Goal: Task Accomplishment & Management: Complete application form

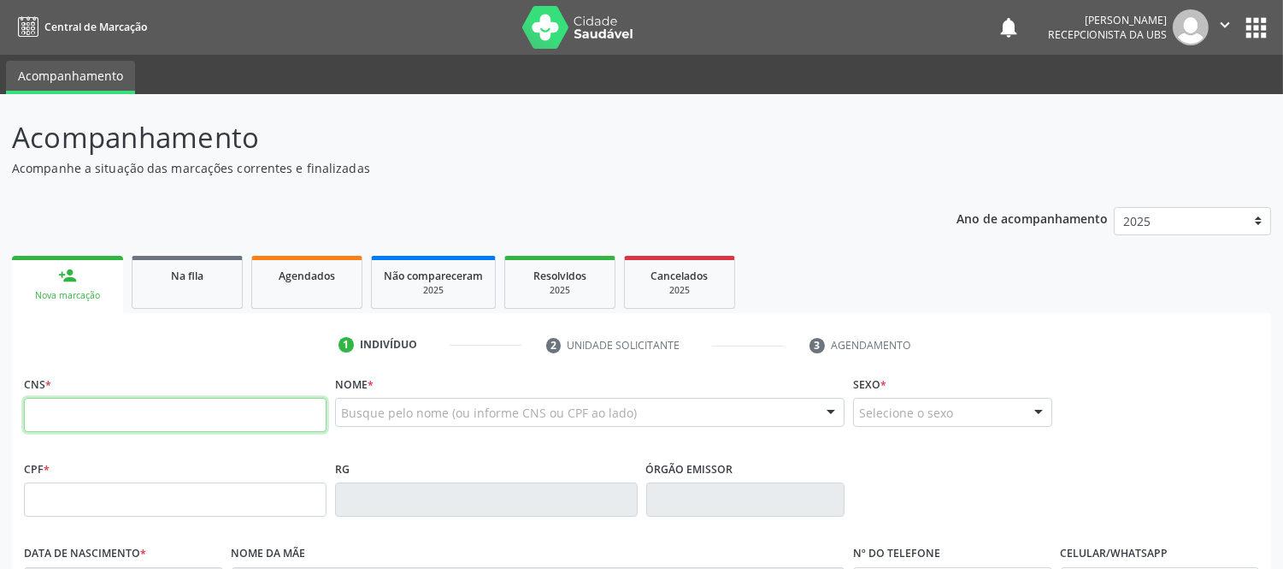
click at [219, 417] on input "text" at bounding box center [175, 415] width 303 height 34
type input "709 2092 2340 6338"
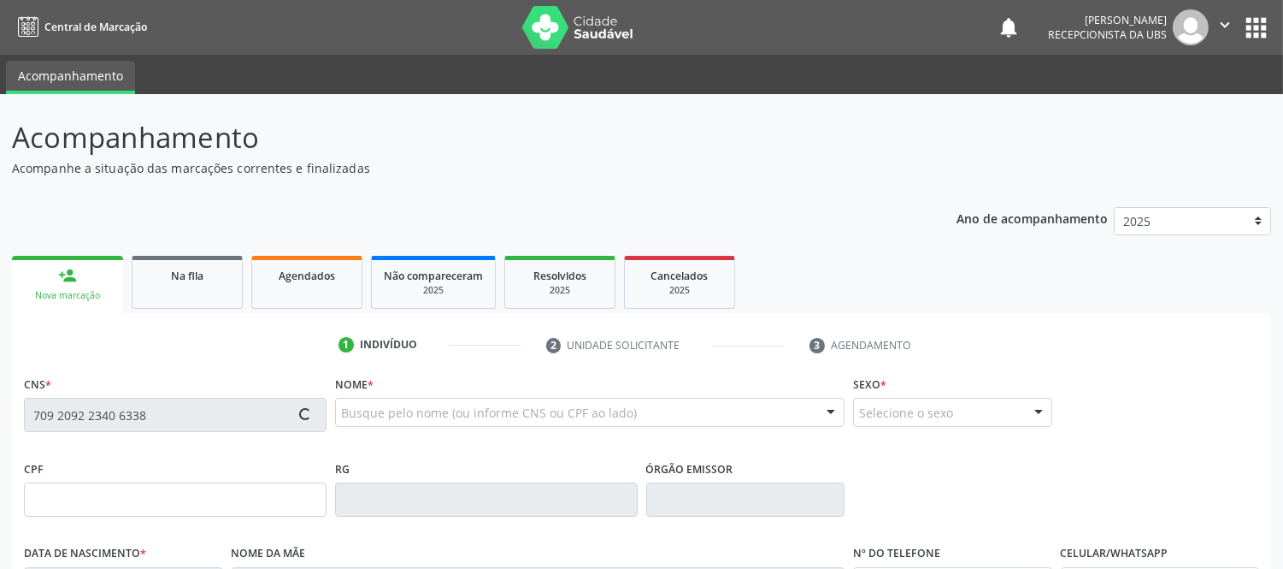
type input "424.574.058-23"
type input "[DATE]"
type input "[PERSON_NAME] do Carmo"
type input "[PHONE_NUMBER]"
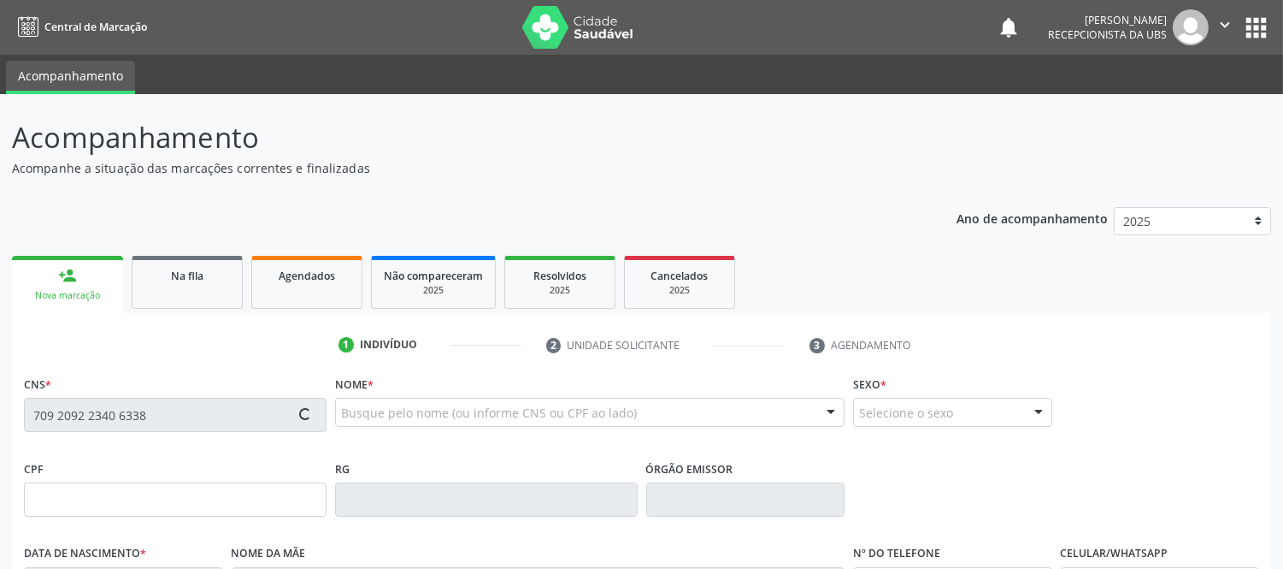
type input "043.816.565-98"
type input "S/N"
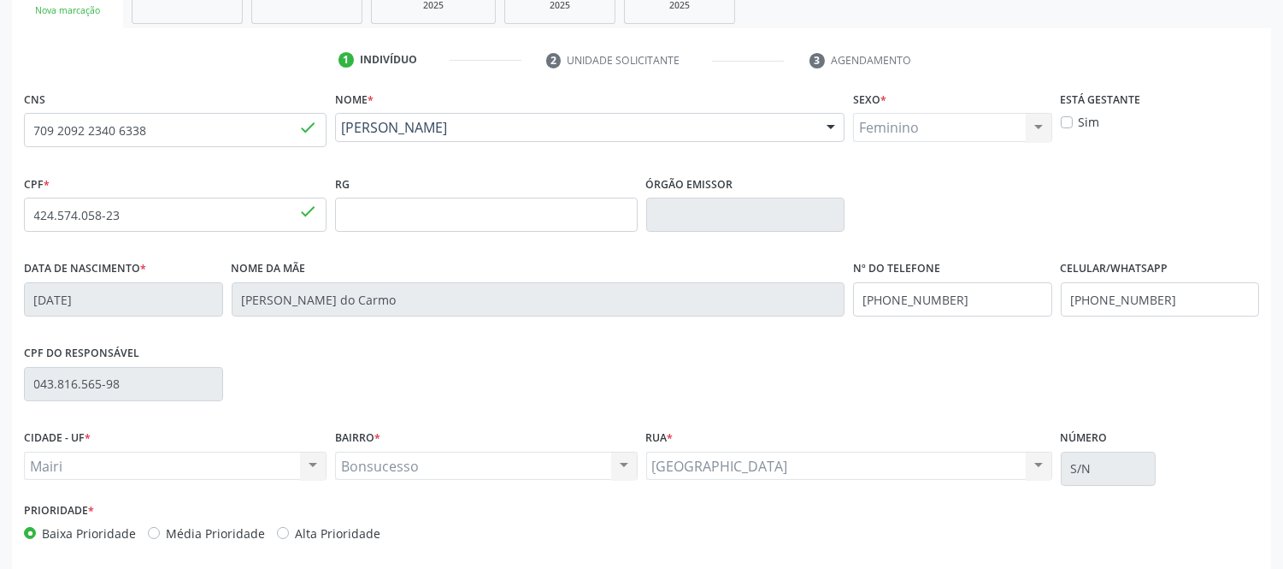
scroll to position [356, 0]
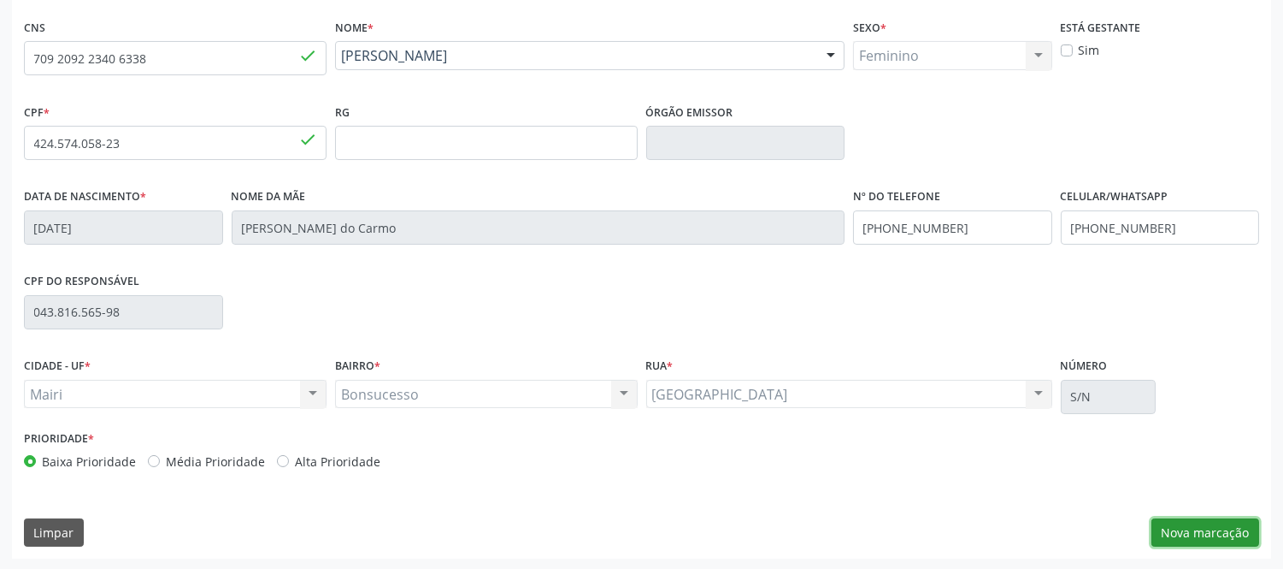
click at [1226, 531] on button "Nova marcação" at bounding box center [1206, 532] width 108 height 29
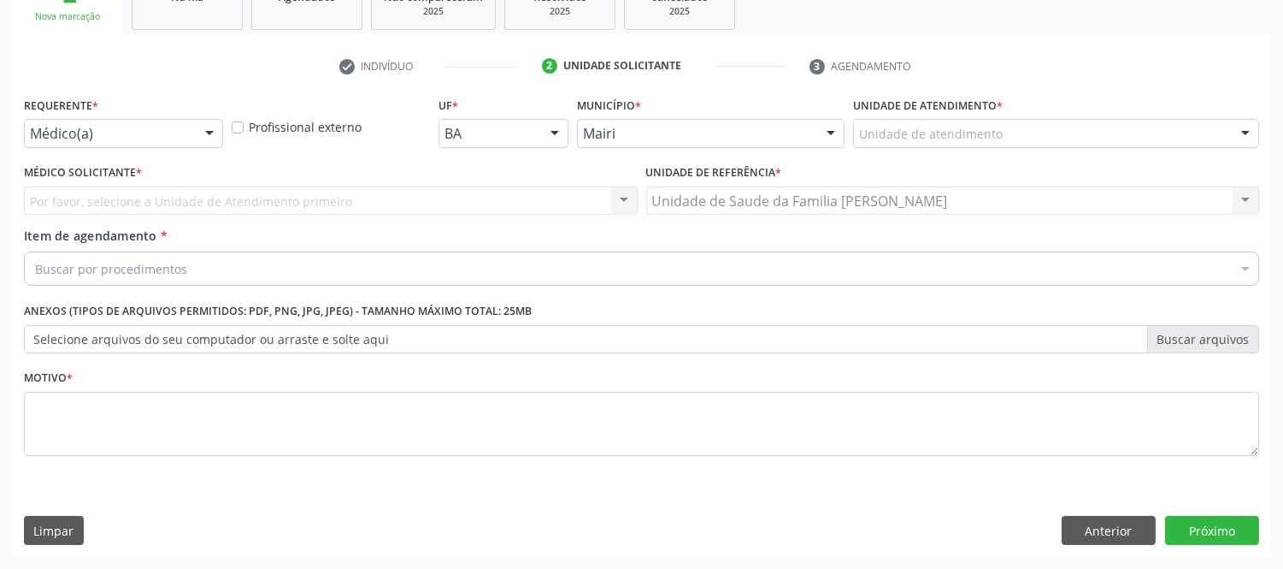
scroll to position [278, 0]
click at [625, 200] on div "Por favor, selecione a Unidade de Atendimento primeiro Nenhum resultado encontr…" at bounding box center [331, 201] width 614 height 29
click at [1253, 130] on div at bounding box center [1246, 135] width 26 height 29
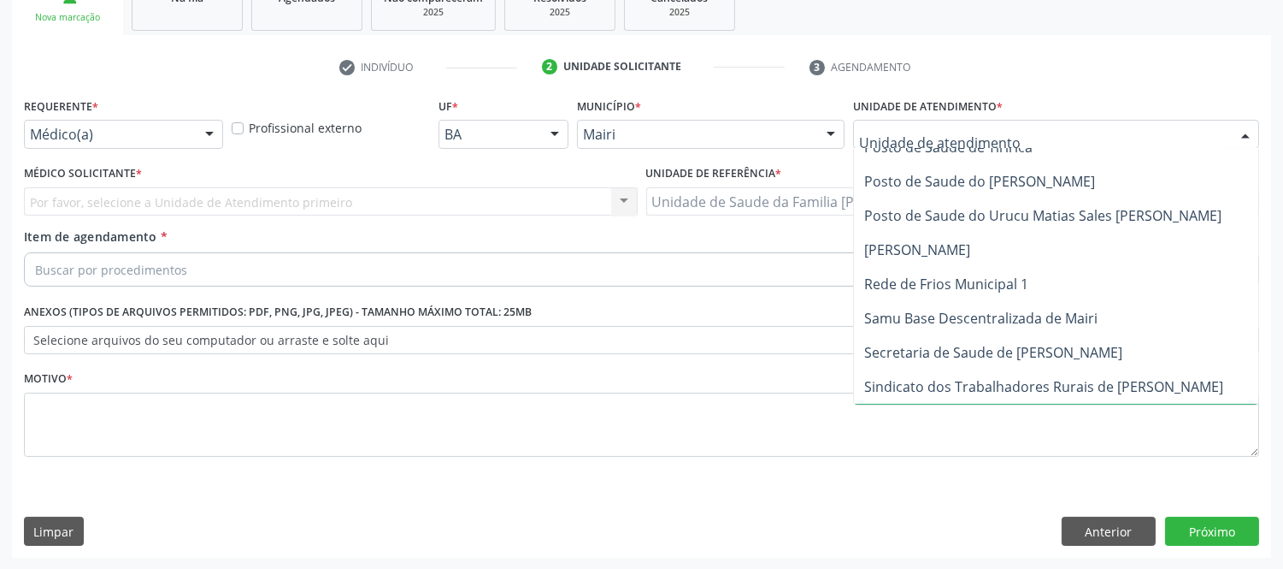
scroll to position [1234, 0]
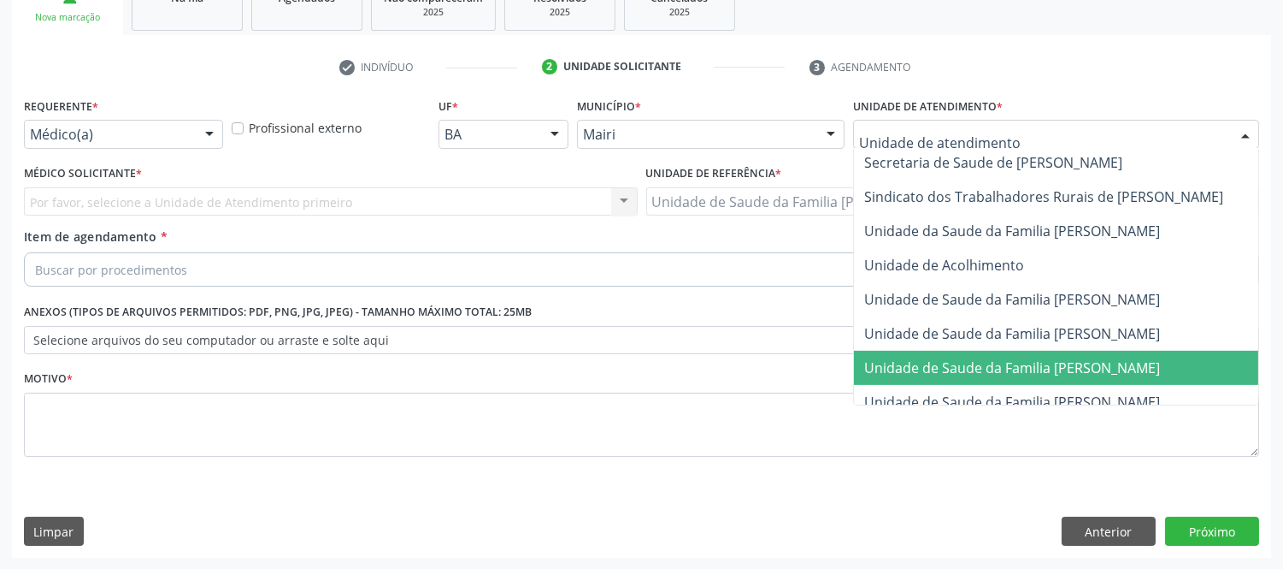
click at [1118, 372] on span "Unidade de Saude da Familia [PERSON_NAME]" at bounding box center [1012, 367] width 296 height 19
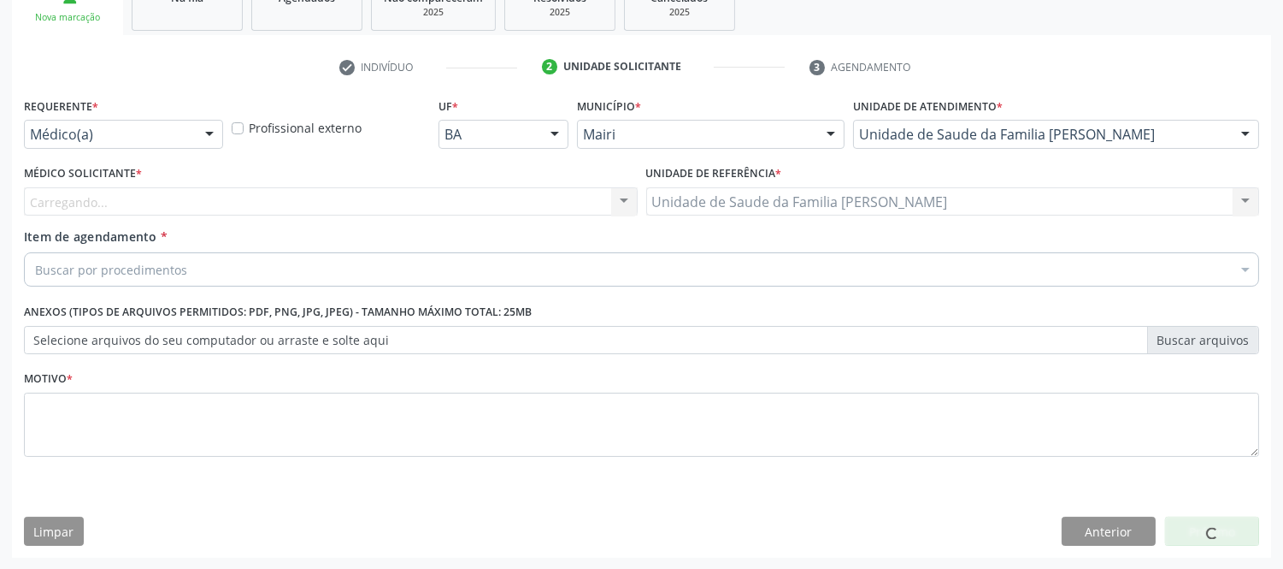
click at [262, 200] on div "Carregando... Nenhum resultado encontrado para: " " Não há nenhuma opção para s…" at bounding box center [331, 201] width 614 height 29
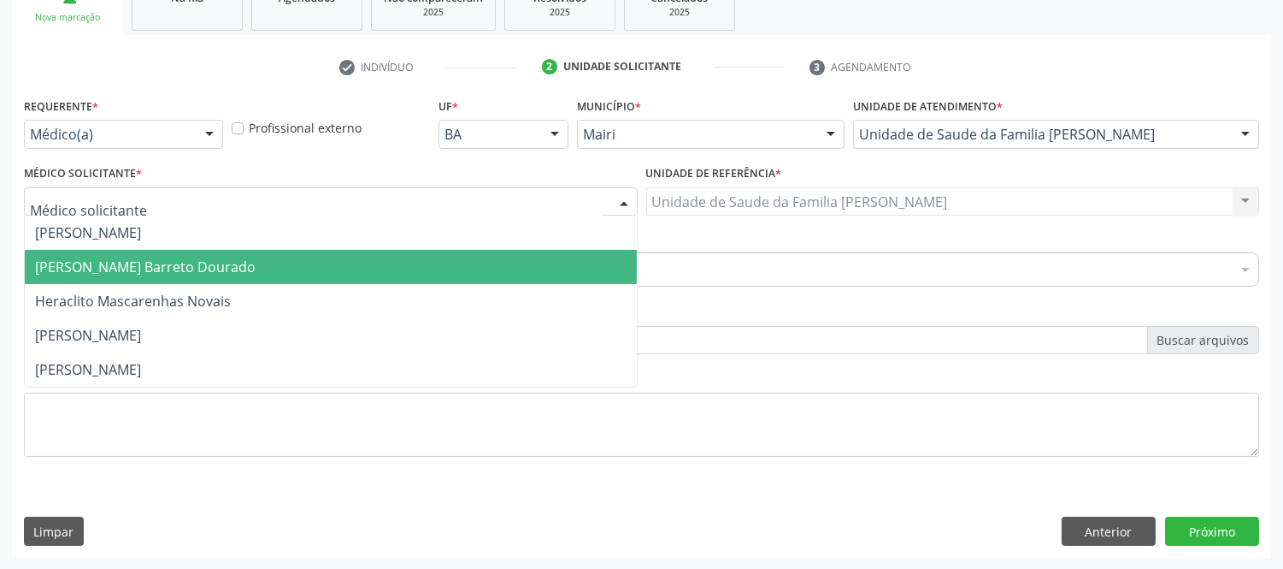
click at [104, 269] on span "[PERSON_NAME] Barreto Dourado" at bounding box center [145, 266] width 221 height 19
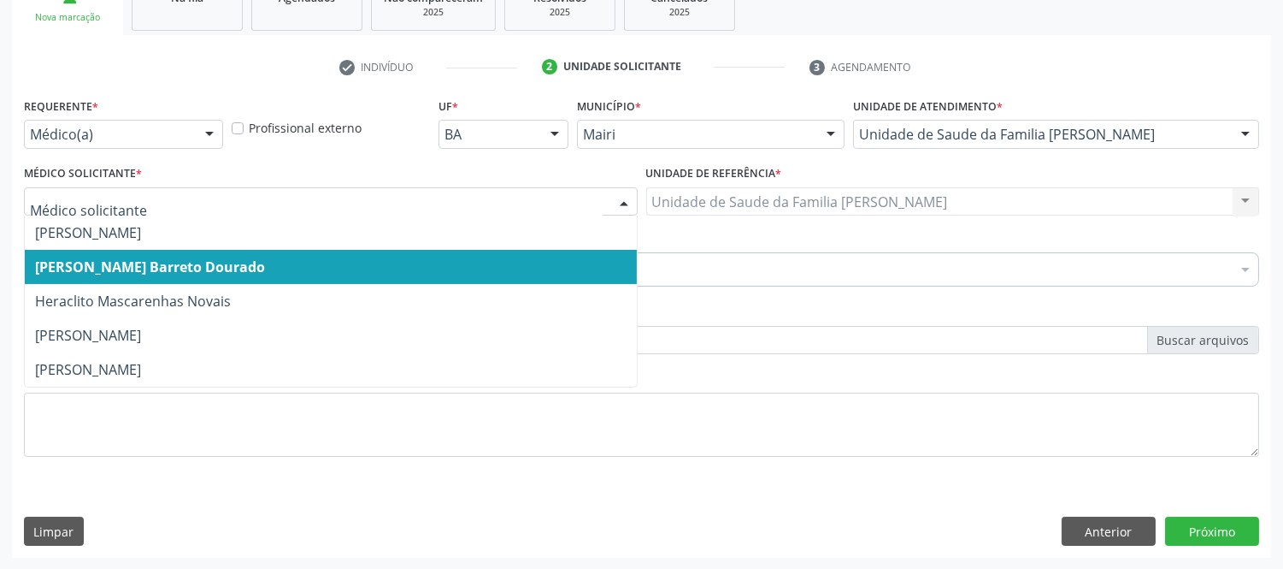
click at [218, 202] on input "text" at bounding box center [316, 210] width 573 height 34
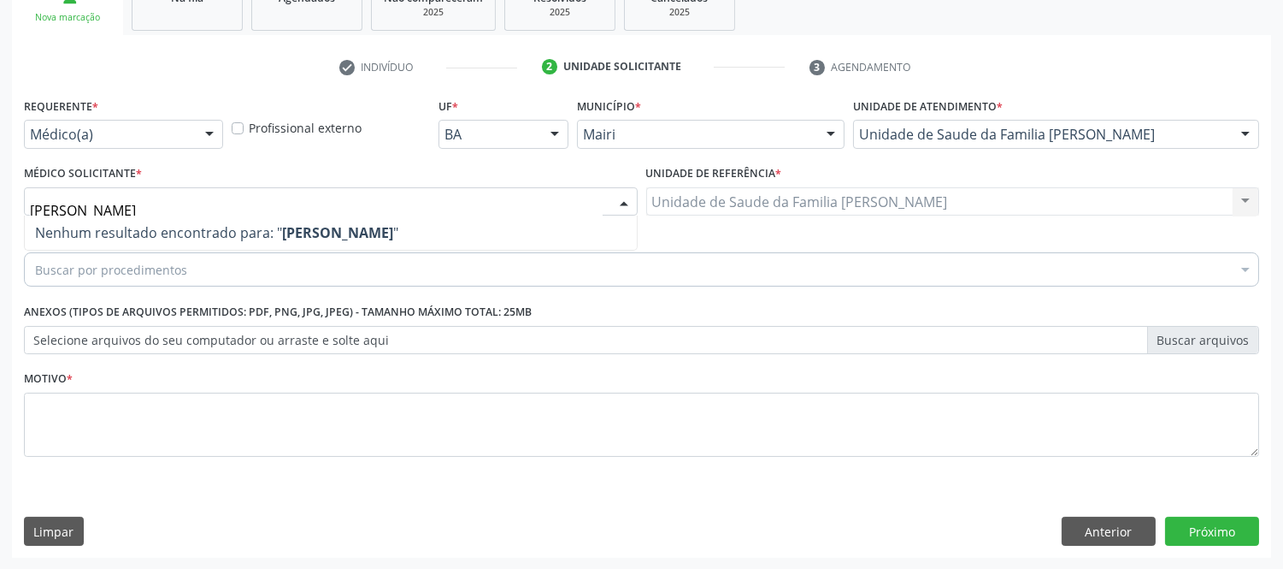
type input "J"
type input "JAD"
click at [270, 193] on input "JAD" at bounding box center [316, 210] width 573 height 34
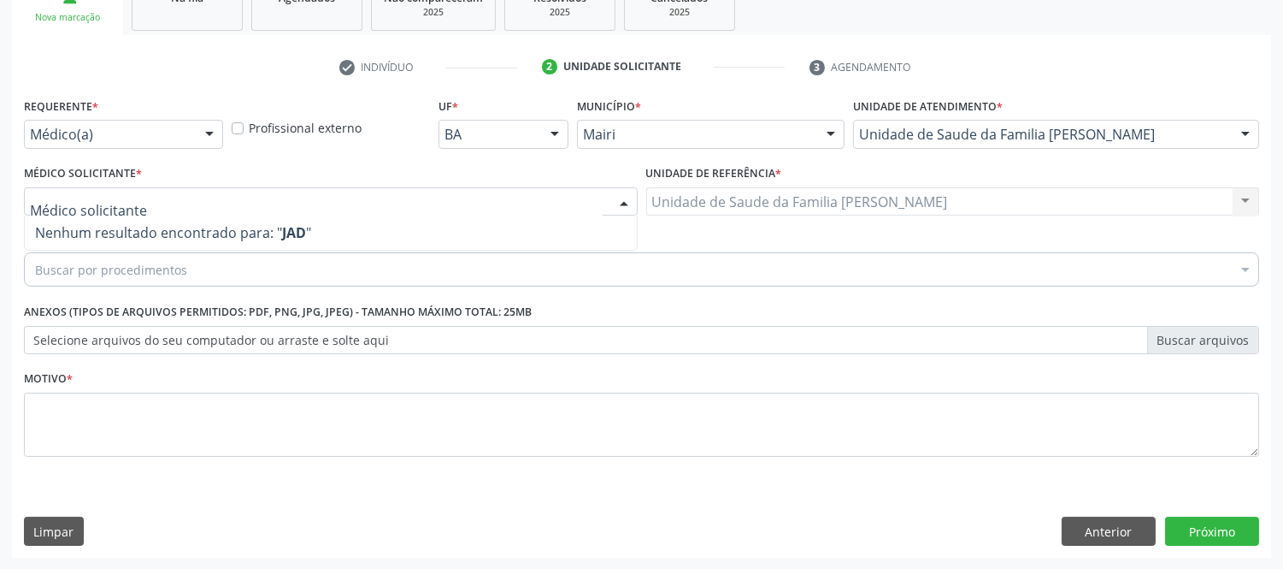
click at [619, 201] on div at bounding box center [624, 202] width 26 height 29
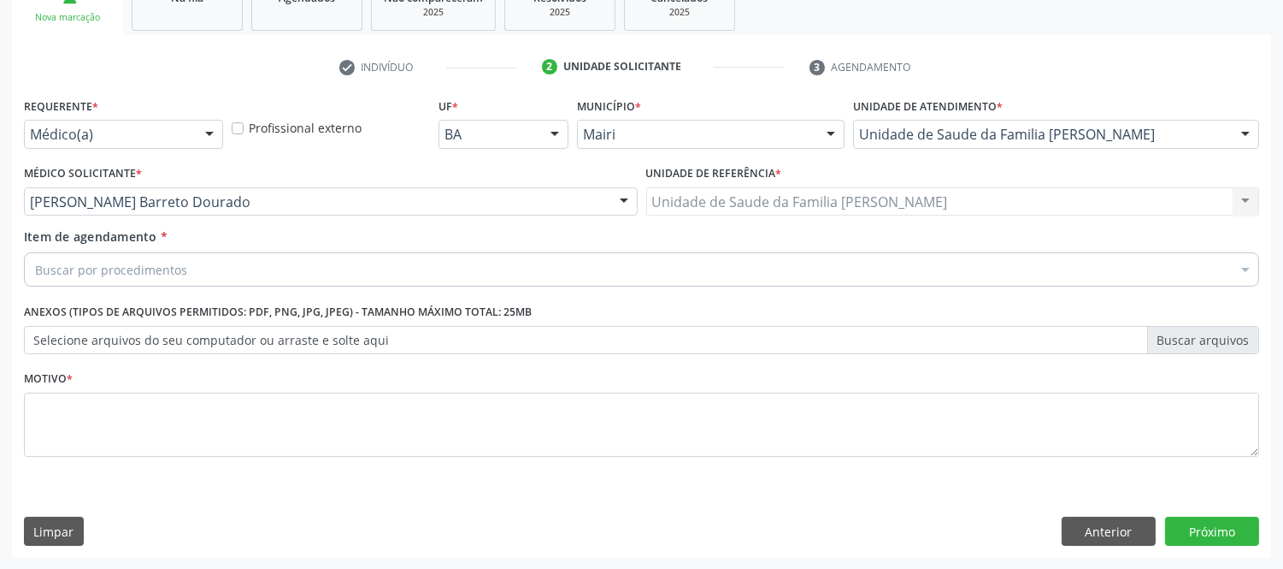
click at [197, 271] on div "Buscar por procedimentos" at bounding box center [641, 269] width 1235 height 34
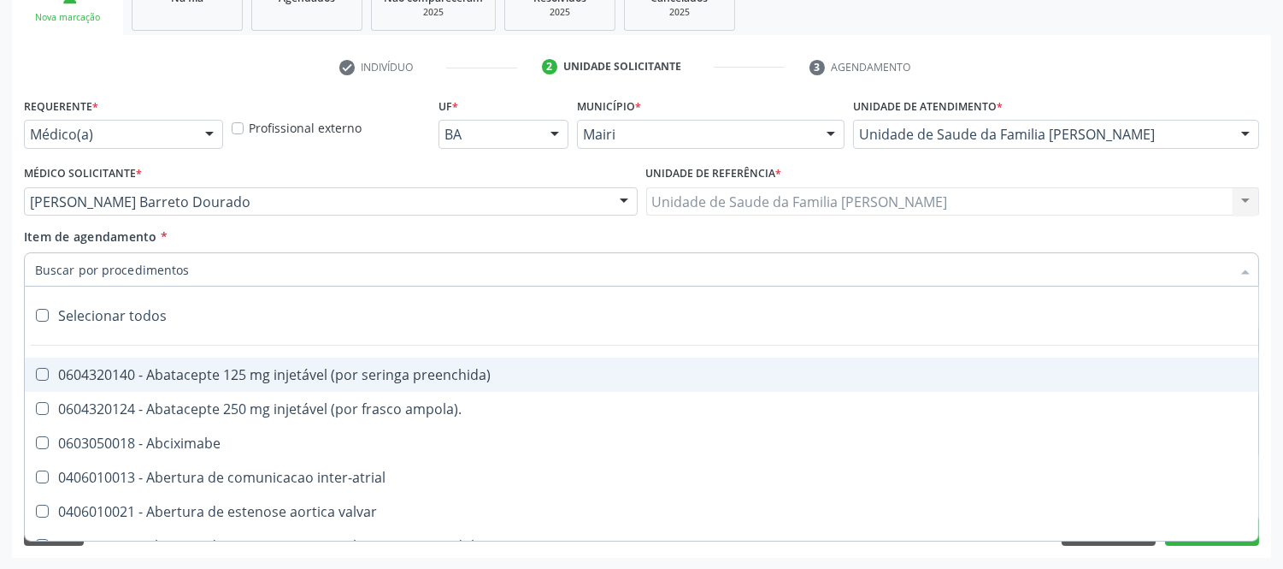
click at [150, 276] on input "Item de agendamento *" at bounding box center [633, 269] width 1196 height 34
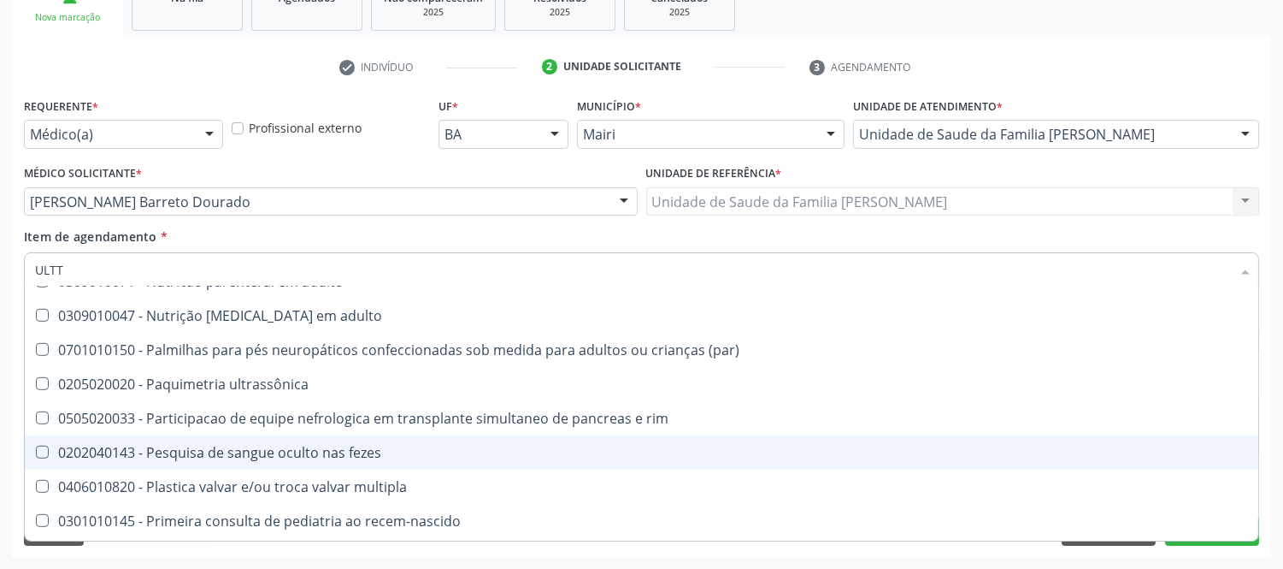
scroll to position [0, 0]
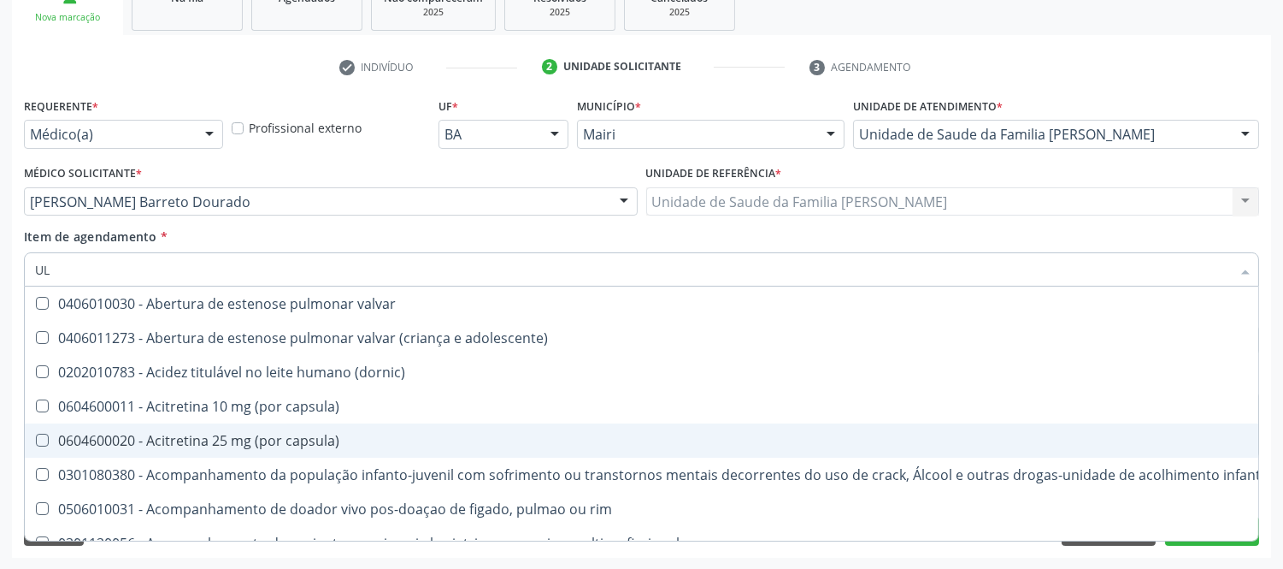
type input "ULT"
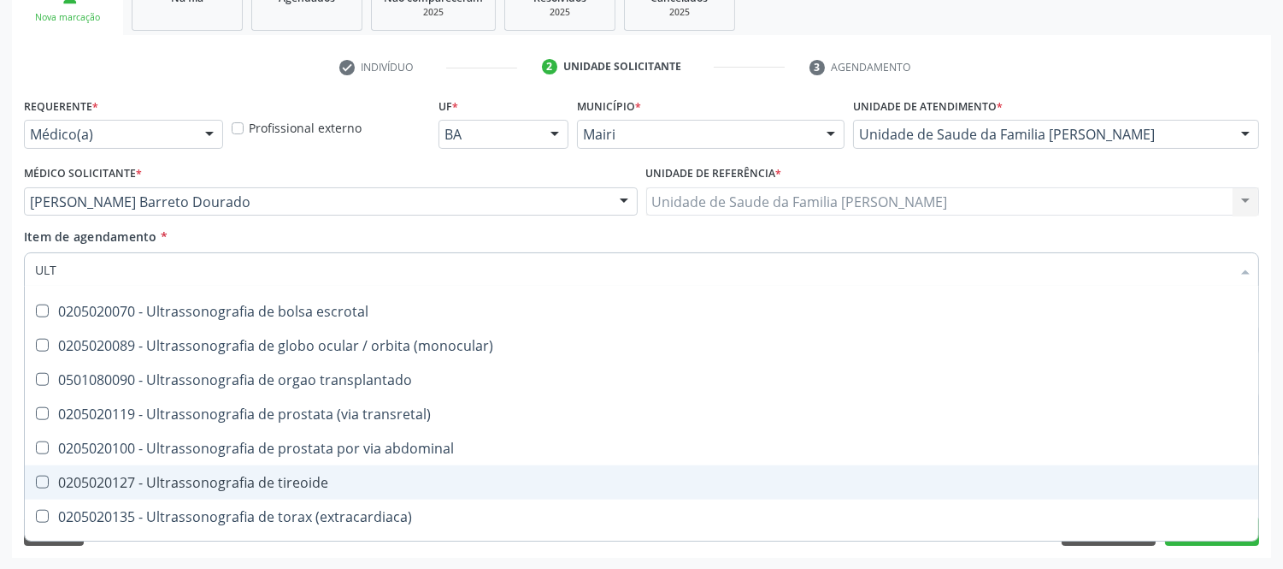
scroll to position [3799, 0]
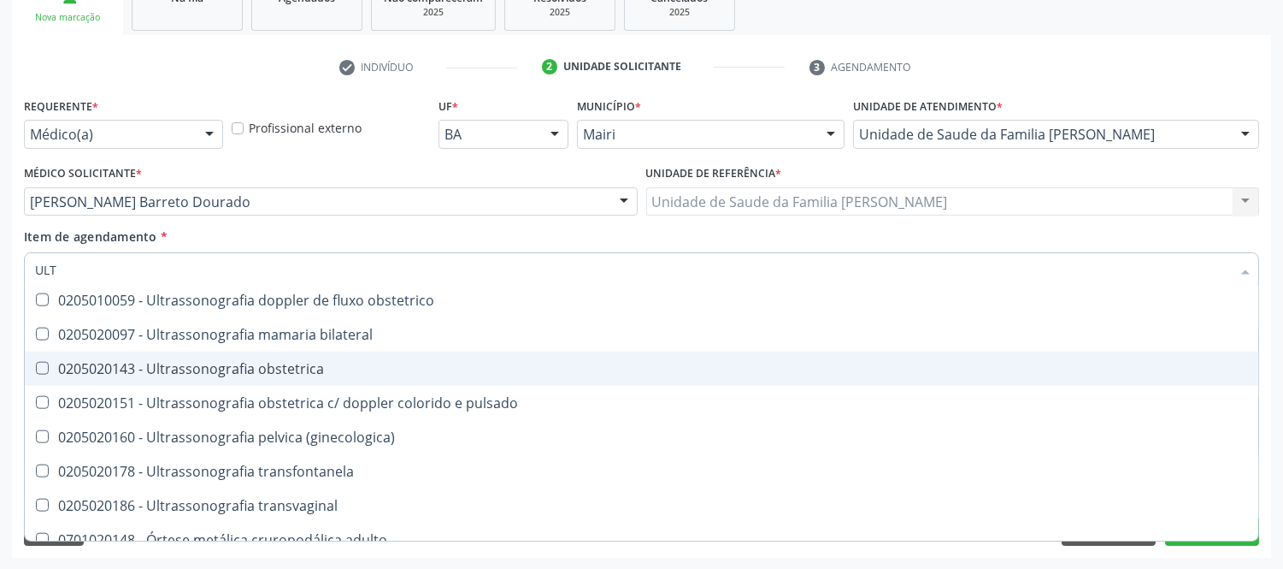
click at [300, 369] on div "0205020143 - Ultrassonografia obstetrica" at bounding box center [641, 369] width 1213 height 14
checkbox obstetrica "true"
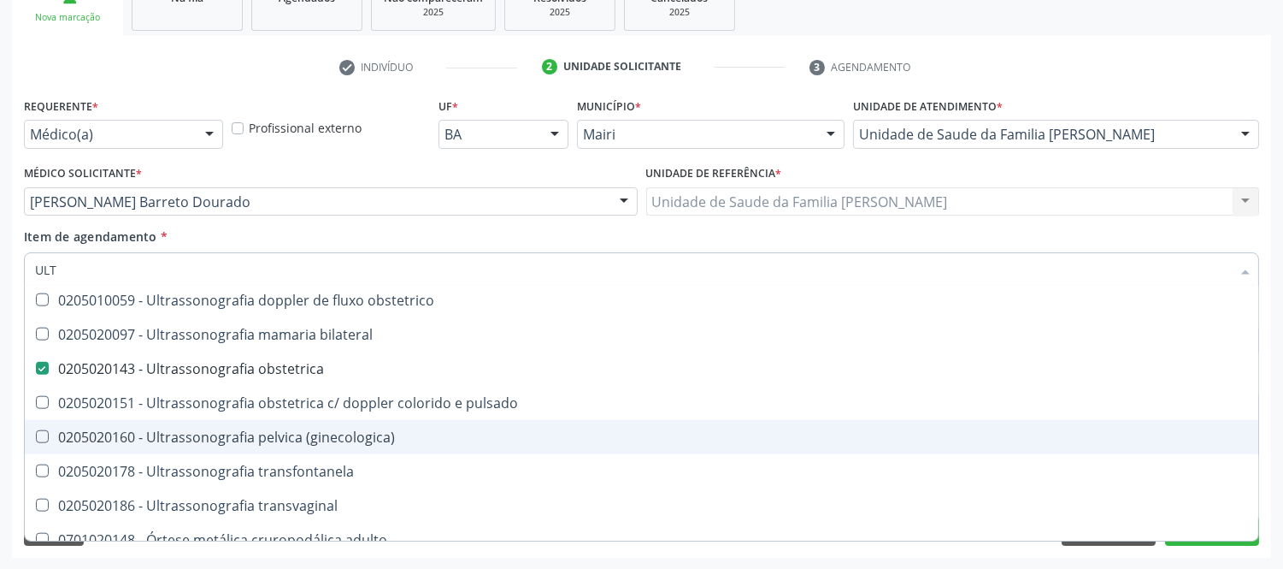
scroll to position [3894, 0]
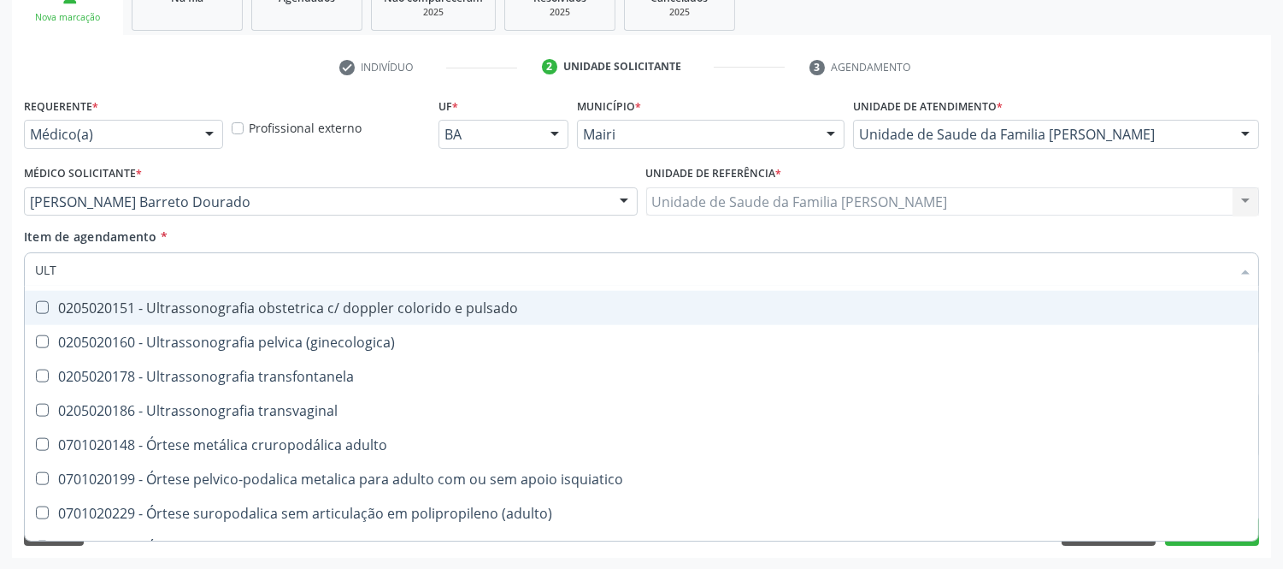
click at [380, 175] on div "Médico Solicitante * [PERSON_NAME] Dourado [PERSON_NAME] [PERSON_NAME] [PERSON_…" at bounding box center [331, 188] width 614 height 55
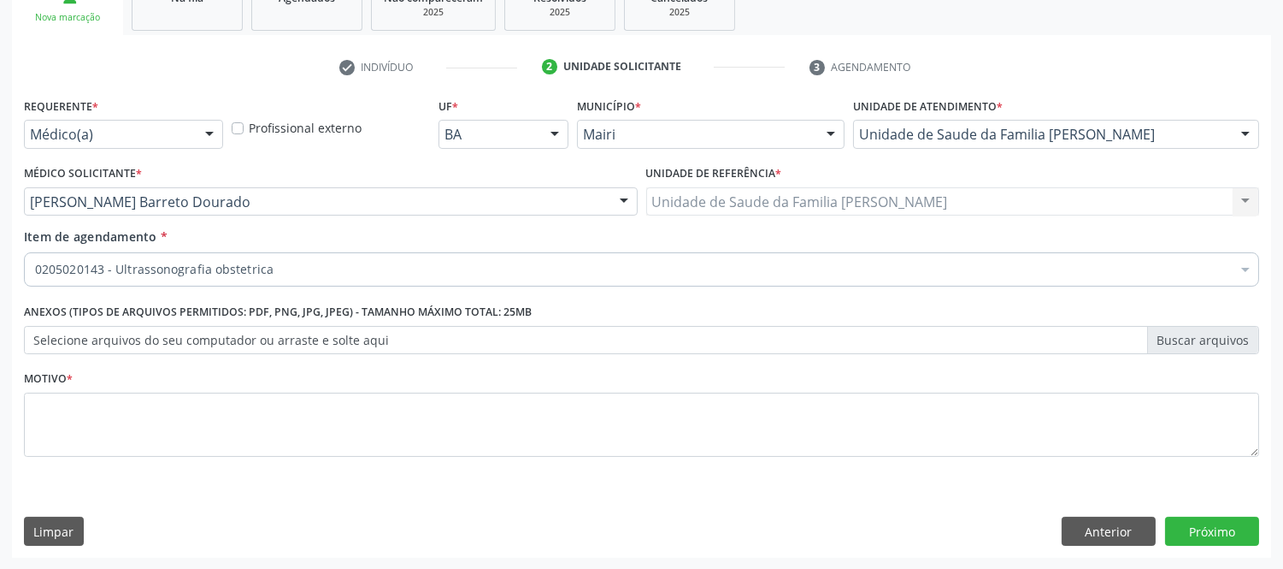
scroll to position [0, 0]
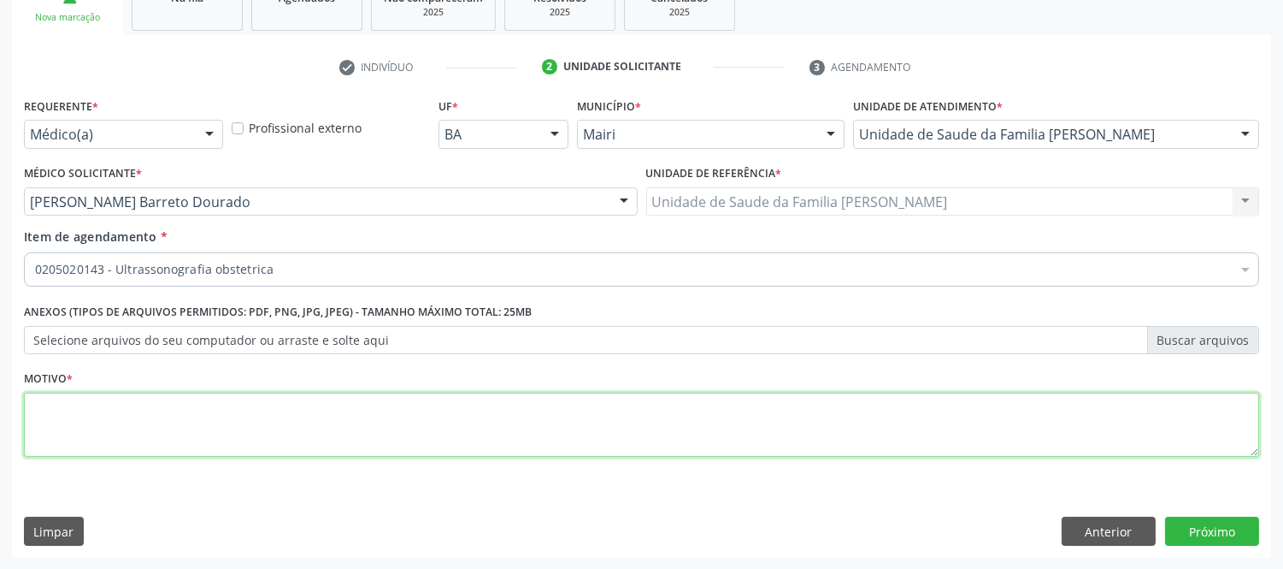
click at [232, 423] on textarea at bounding box center [641, 424] width 1235 height 65
type textarea "U"
type textarea "GESTANTE DE PRIMEIRO TRIMESTRE"
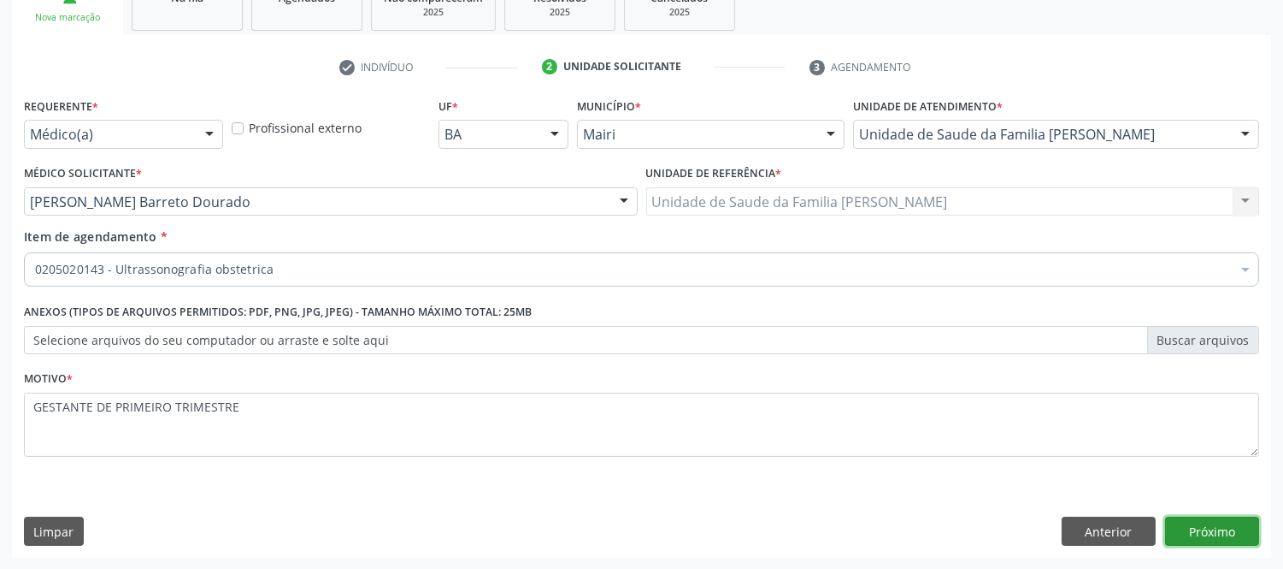
click at [1211, 520] on button "Próximo" at bounding box center [1212, 530] width 94 height 29
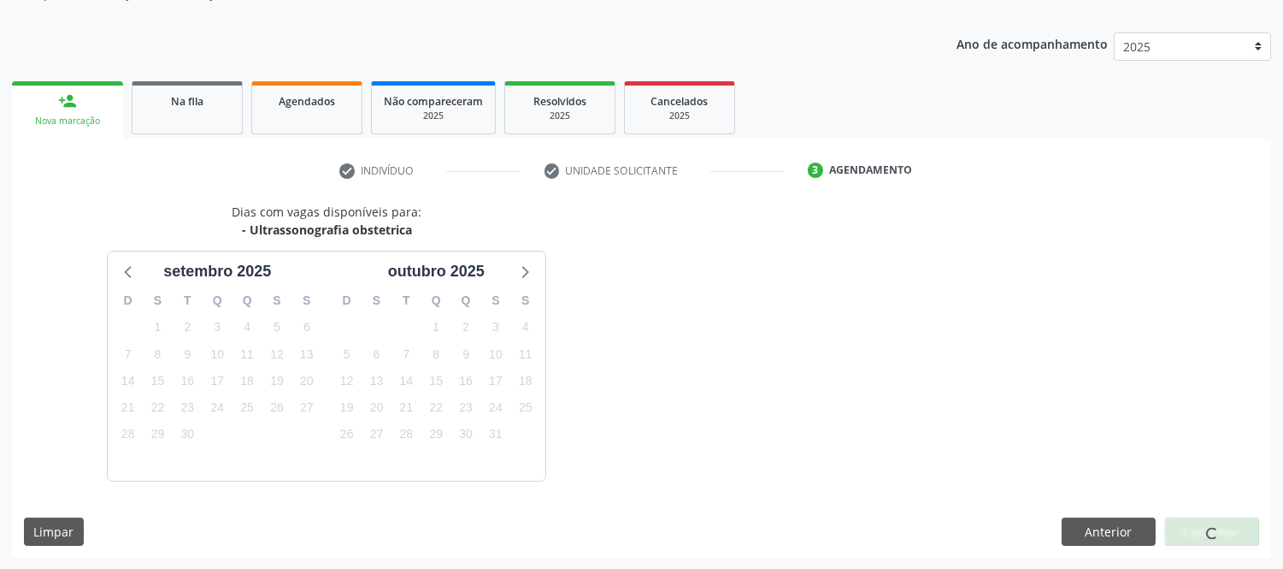
scroll to position [225, 0]
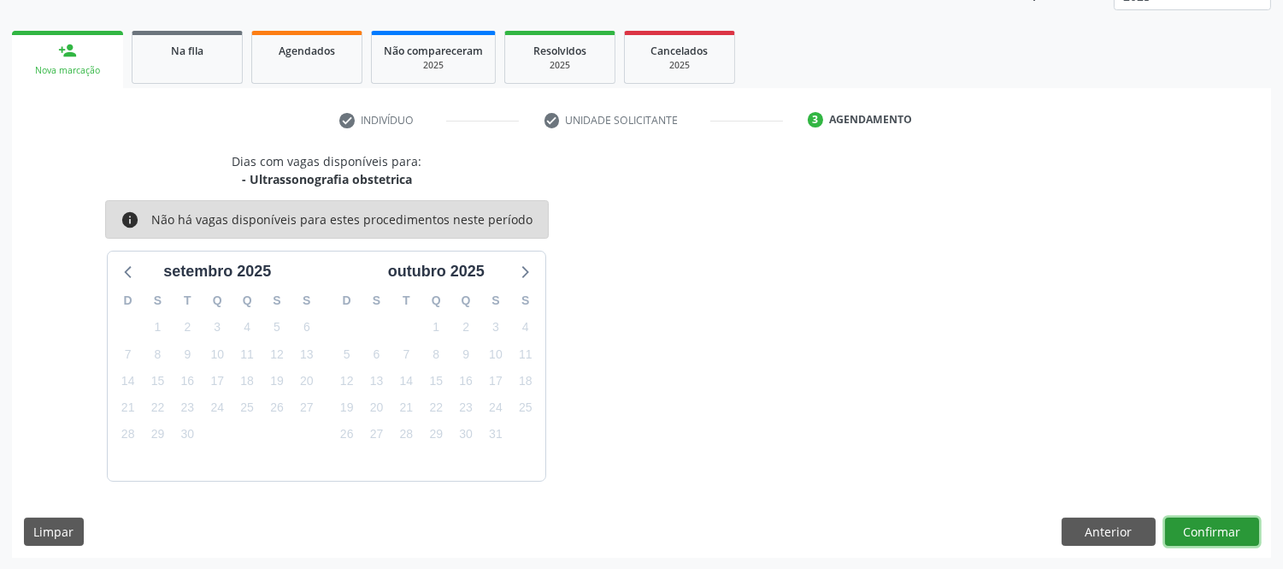
click at [1193, 528] on button "Confirmar" at bounding box center [1212, 531] width 94 height 29
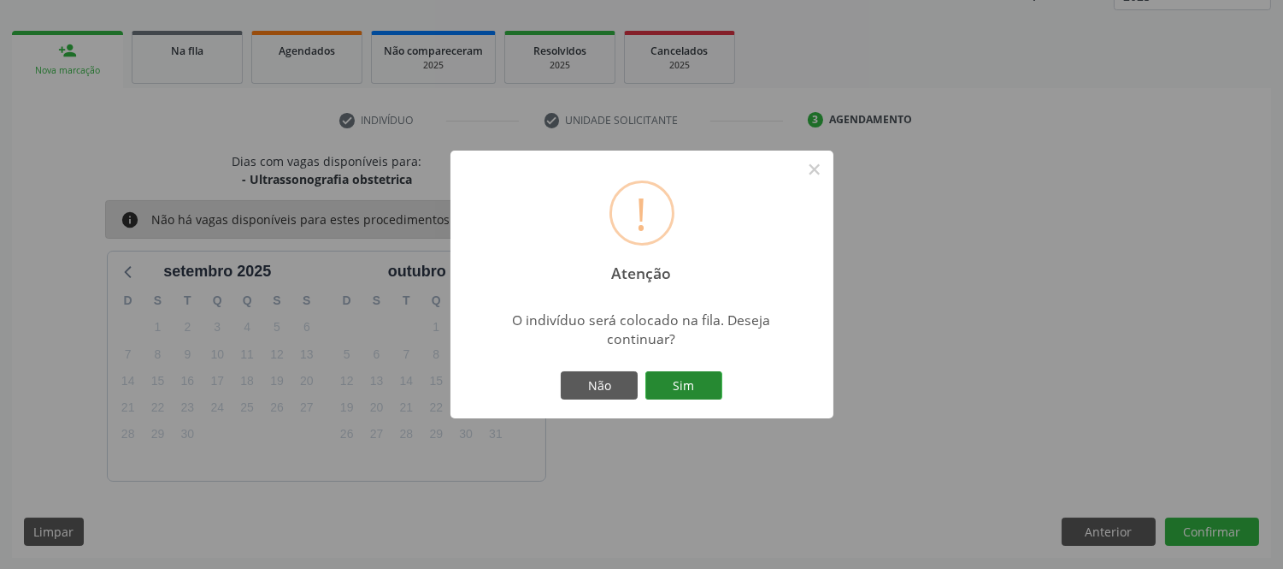
click at [677, 379] on button "Sim" at bounding box center [683, 385] width 77 height 29
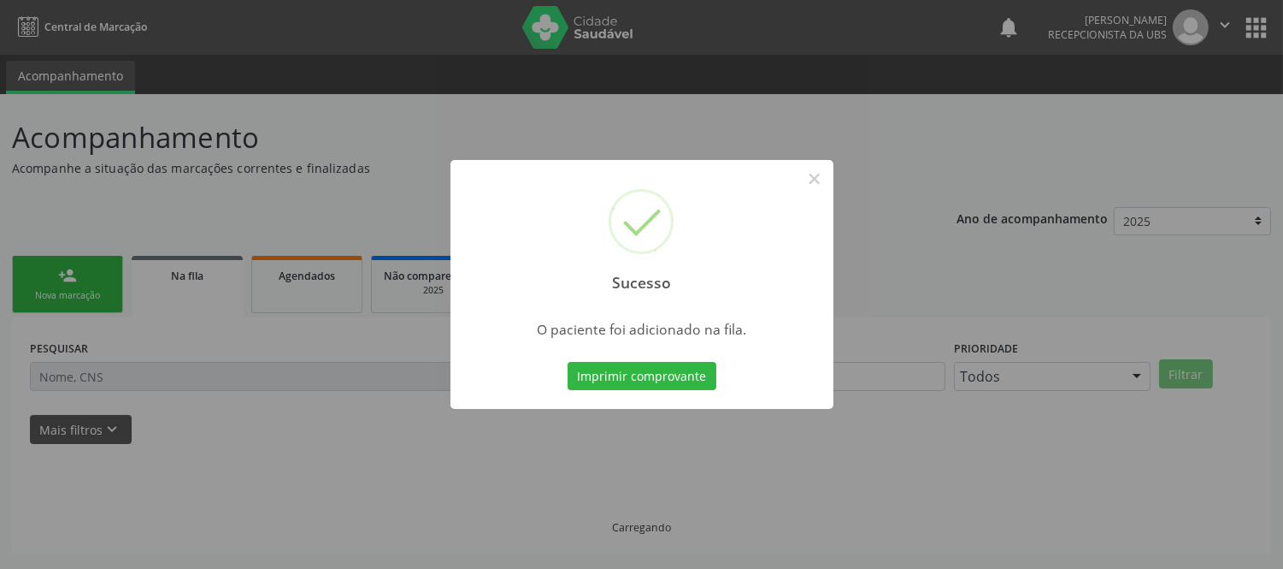
scroll to position [0, 0]
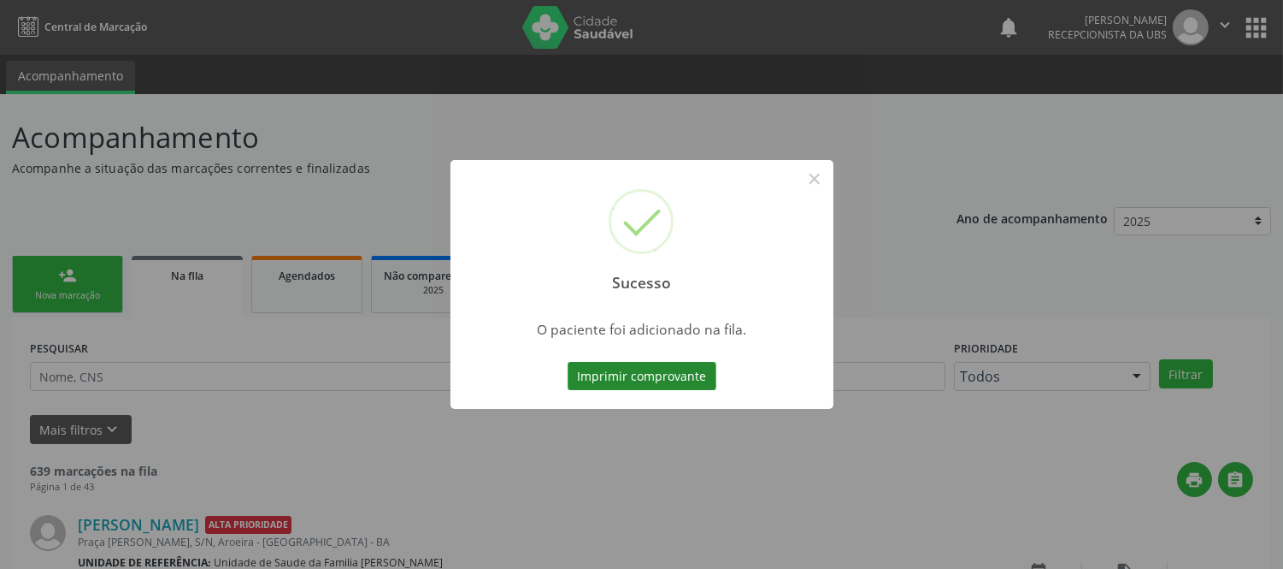
click at [698, 369] on button "Imprimir comprovante" at bounding box center [642, 376] width 149 height 29
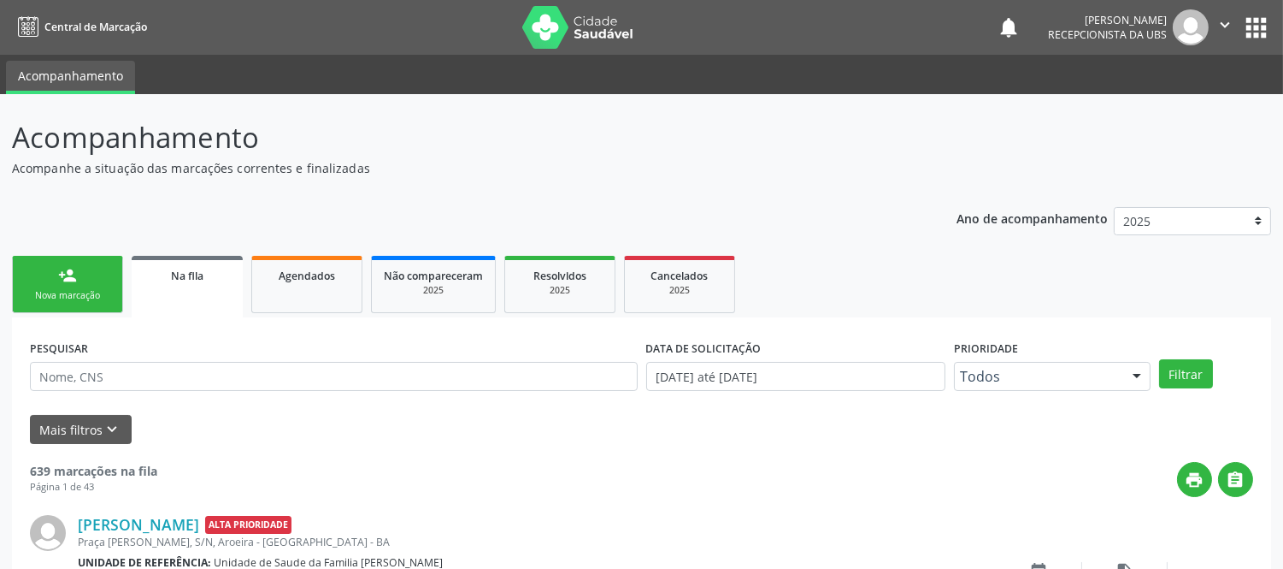
click at [74, 266] on div "person_add" at bounding box center [67, 275] width 19 height 19
click at [82, 286] on link "person_add Nova marcação" at bounding box center [67, 284] width 111 height 57
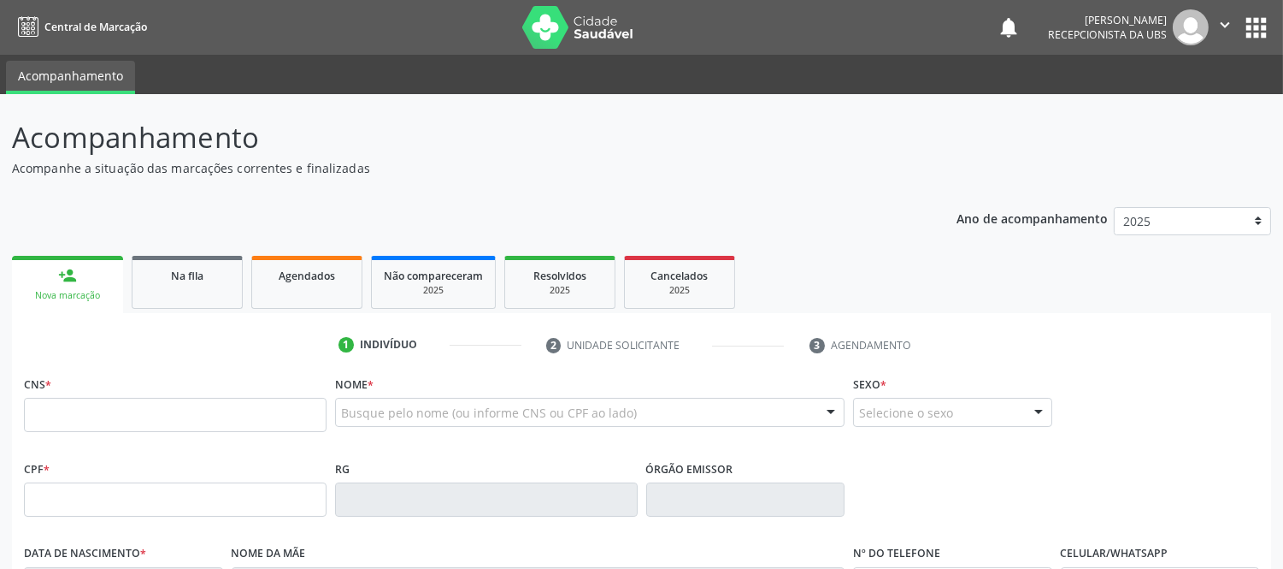
click at [82, 286] on link "person_add Nova marcação" at bounding box center [67, 284] width 111 height 57
click at [168, 402] on input "text" at bounding box center [175, 415] width 303 height 34
type input "700 4084 4968 2348"
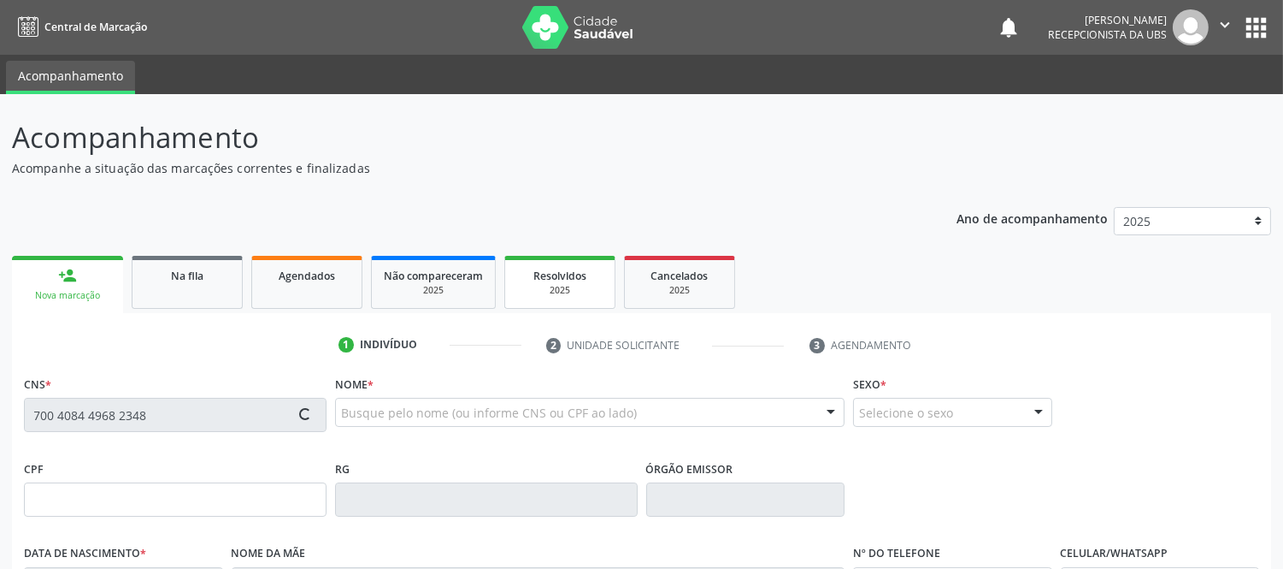
type input "593.938.235-53"
type input "[DATE]"
type input "[PERSON_NAME]"
type input "[PHONE_NUMBER]"
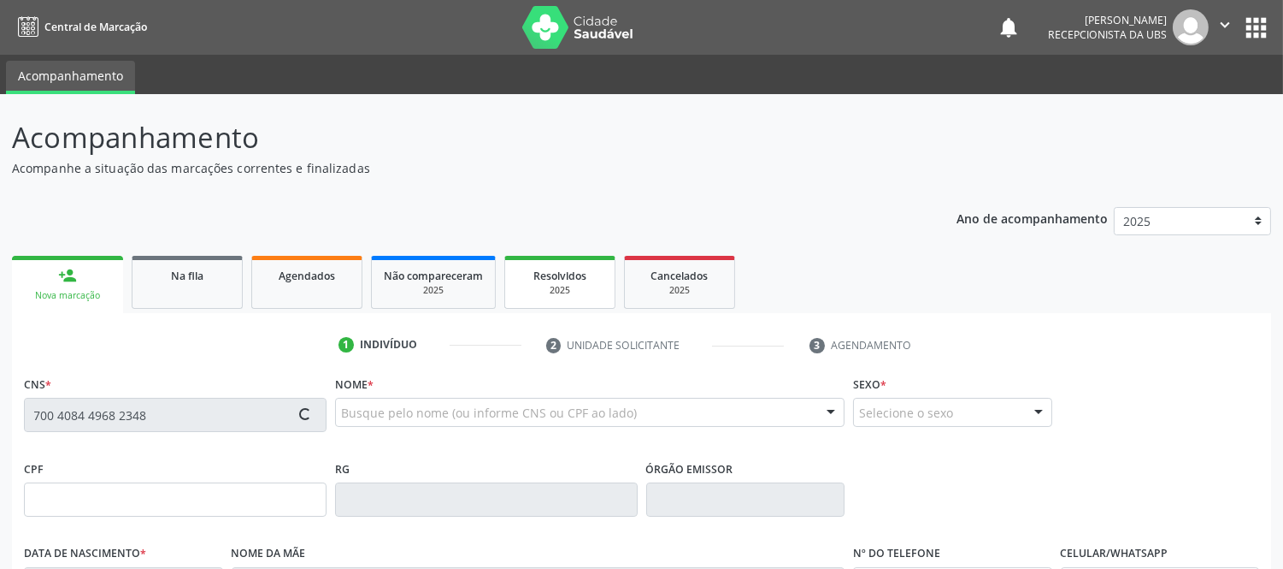
type input "S/N"
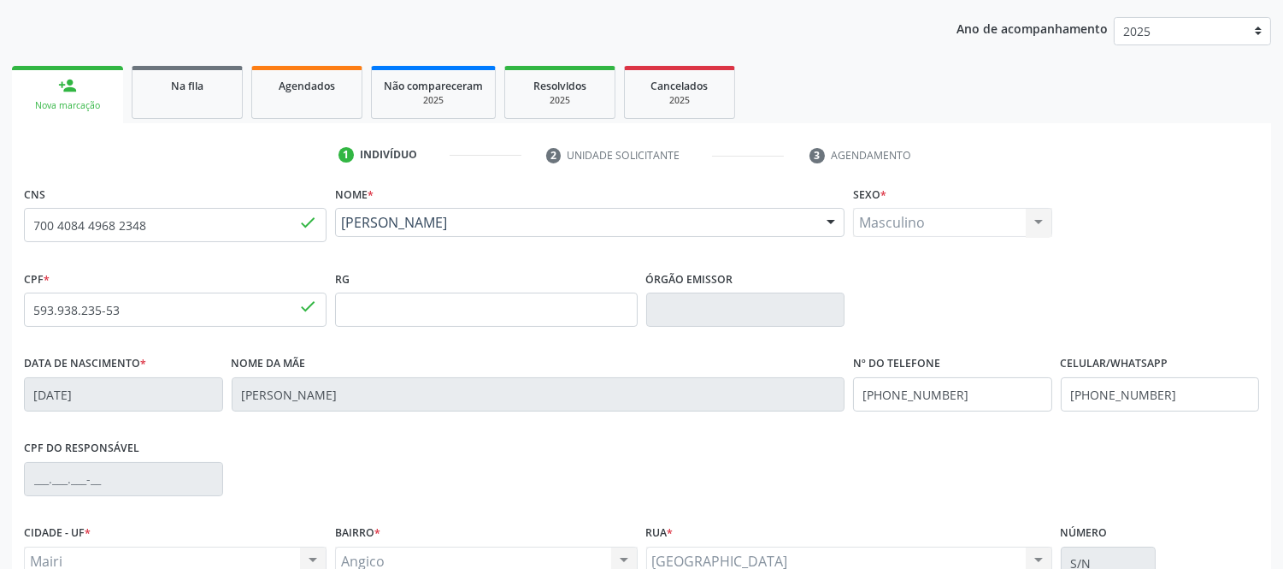
scroll to position [356, 0]
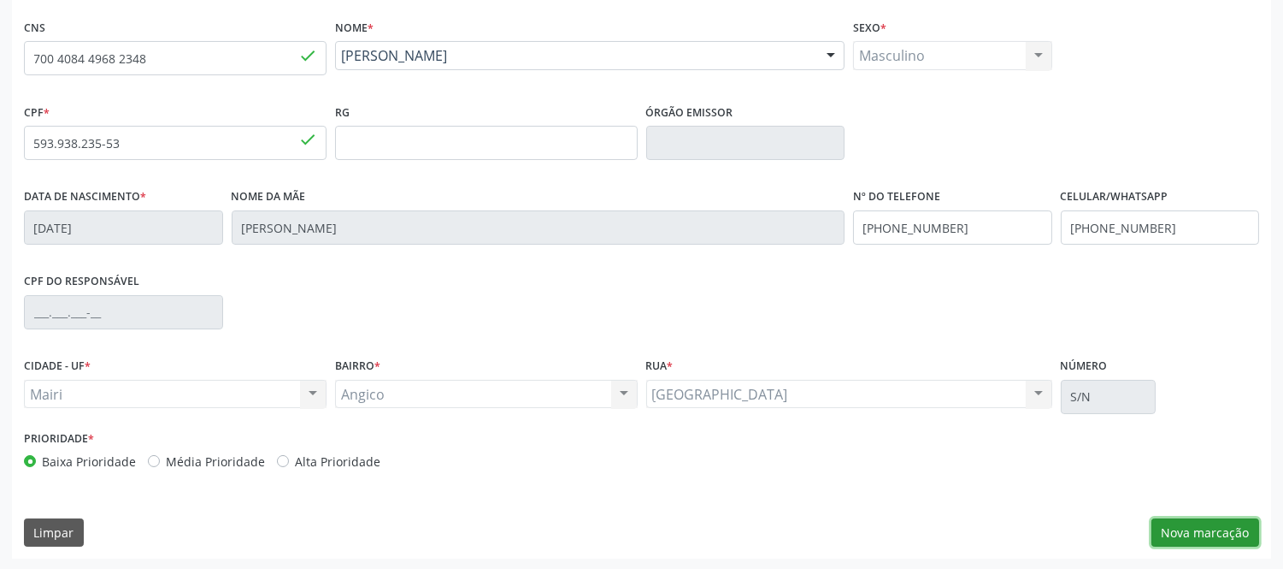
click at [1175, 536] on button "Nova marcação" at bounding box center [1206, 532] width 108 height 29
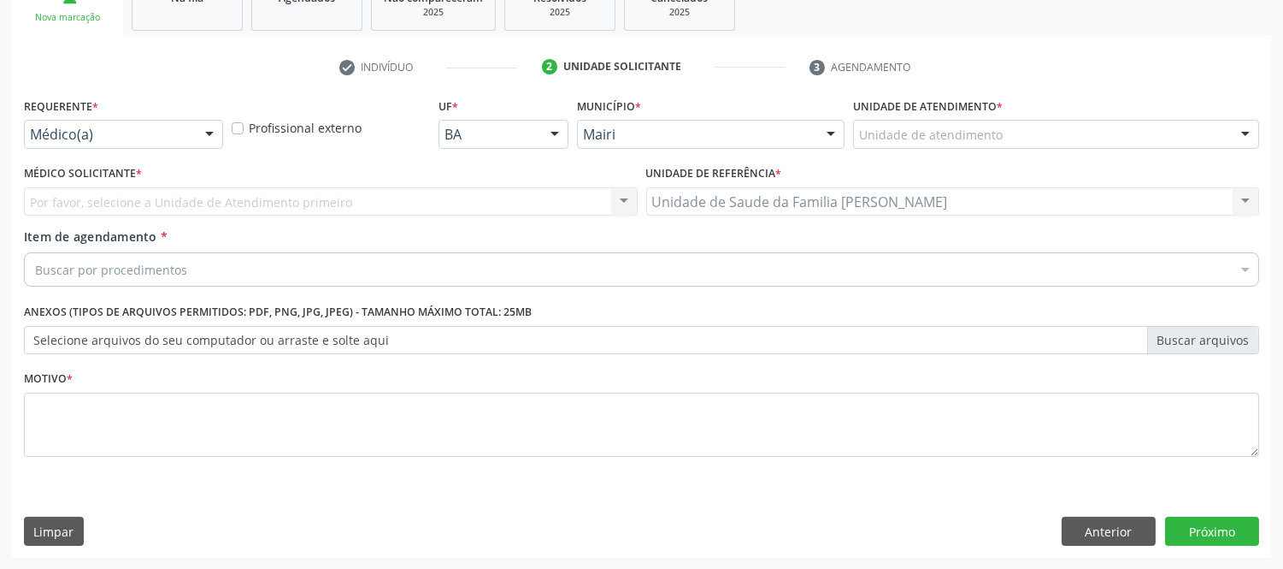
scroll to position [0, 0]
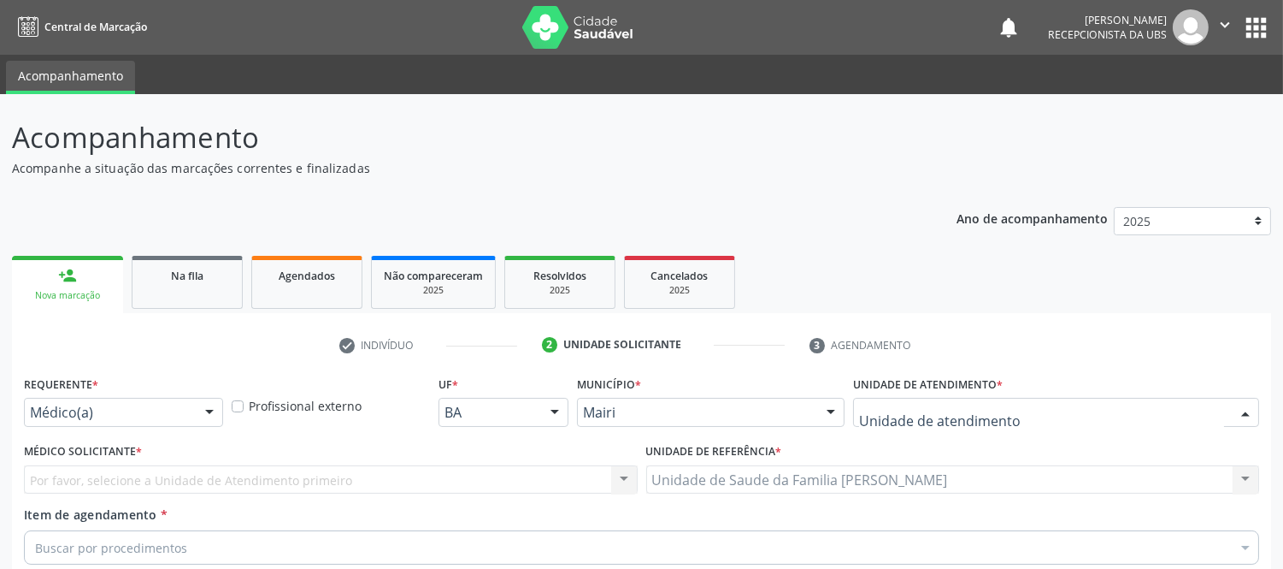
click at [1253, 416] on div at bounding box center [1246, 412] width 26 height 29
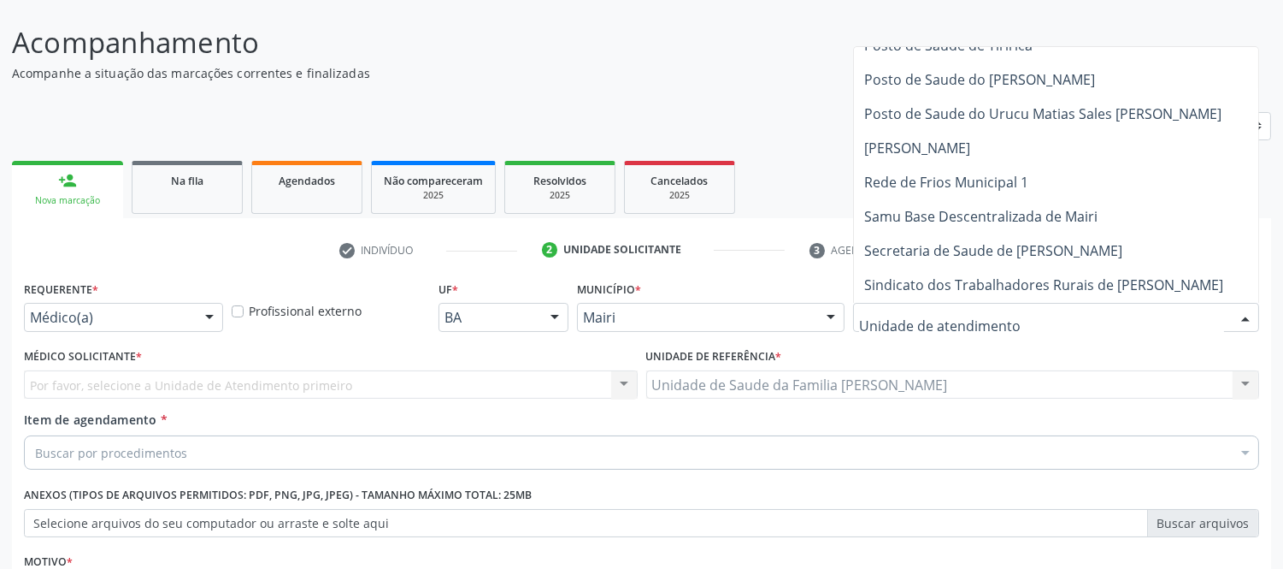
scroll to position [1297, 0]
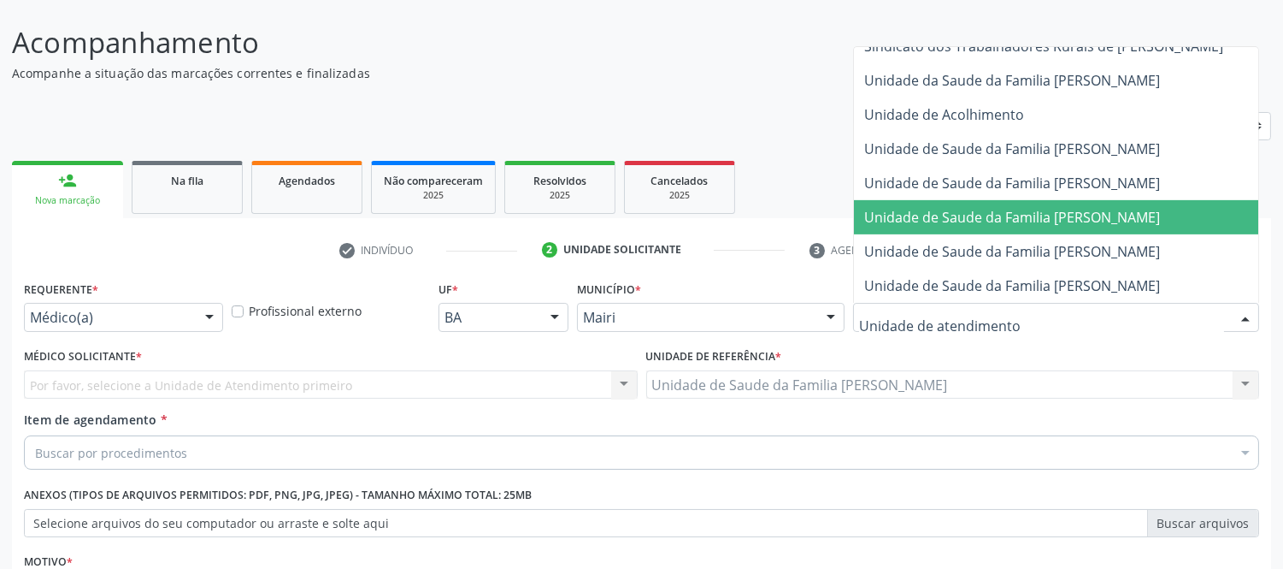
click at [1080, 211] on span "Unidade de Saude da Familia [PERSON_NAME]" at bounding box center [1075, 217] width 442 height 34
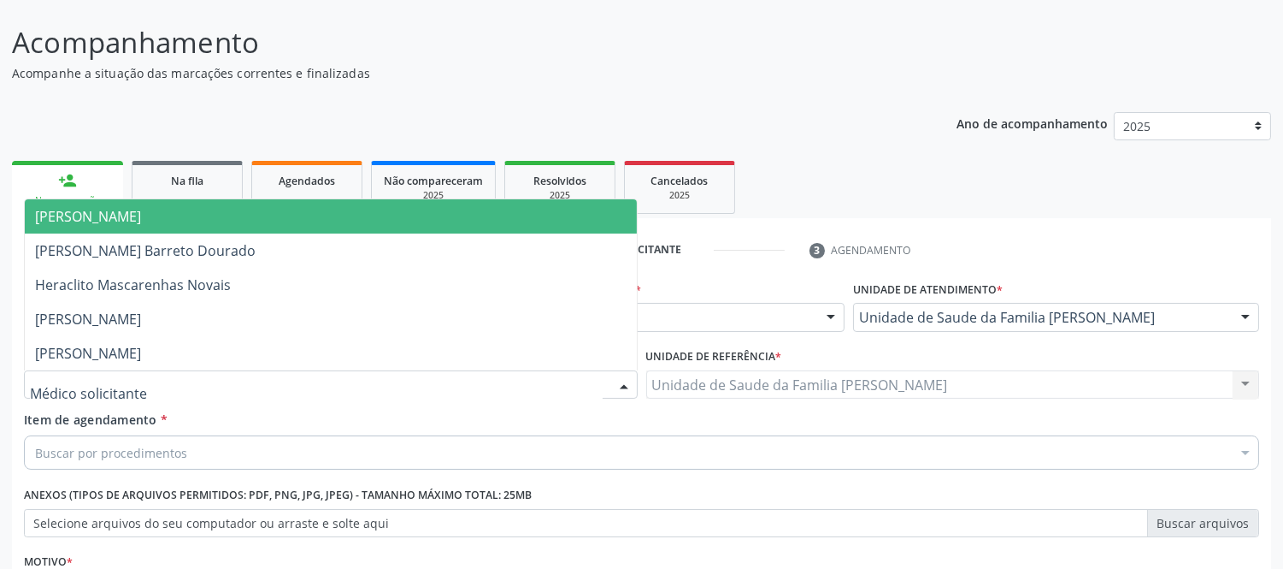
click at [132, 380] on div at bounding box center [331, 384] width 614 height 29
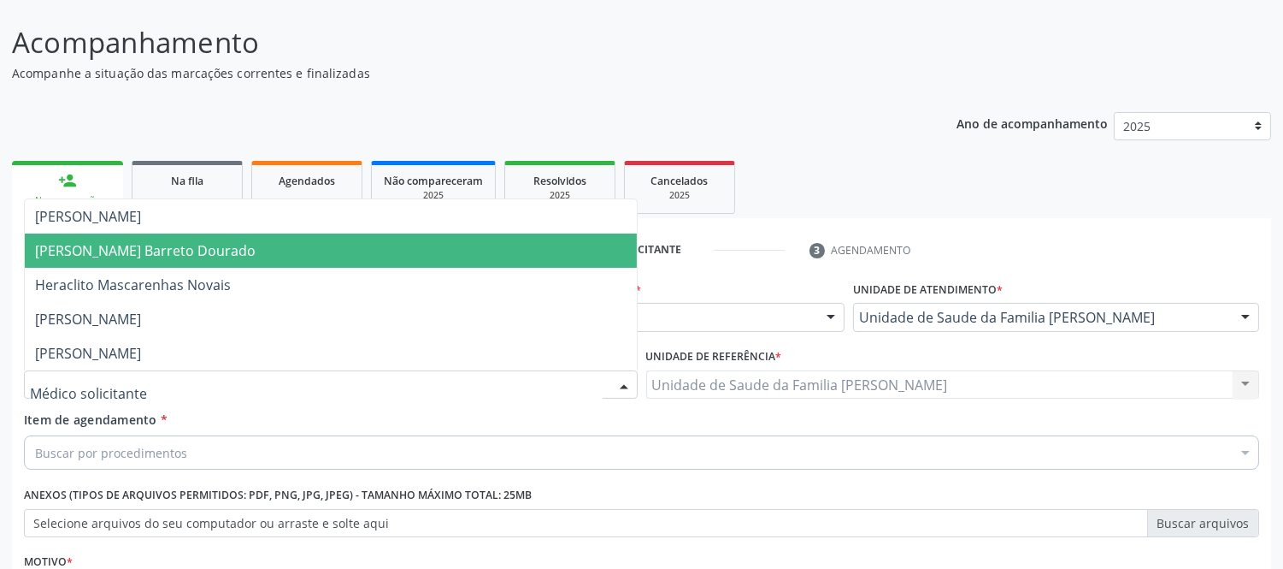
click at [123, 251] on span "[PERSON_NAME] Barreto Dourado" at bounding box center [145, 250] width 221 height 19
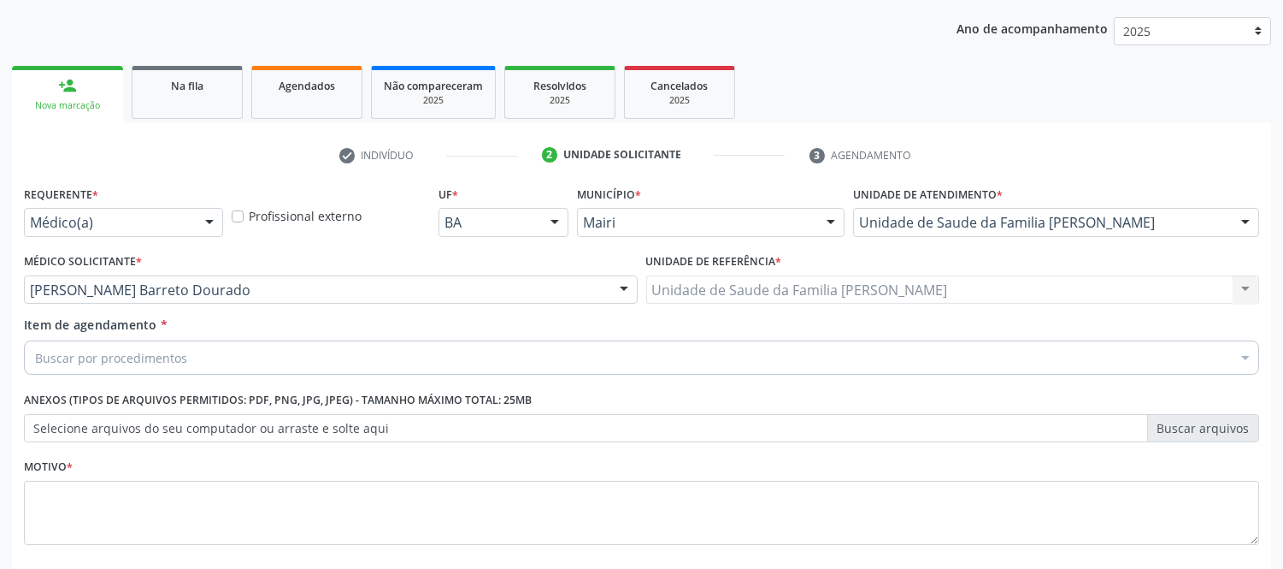
scroll to position [278, 0]
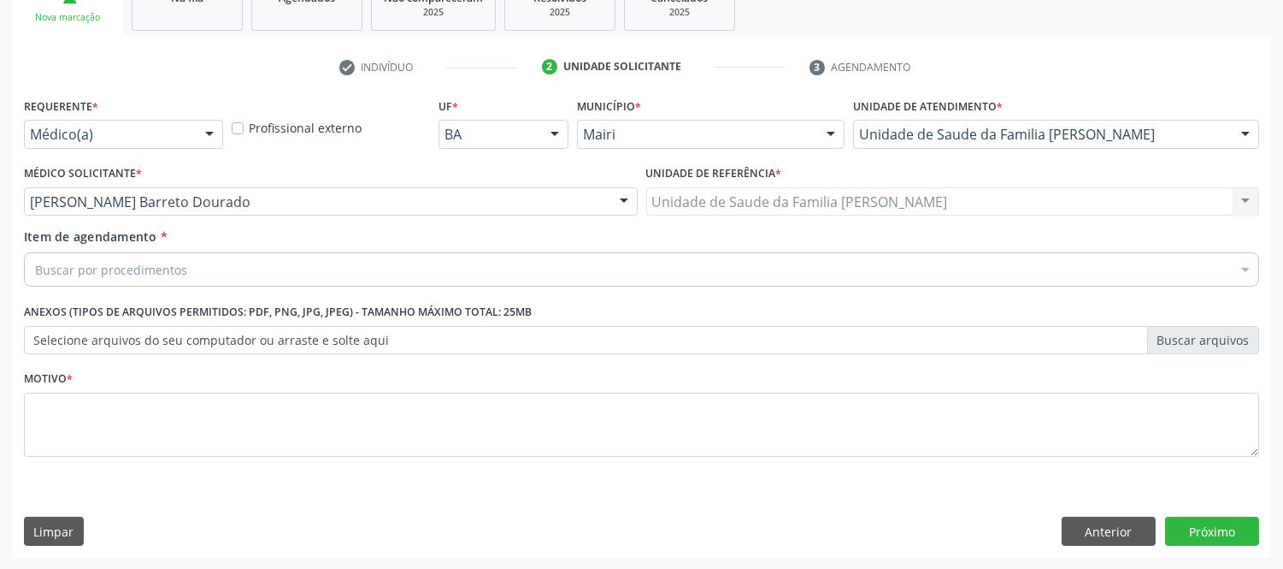
click at [177, 256] on div "Buscar por procedimentos" at bounding box center [641, 269] width 1235 height 34
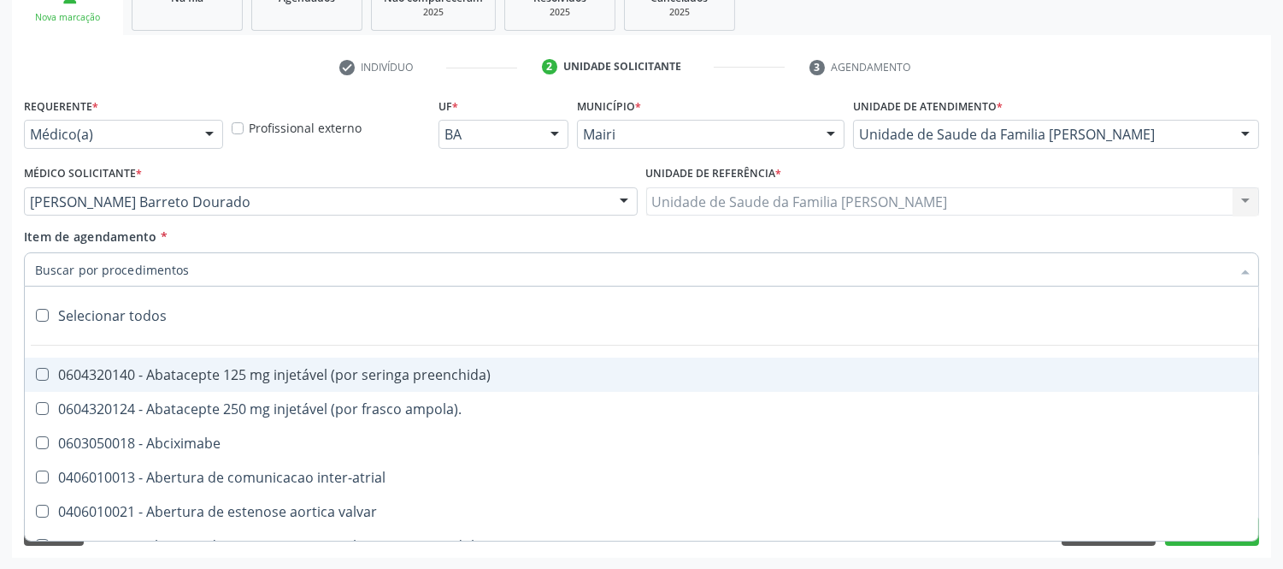
type input "#"
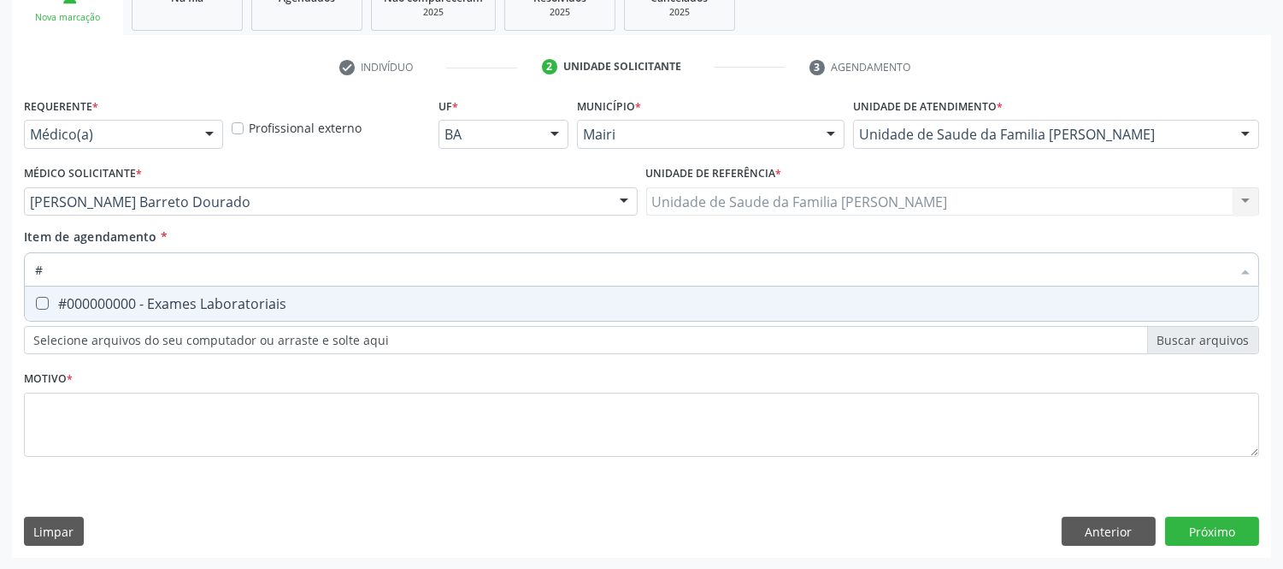
click at [210, 303] on div "#000000000 - Exames Laboratoriais" at bounding box center [641, 304] width 1213 height 14
checkbox Laboratoriais "true"
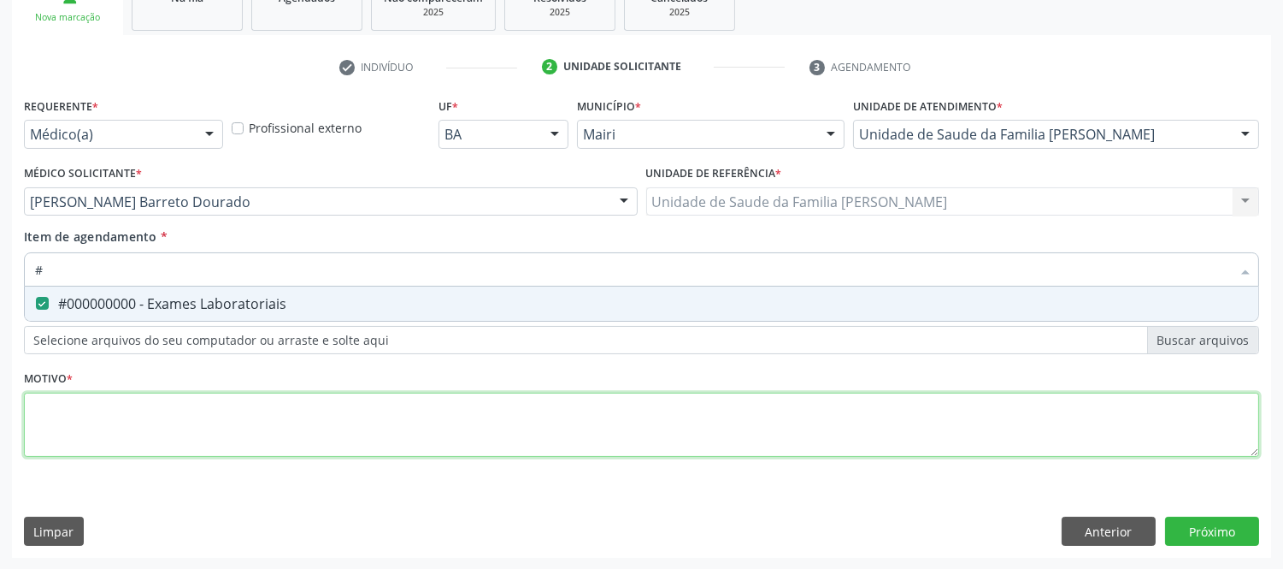
click at [235, 403] on div "Requerente * Médico(a) Médico(a) Enfermeiro(a) Paciente Nenhum resultado encont…" at bounding box center [641, 286] width 1235 height 387
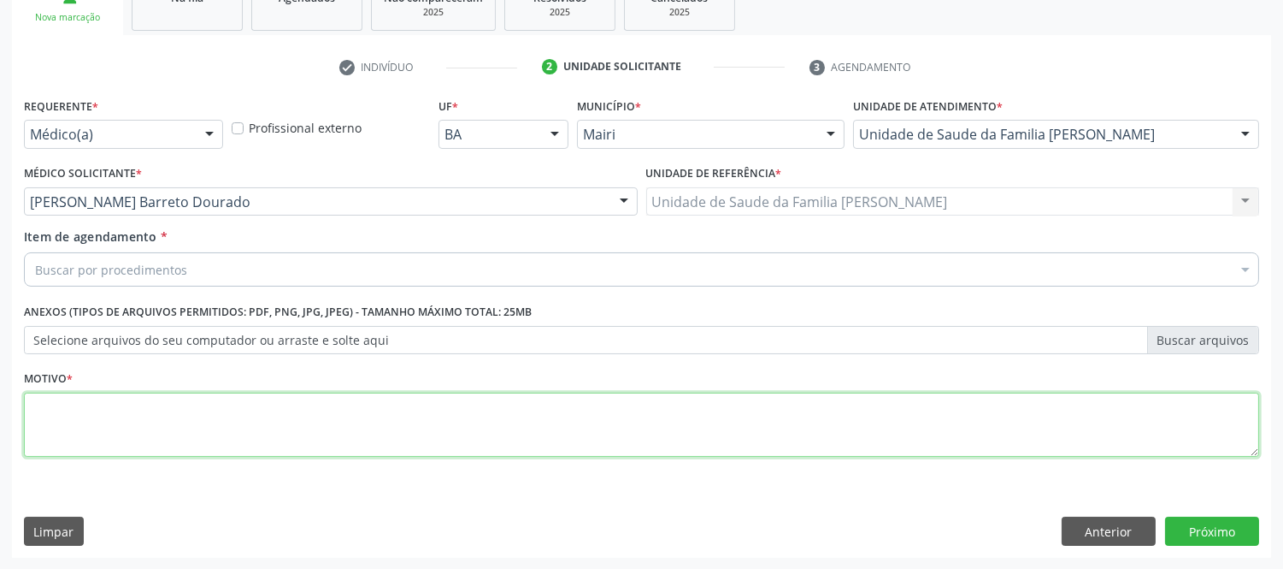
click at [235, 403] on span "#000000000 - Exames Laboratoriais" at bounding box center [693, 395] width 1336 height 34
type textarea "AVALIAÇOA"
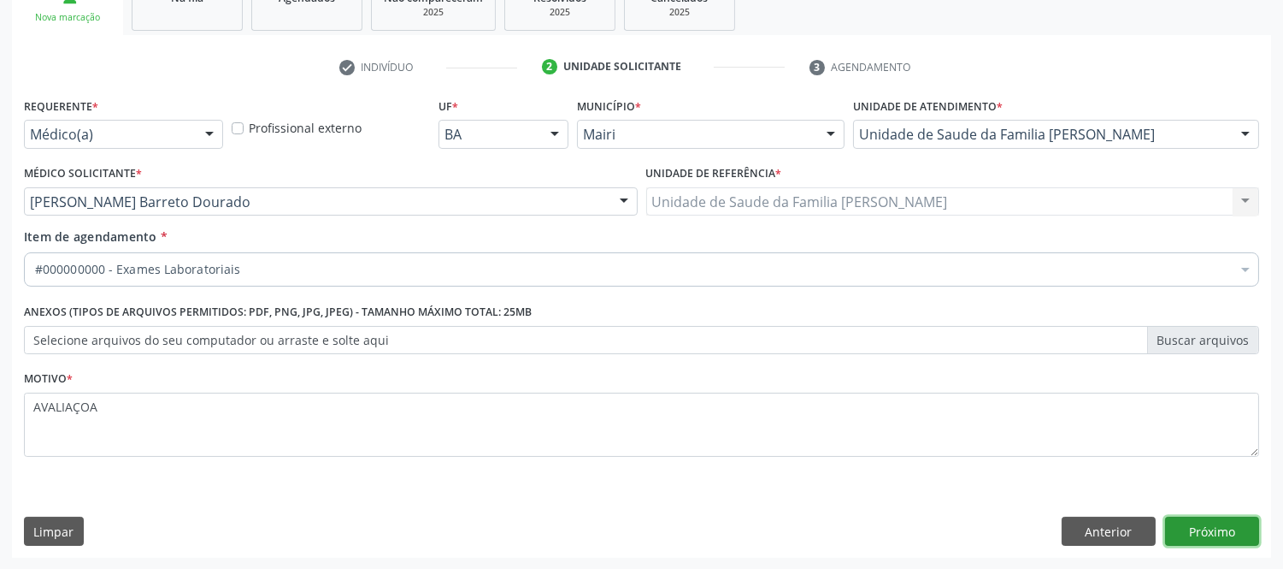
click at [1220, 530] on button "Próximo" at bounding box center [1212, 530] width 94 height 29
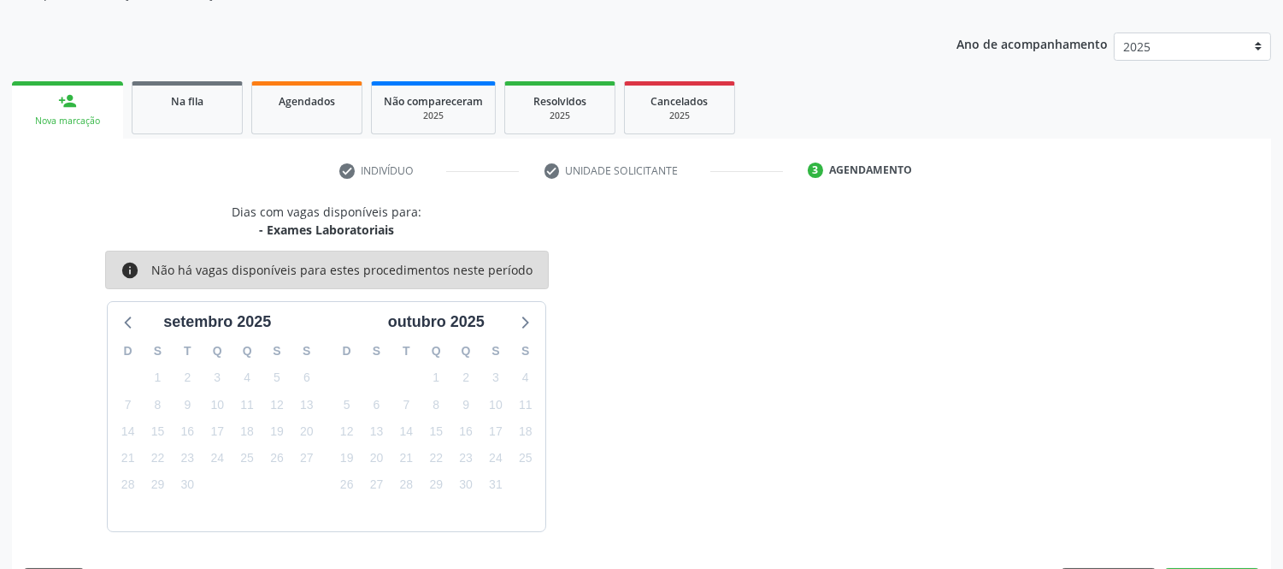
scroll to position [225, 0]
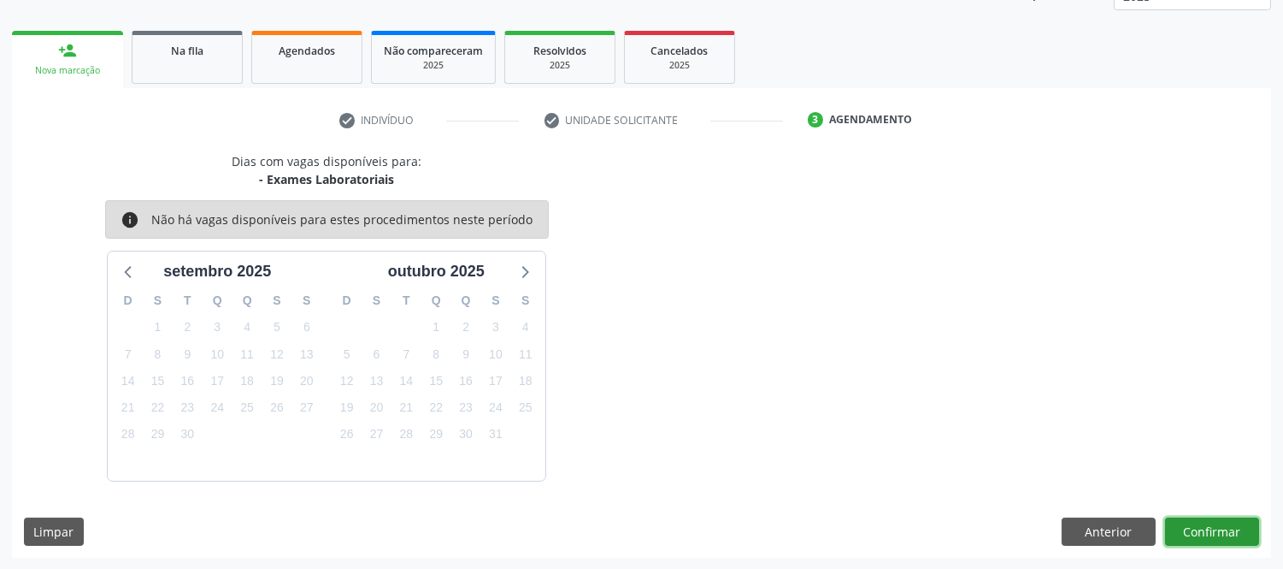
click at [1220, 531] on button "Confirmar" at bounding box center [1212, 531] width 94 height 29
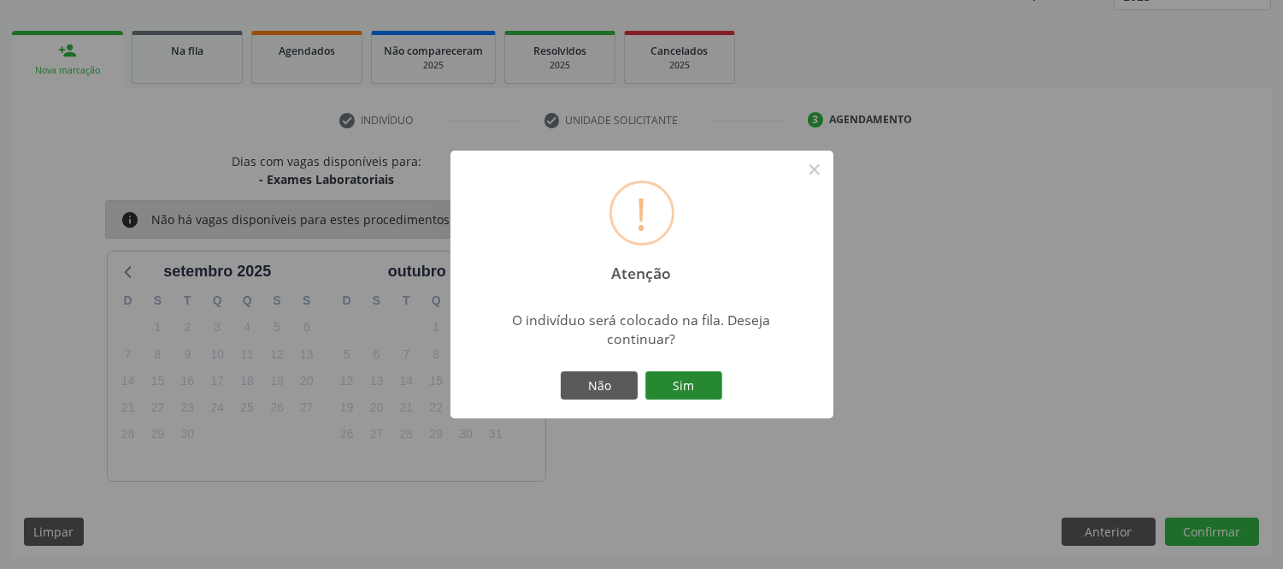
click at [668, 388] on button "Sim" at bounding box center [683, 385] width 77 height 29
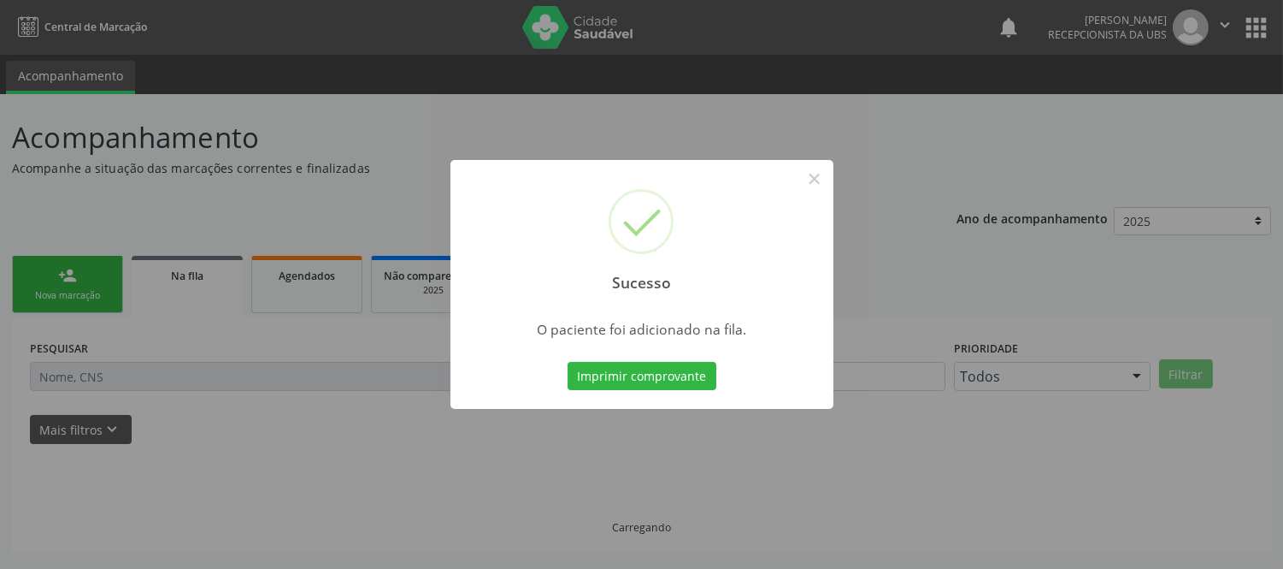
scroll to position [0, 0]
click at [647, 381] on button "Imprimir comprovante" at bounding box center [642, 376] width 149 height 29
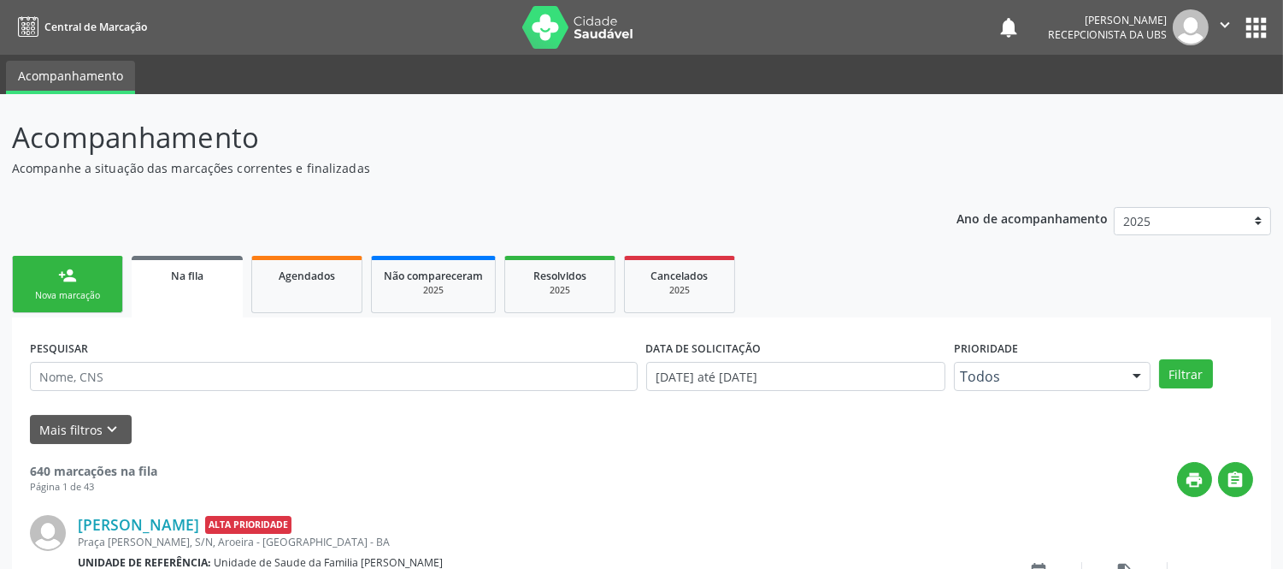
click at [91, 270] on link "person_add Nova marcação" at bounding box center [67, 284] width 111 height 57
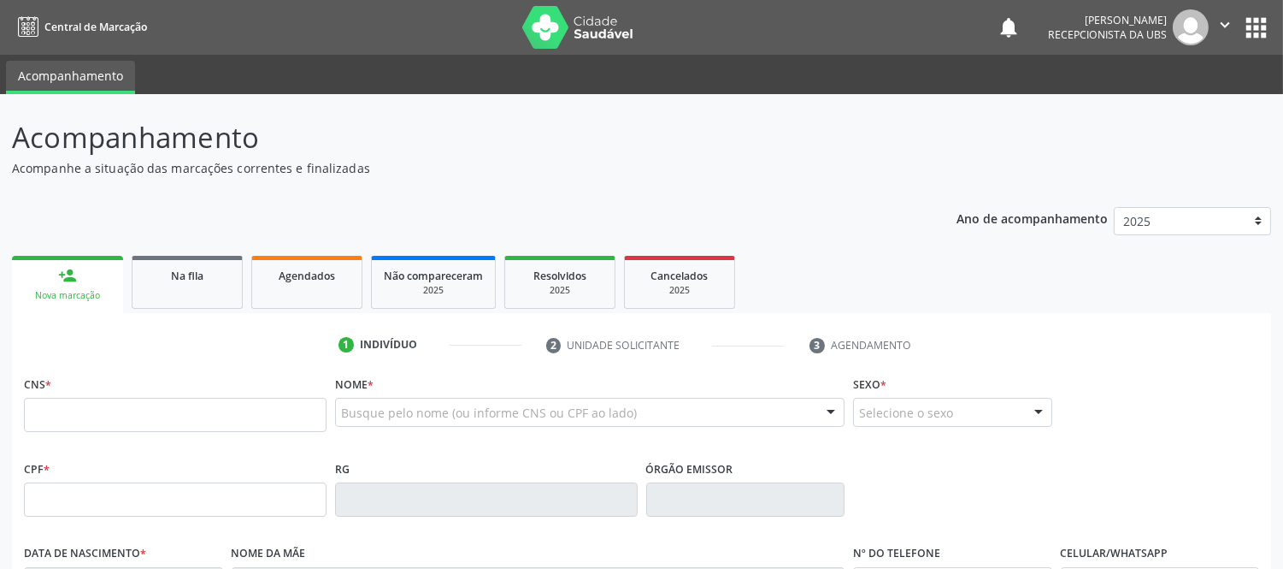
click at [79, 289] on div "Nova marcação" at bounding box center [67, 295] width 87 height 13
click at [237, 415] on input "text" at bounding box center [175, 415] width 303 height 34
type input "706 8002 6709 1423"
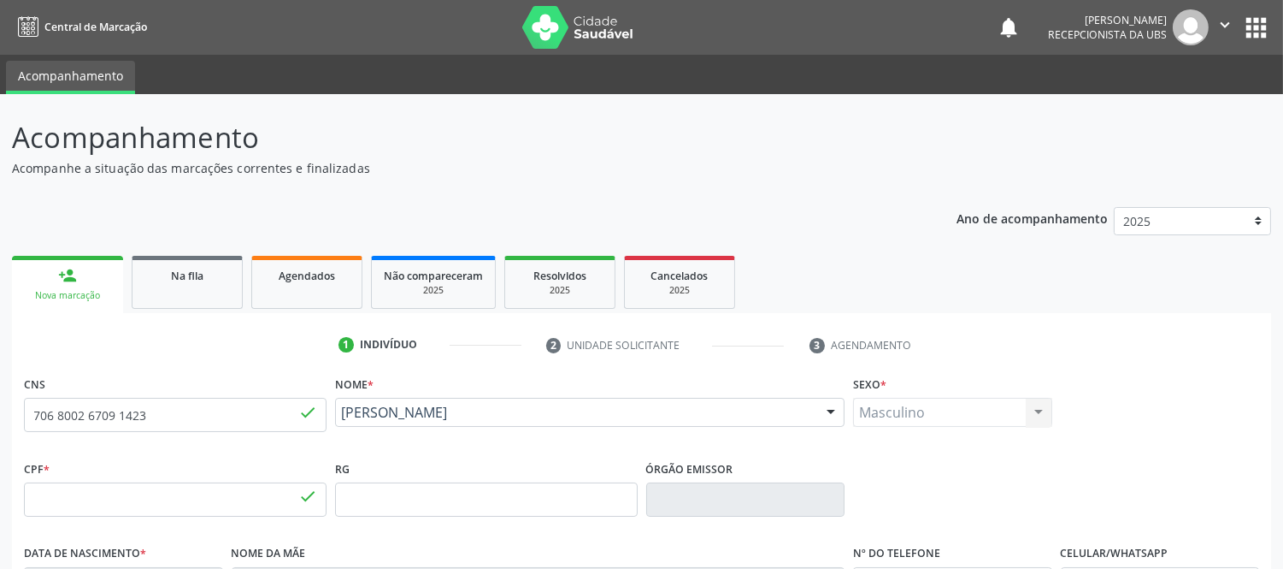
type input "339.133.405-30"
type input "[DATE]"
type input "[PERSON_NAME]"
type input "[PHONE_NUMBER]"
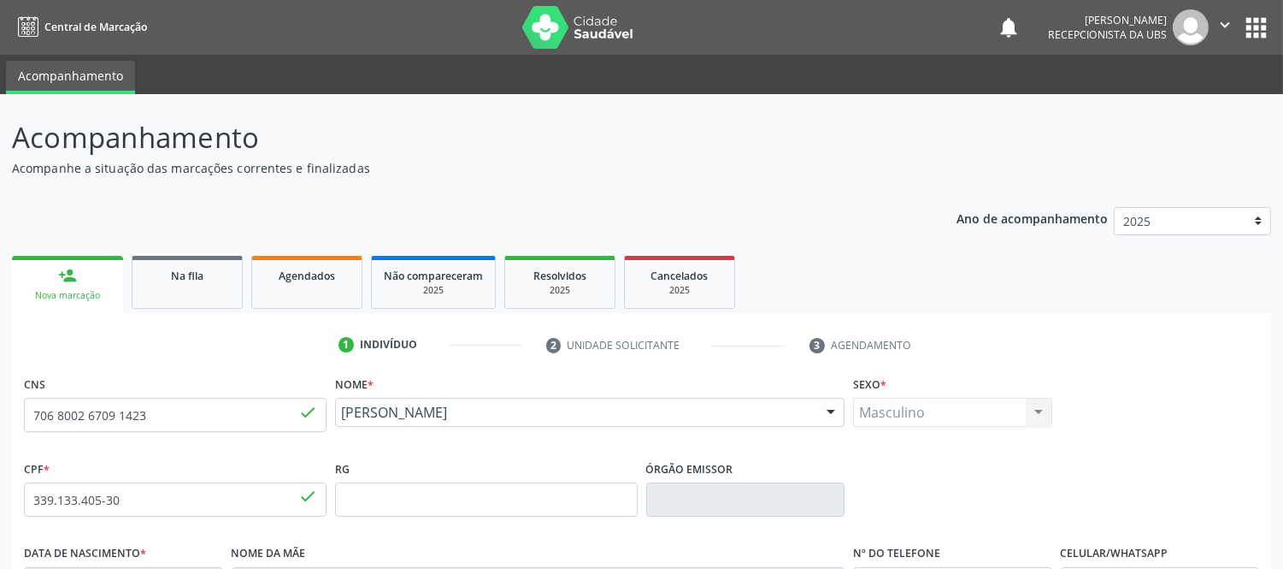
type input "S/N"
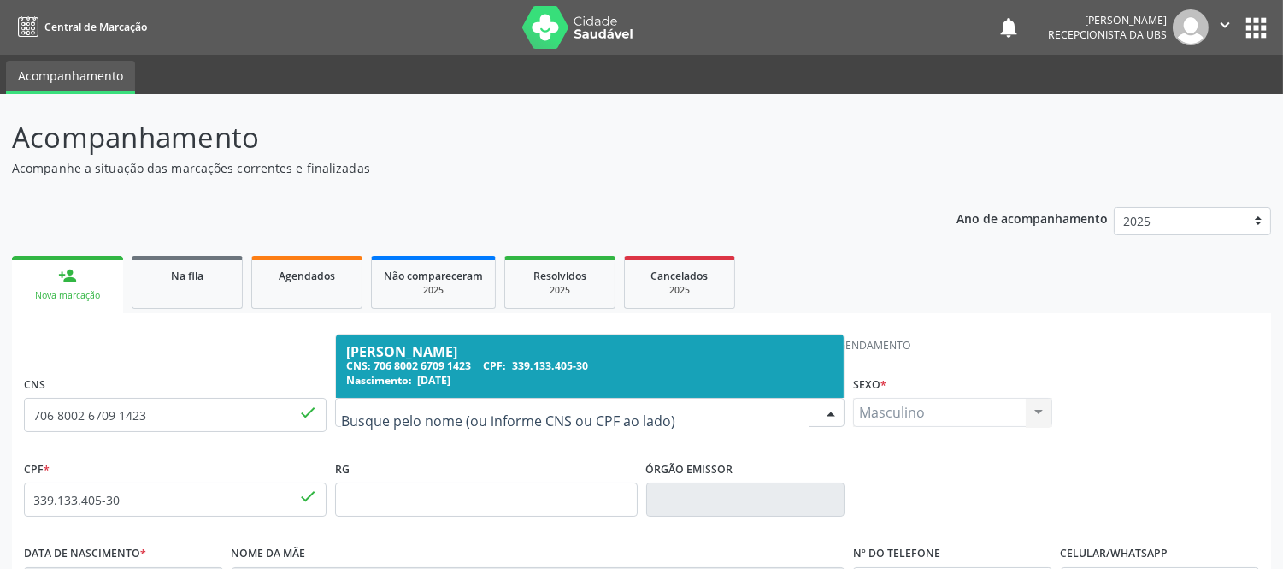
click at [517, 414] on input "text" at bounding box center [575, 421] width 468 height 34
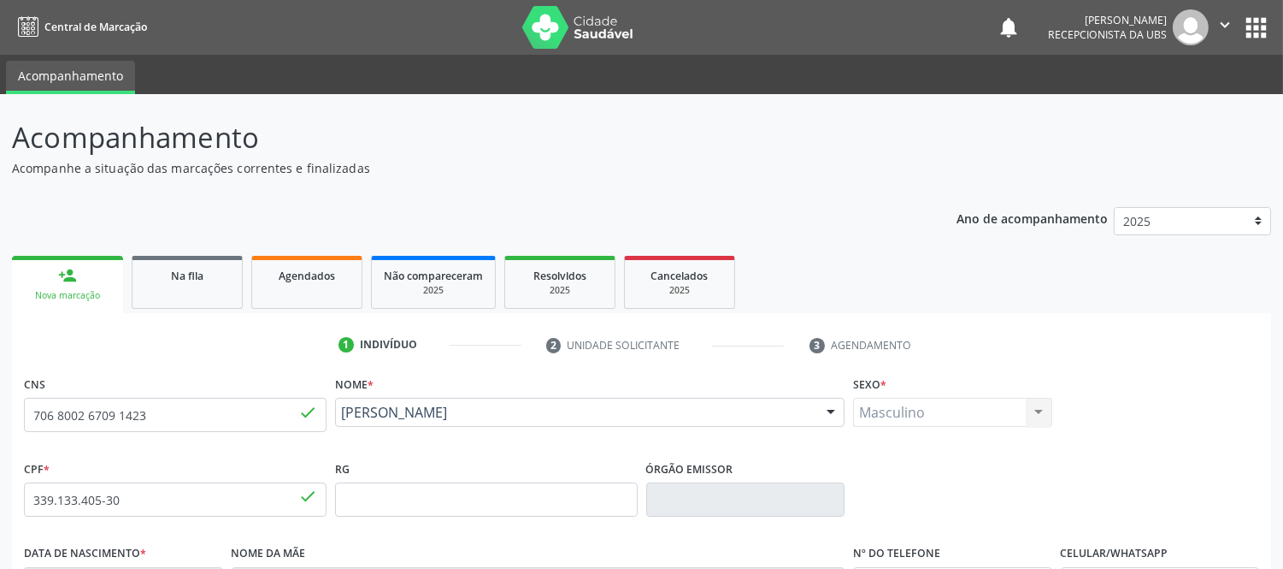
drag, startPoint x: 875, startPoint y: 161, endPoint x: 862, endPoint y: 174, distance: 19.3
click at [875, 159] on p "Acompanhe a situação das marcações correntes e finalizadas" at bounding box center [452, 168] width 881 height 18
click at [442, 421] on div "[PERSON_NAME]" at bounding box center [590, 412] width 510 height 29
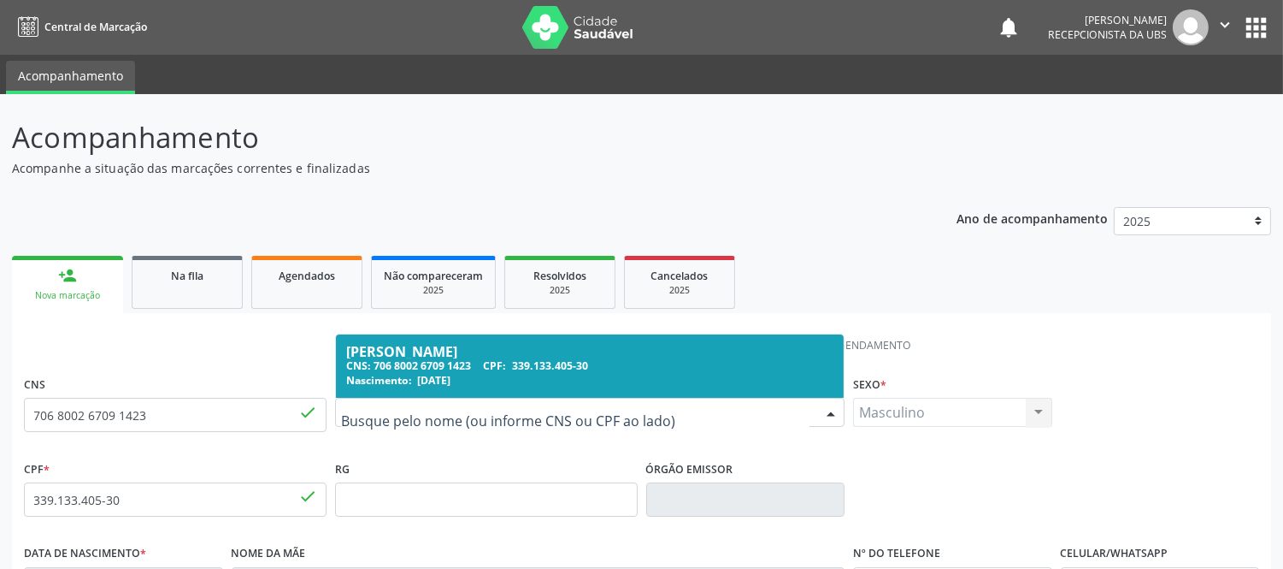
click at [445, 409] on input "text" at bounding box center [575, 421] width 468 height 34
type input "[PERSON_NAME]"
click at [101, 286] on link "person_add Nova marcação" at bounding box center [67, 284] width 111 height 57
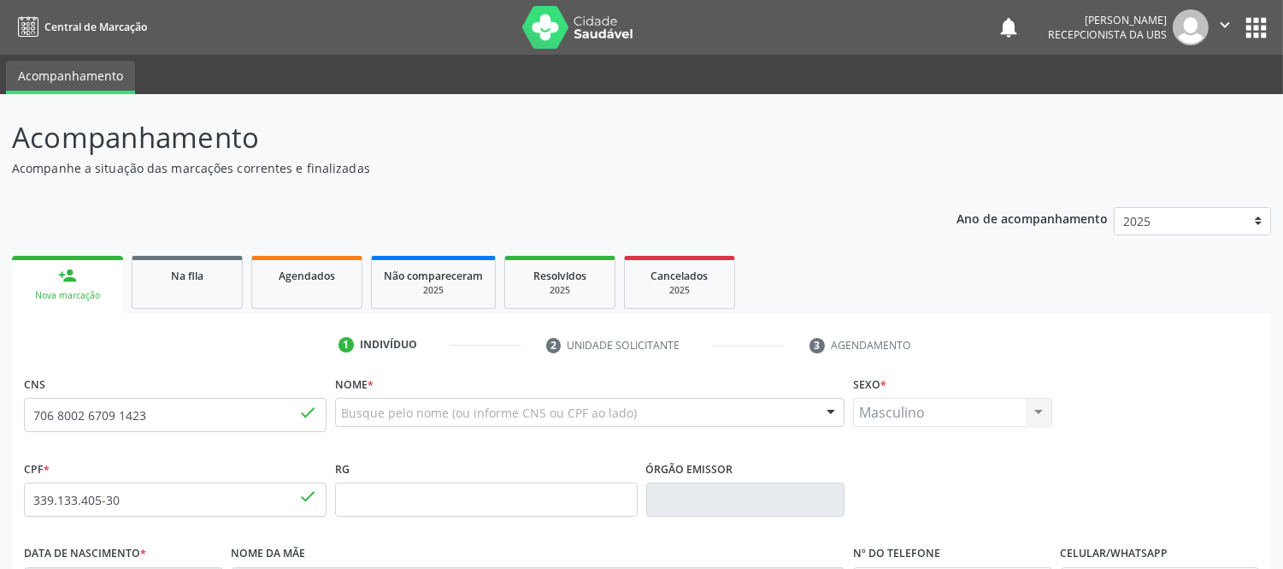
click at [81, 277] on link "person_add Nova marcação" at bounding box center [67, 284] width 111 height 57
click at [86, 284] on link "person_add Nova marcação" at bounding box center [67, 284] width 111 height 57
click at [86, 283] on link "person_add Nova marcação" at bounding box center [67, 284] width 111 height 57
click at [194, 249] on div "Ano de acompanhamento 2025 2024 2023 2022 2021 2020 2019 person_add Nova marcaç…" at bounding box center [641, 555] width 1259 height 721
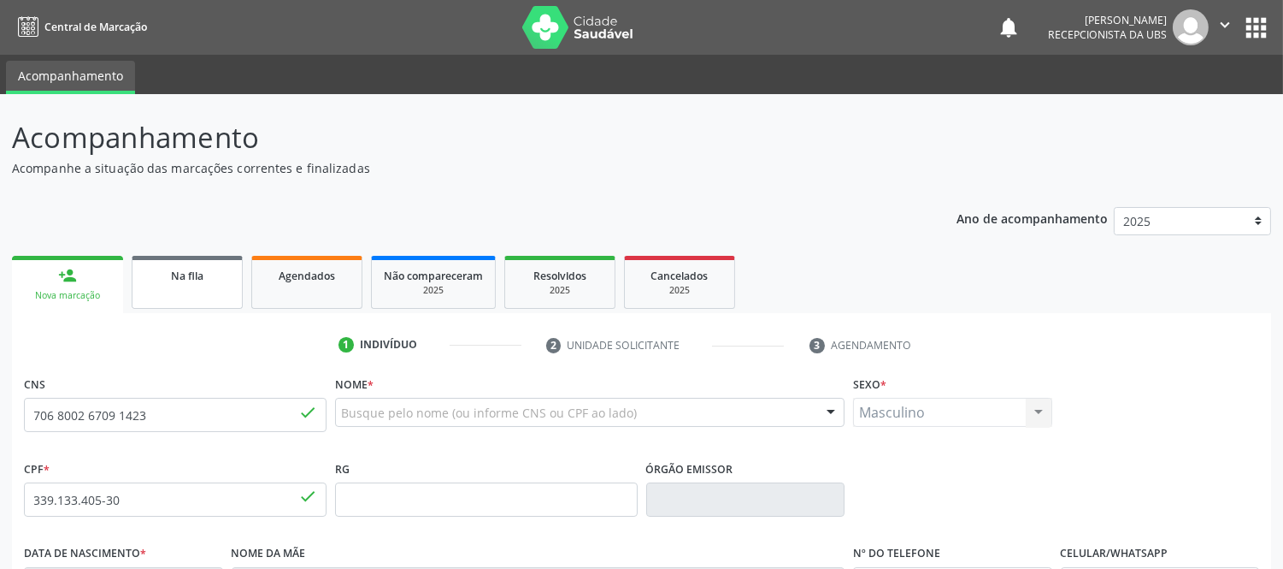
click at [200, 275] on span "Na fila" at bounding box center [187, 275] width 32 height 15
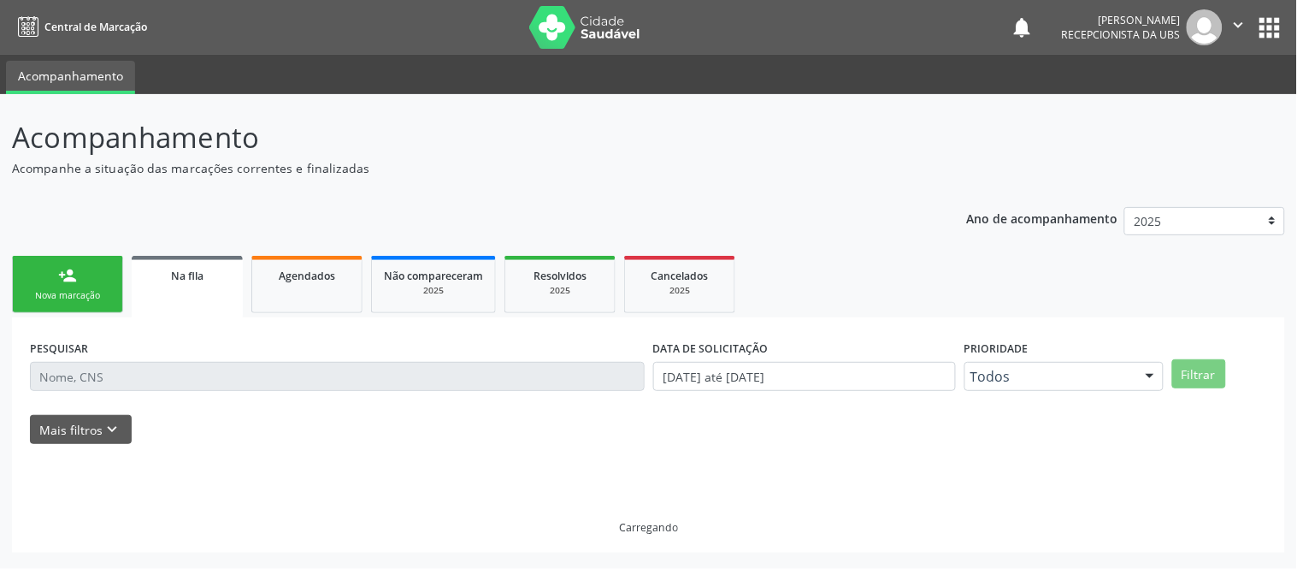
click at [200, 275] on span "Na fila" at bounding box center [187, 275] width 32 height 15
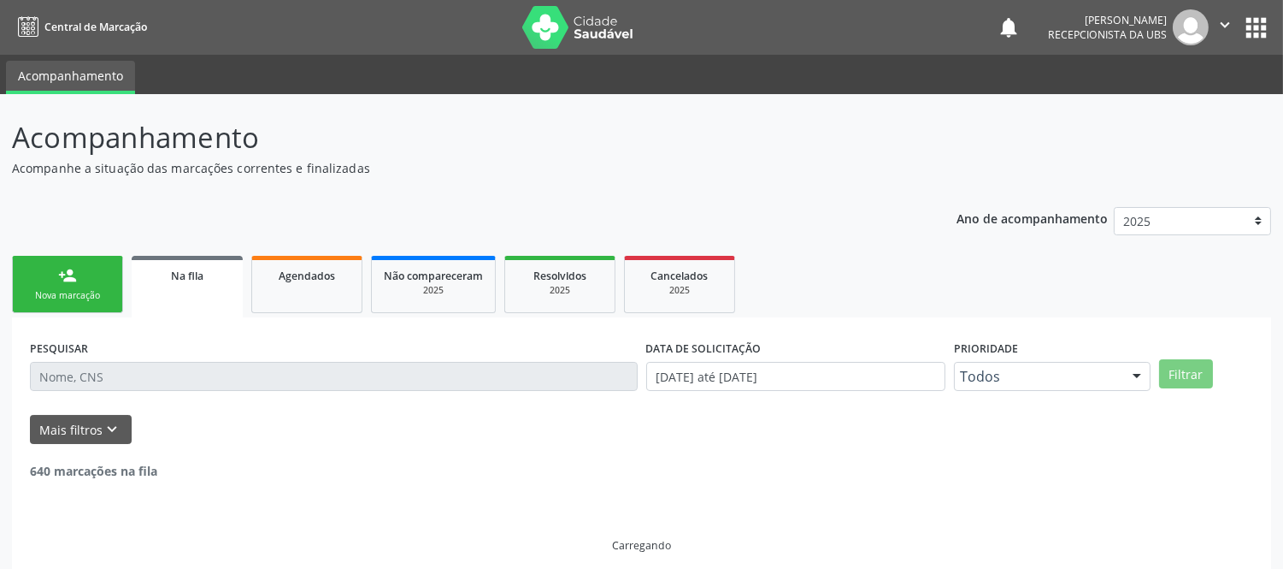
click at [79, 286] on link "person_add Nova marcação" at bounding box center [67, 284] width 111 height 57
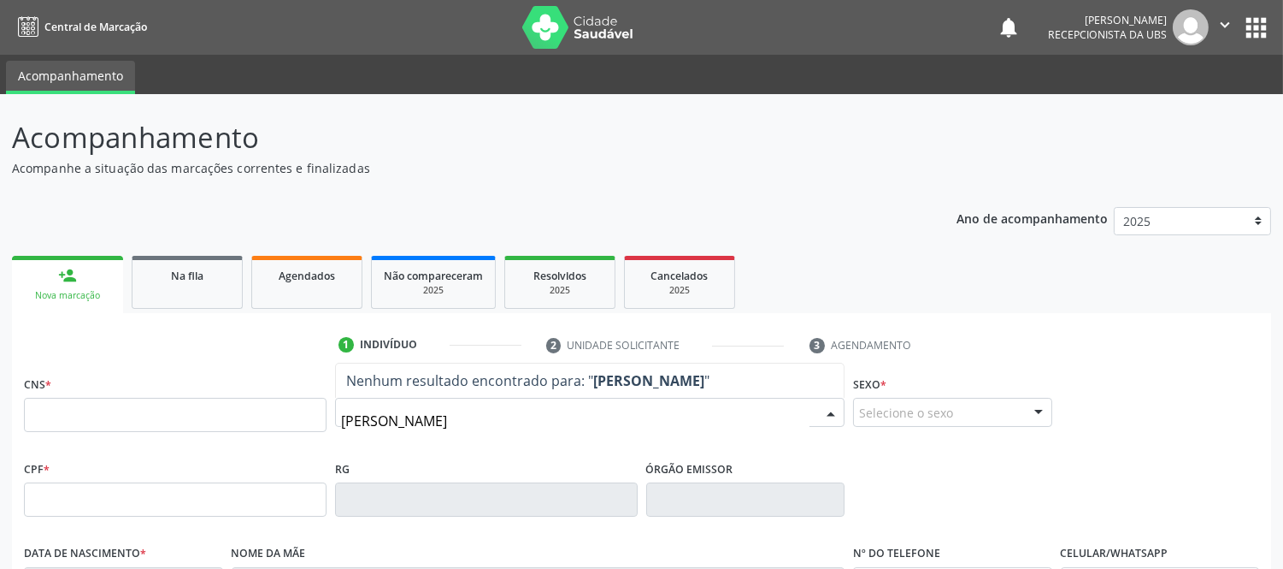
type input "[PERSON_NAME]"
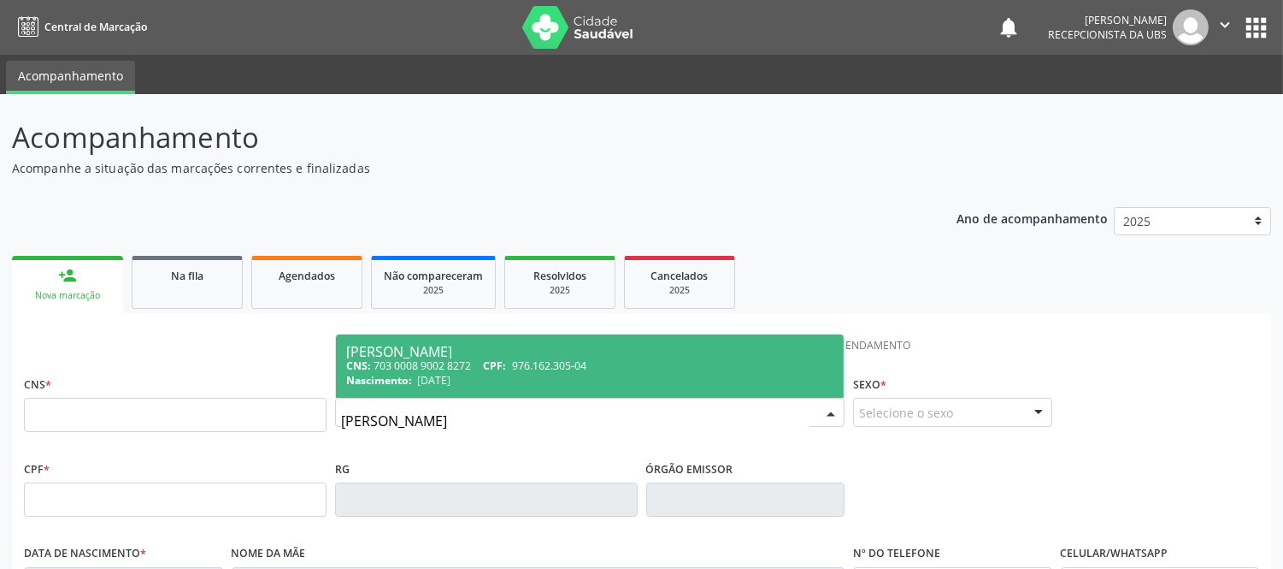
click at [454, 414] on input "[PERSON_NAME]" at bounding box center [575, 421] width 468 height 34
click at [441, 371] on div "CNS: 703 0008 9002 8272 CPF: 976.162.305-04" at bounding box center [589, 365] width 487 height 15
type input "703 0008 9002 8272"
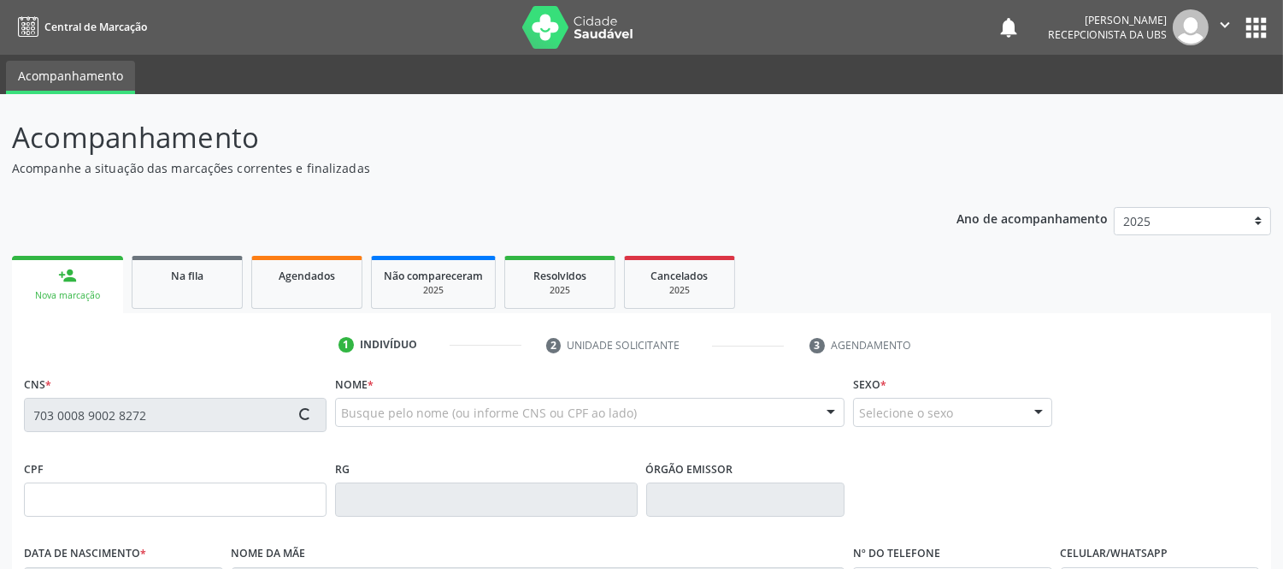
type input "976.162.305-04"
type input "[DATE]"
type input "[PERSON_NAME]"
type input "[PHONE_NUMBER]"
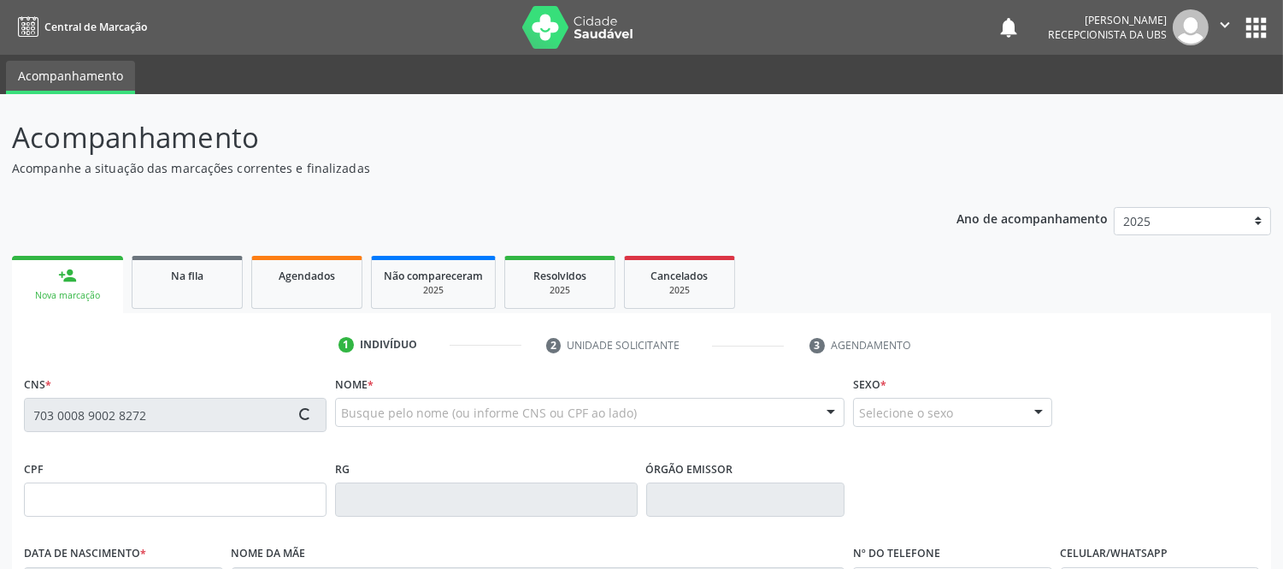
type input "340.173.645-00"
type input "S/N"
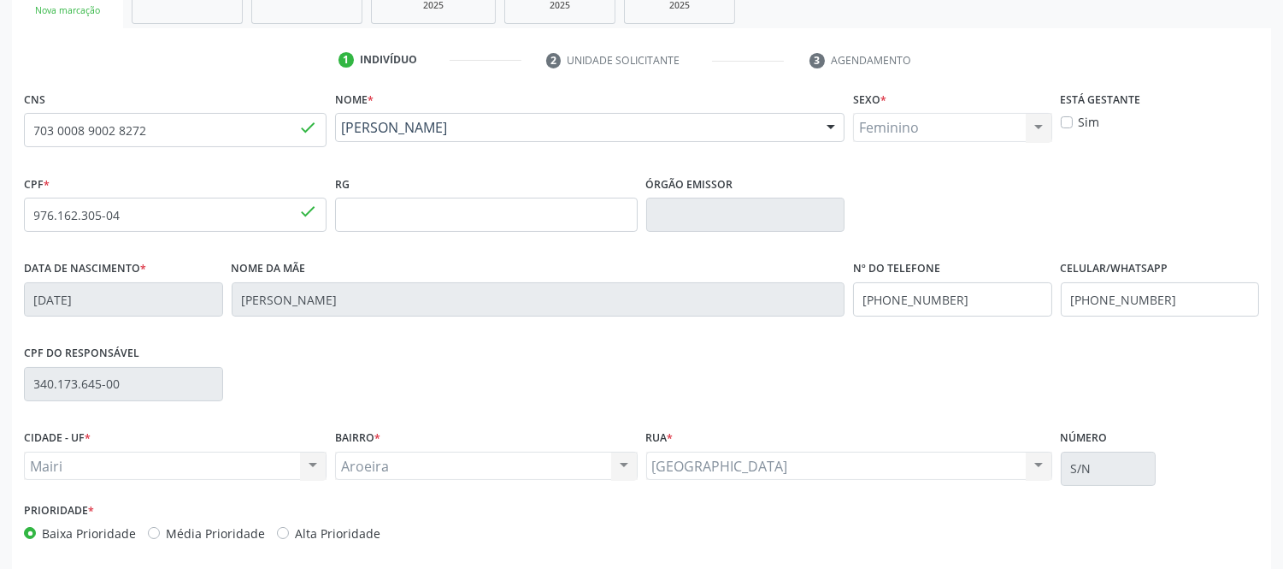
scroll to position [356, 0]
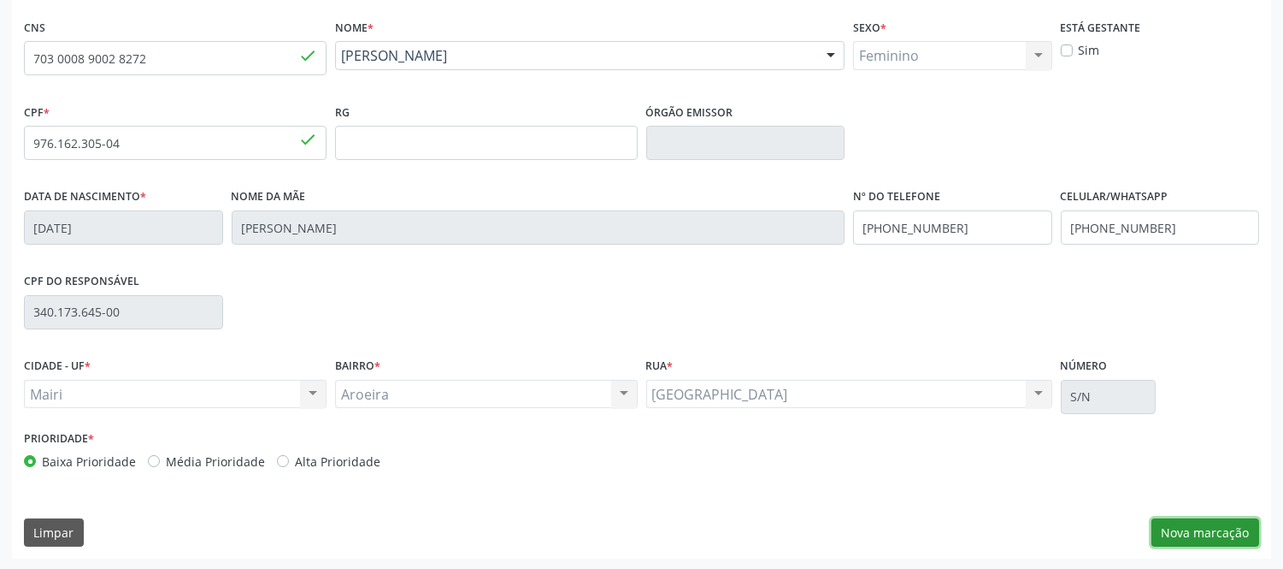
click at [1195, 526] on button "Nova marcação" at bounding box center [1206, 532] width 108 height 29
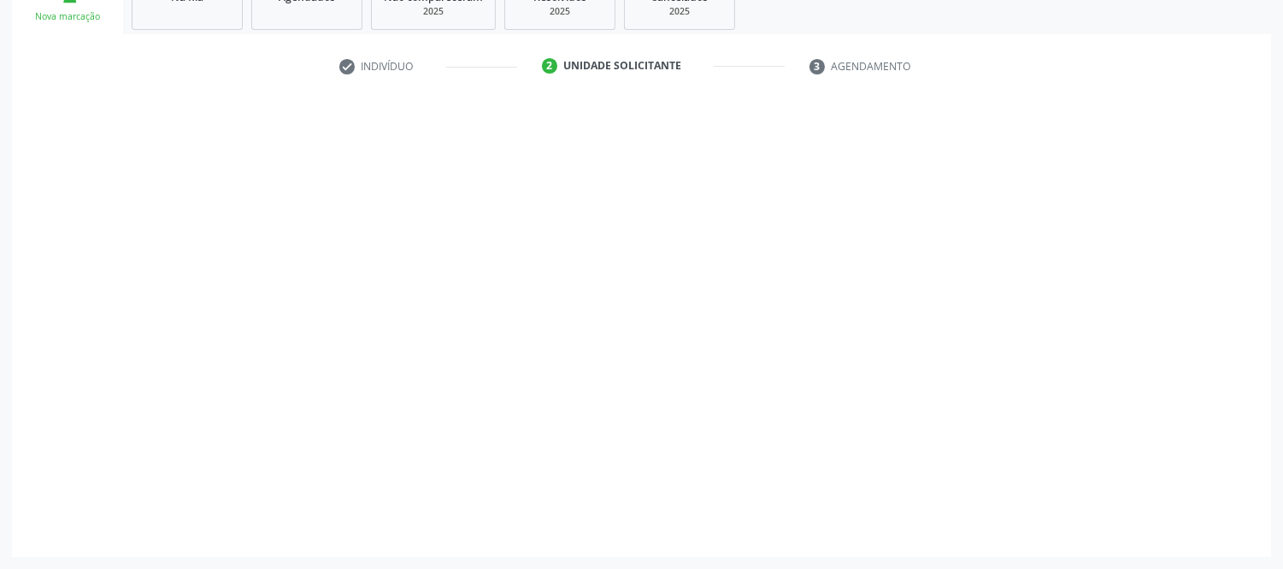
scroll to position [278, 0]
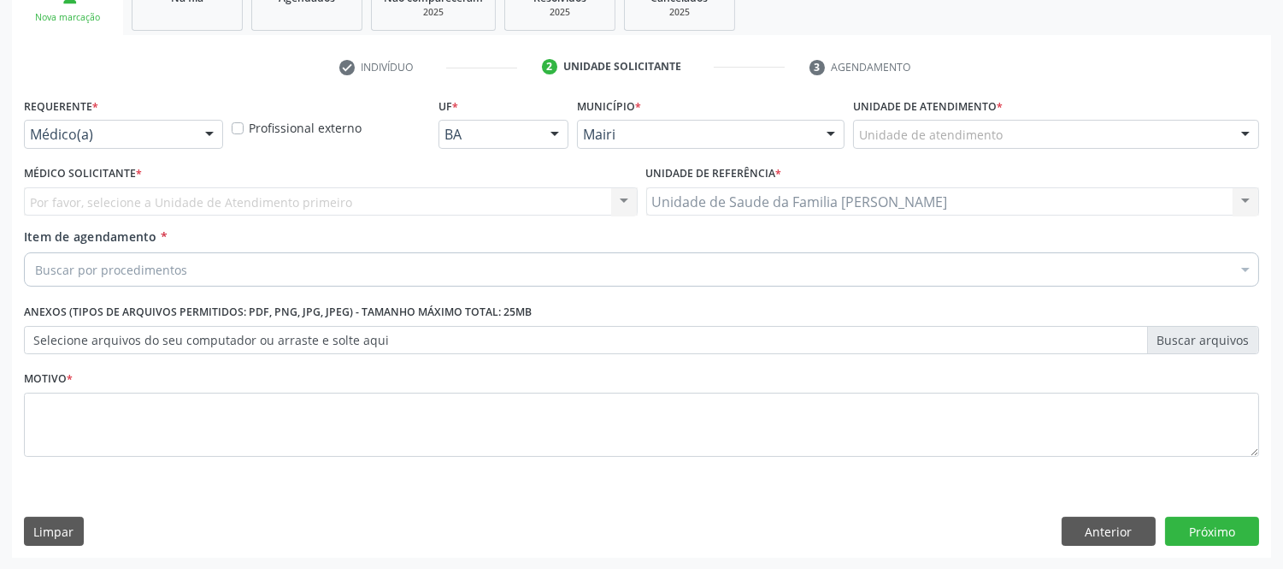
click at [1242, 133] on div at bounding box center [1246, 135] width 26 height 29
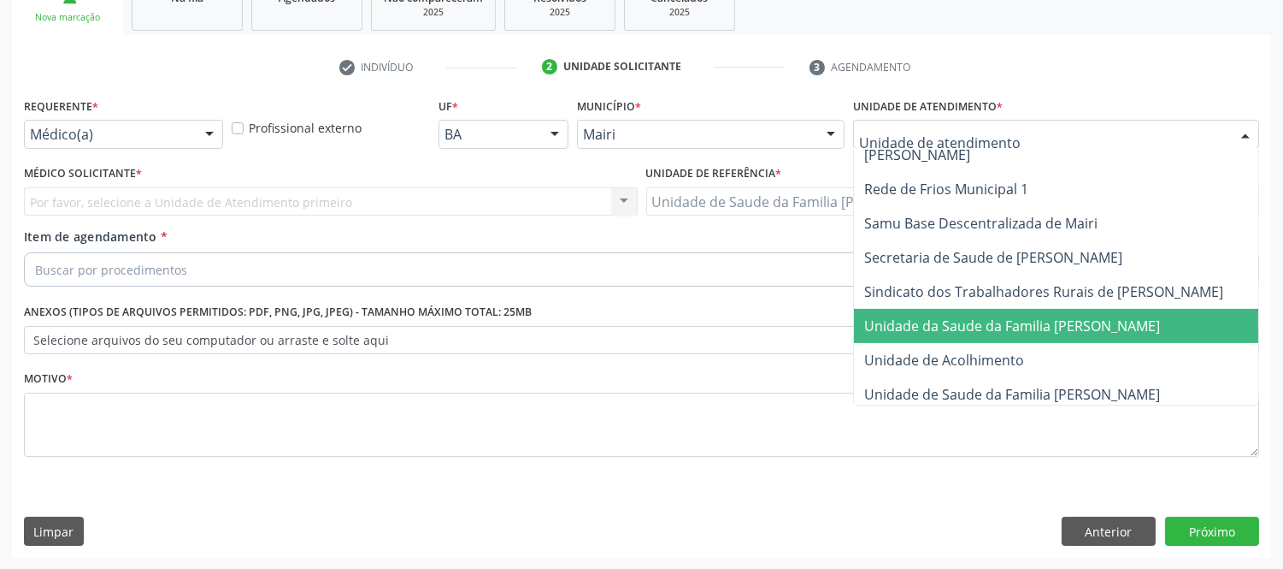
scroll to position [1297, 0]
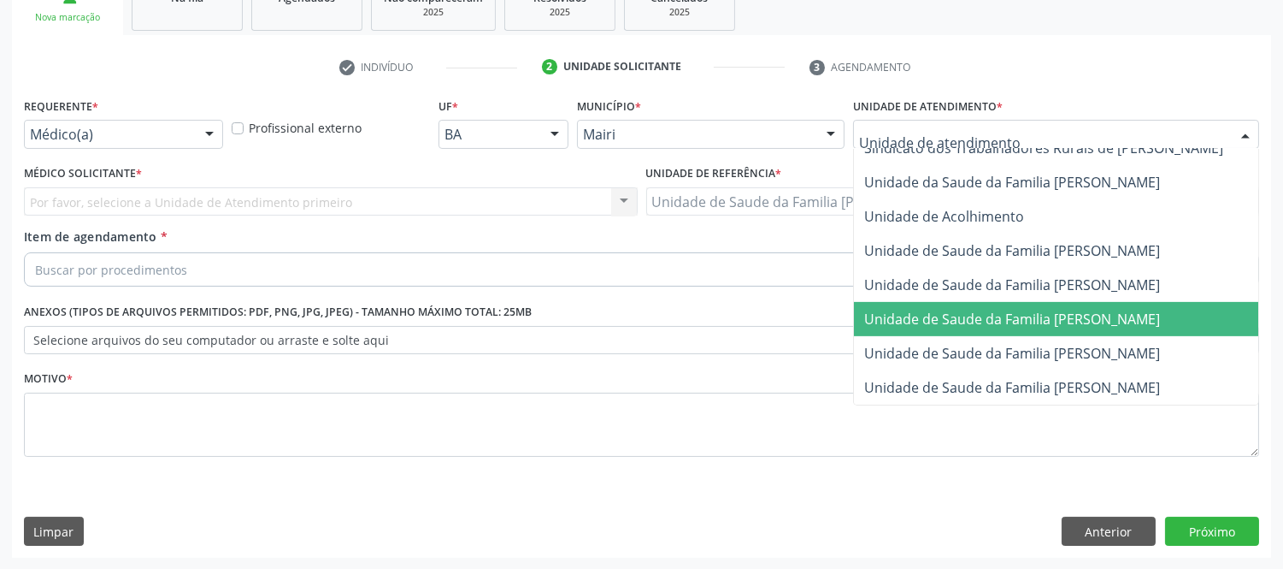
click at [1082, 309] on span "Unidade de Saude da Familia [PERSON_NAME]" at bounding box center [1012, 318] width 296 height 19
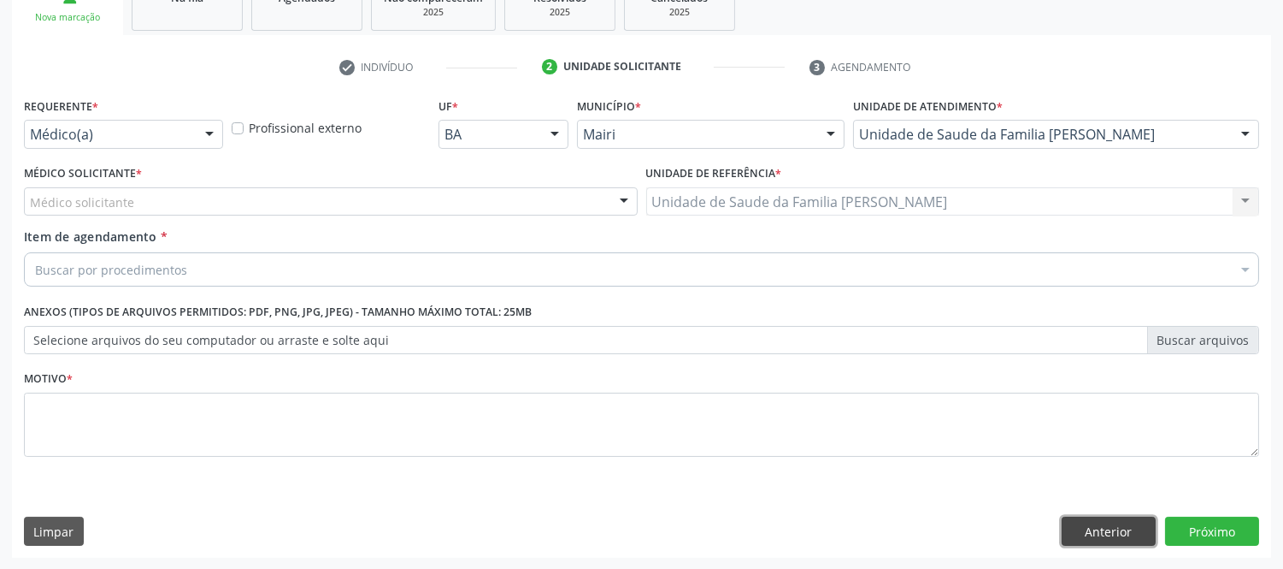
click at [1092, 528] on button "Anterior" at bounding box center [1109, 530] width 94 height 29
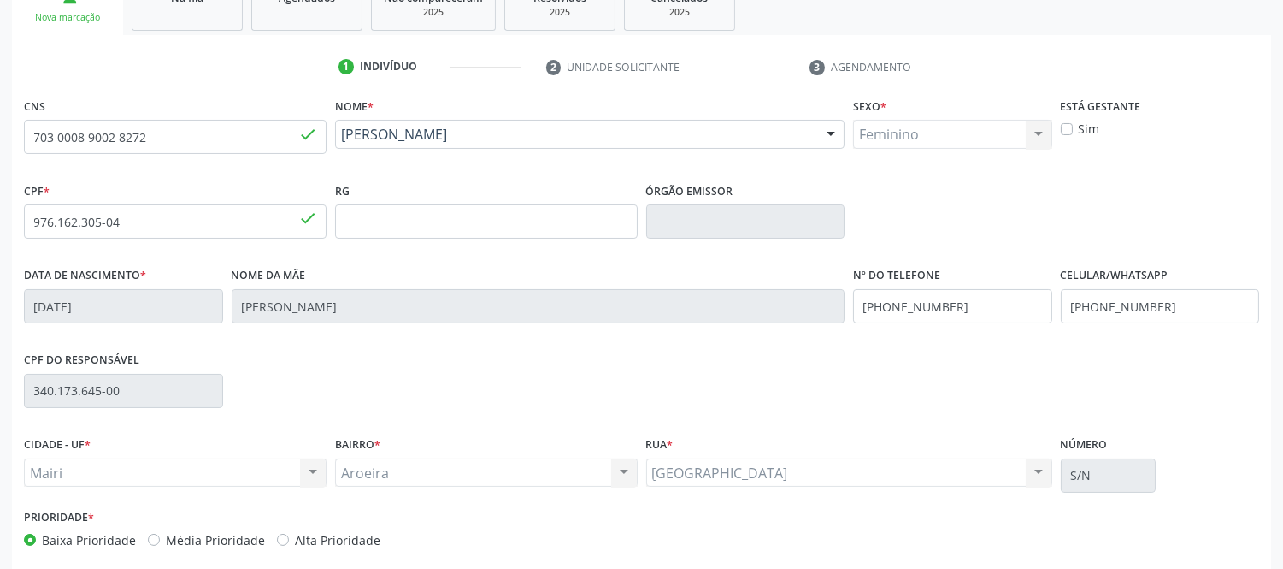
click at [351, 537] on label "Alta Prioridade" at bounding box center [337, 540] width 85 height 18
click at [289, 537] on input "Alta Prioridade" at bounding box center [283, 538] width 12 height 15
radio input "true"
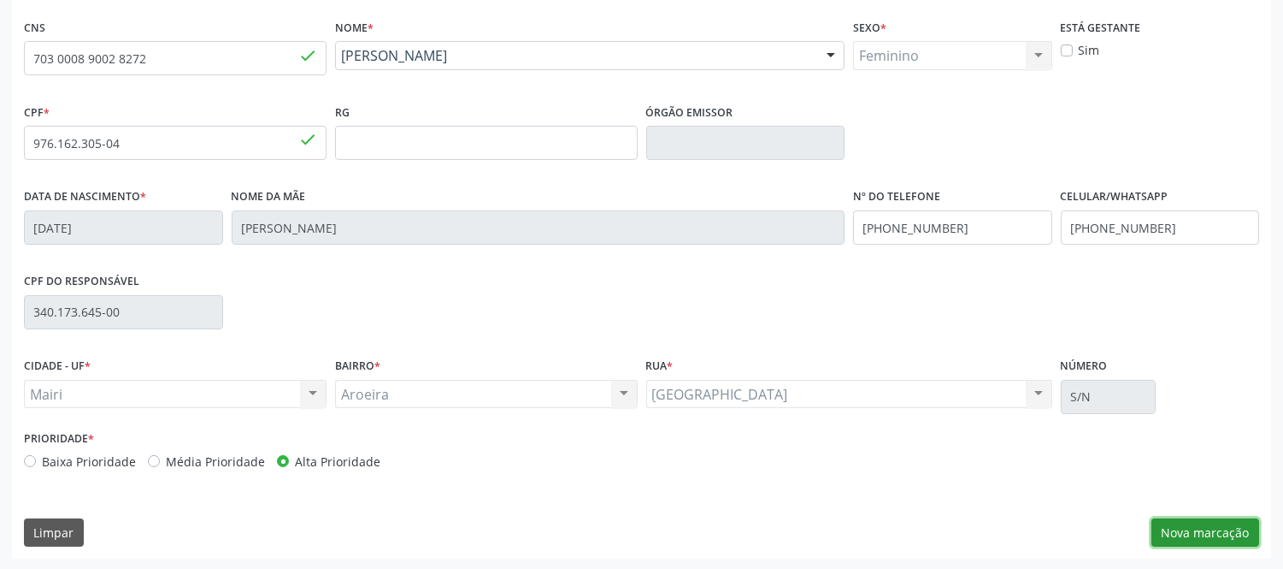
click at [1210, 527] on button "Nova marcação" at bounding box center [1206, 532] width 108 height 29
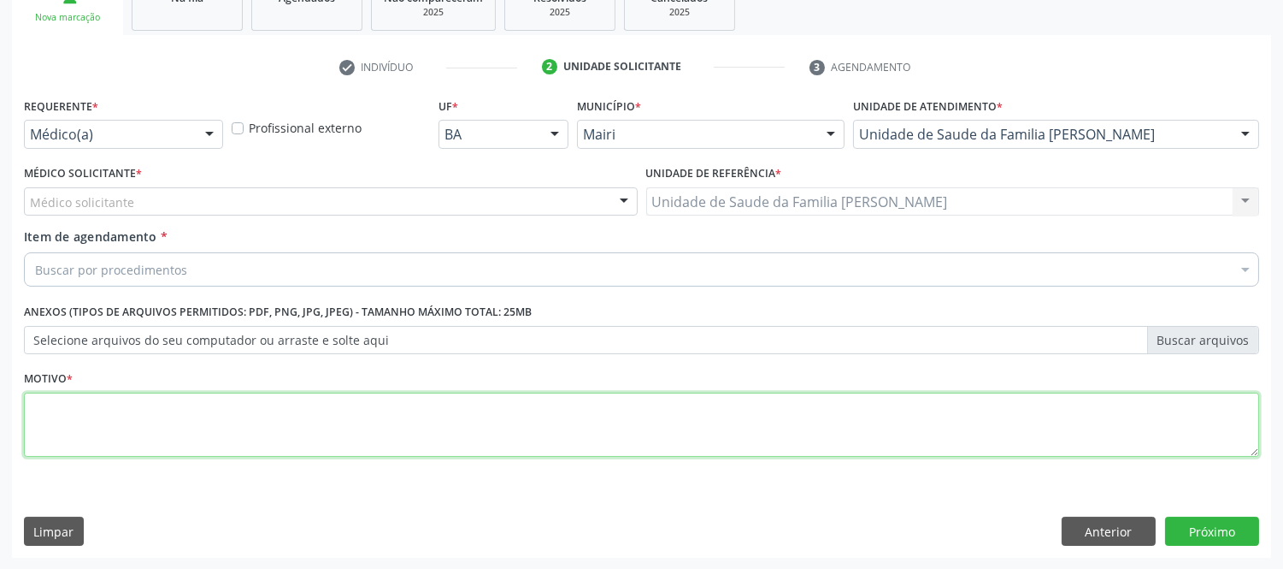
click at [365, 410] on textarea at bounding box center [641, 424] width 1235 height 65
type textarea "P"
type textarea "A"
type textarea "PACIENTE VOMITANDO MUIITO"
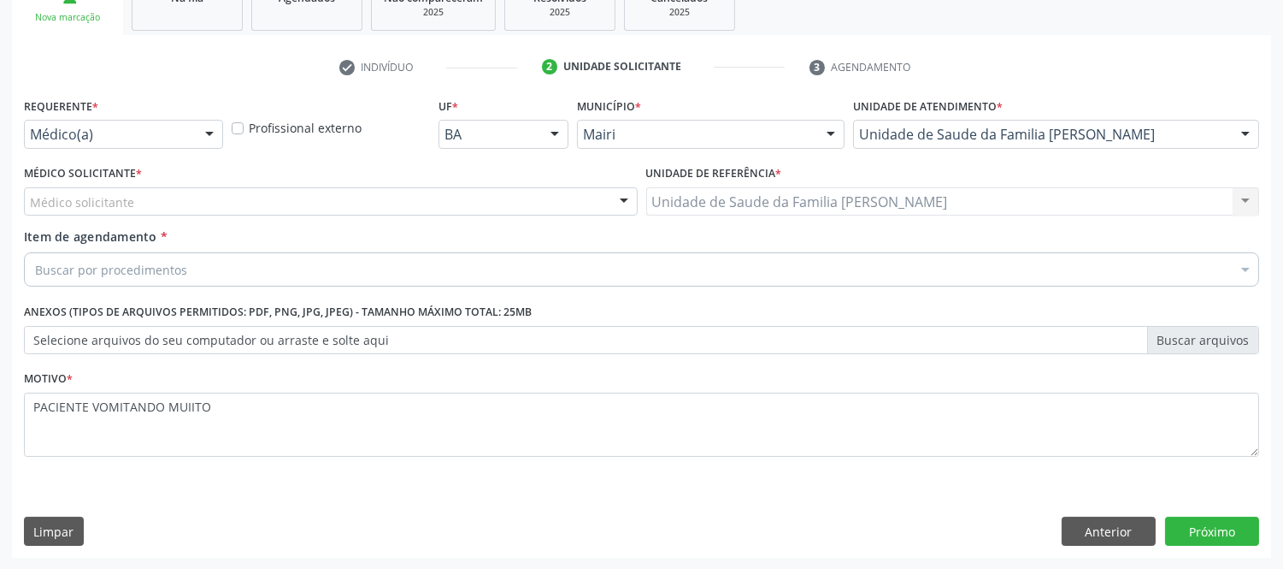
click at [282, 203] on div "Médico solicitante" at bounding box center [331, 201] width 614 height 29
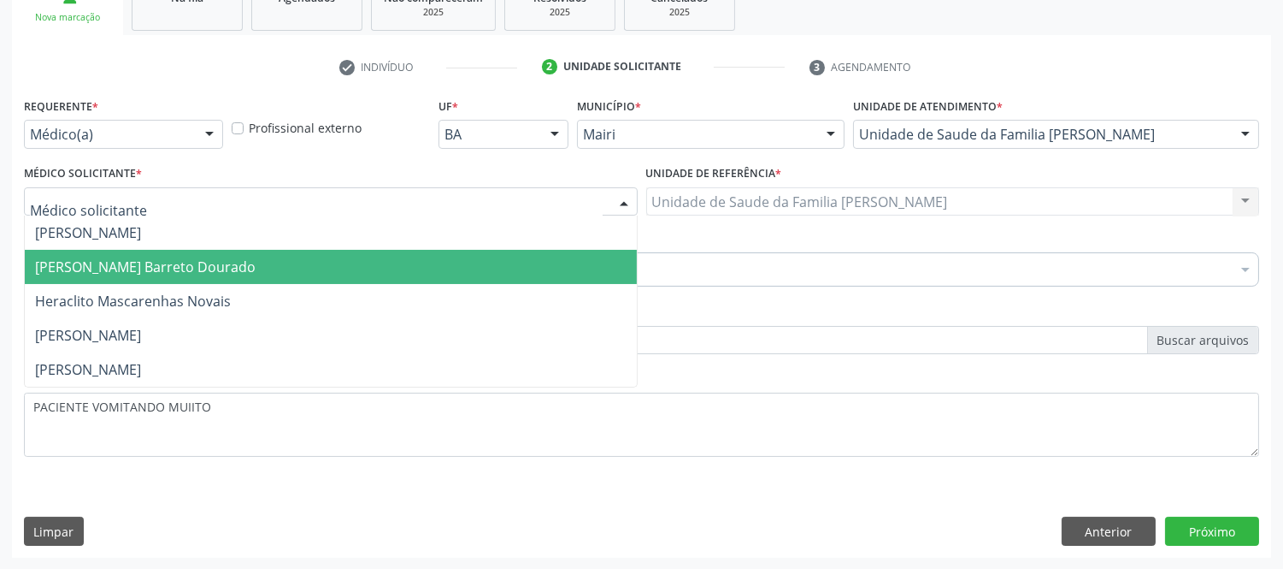
click at [123, 254] on span "[PERSON_NAME] Barreto Dourado" at bounding box center [331, 267] width 612 height 34
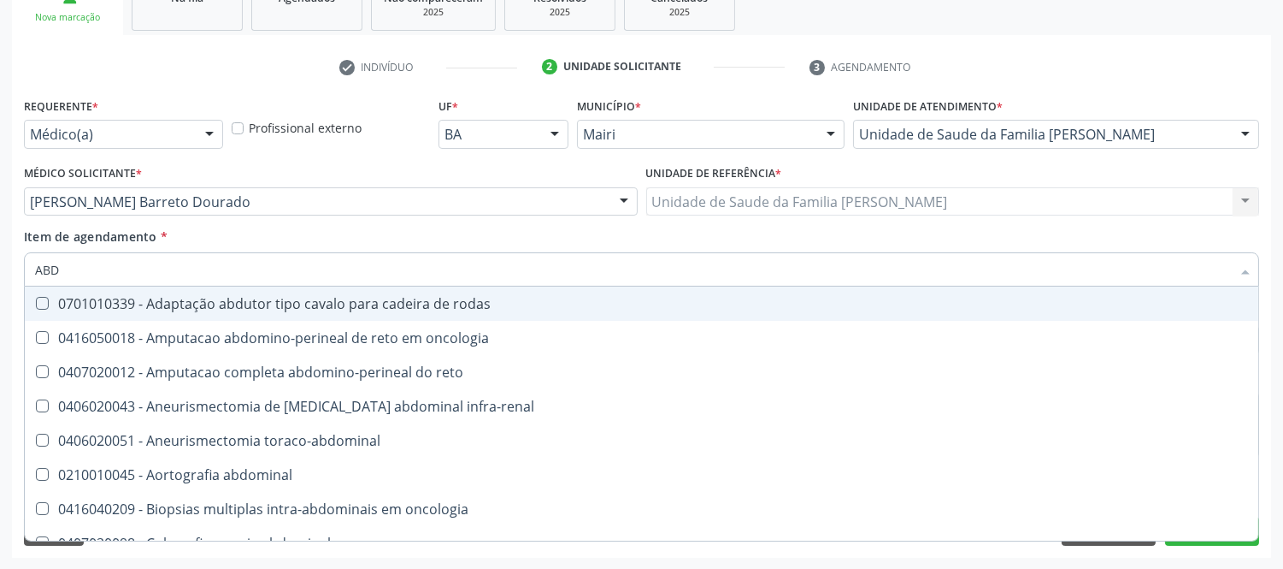
type input "ABDO"
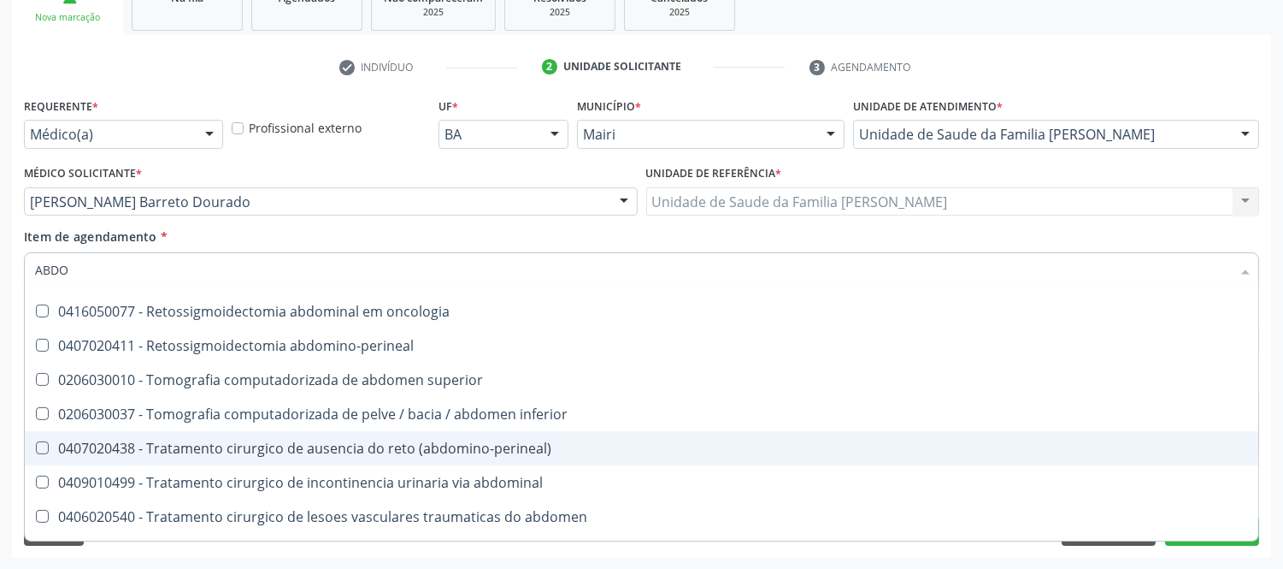
scroll to position [1114, 0]
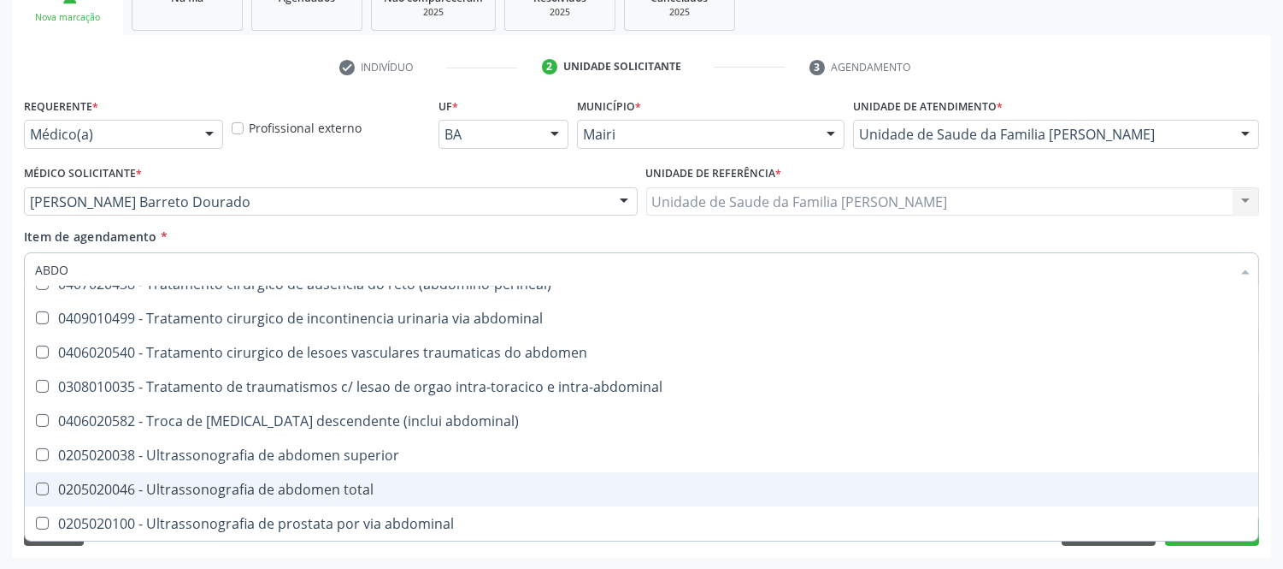
click at [381, 499] on span "0205020046 - Ultrassonografia de abdomen total" at bounding box center [642, 489] width 1234 height 34
checkbox total "true"
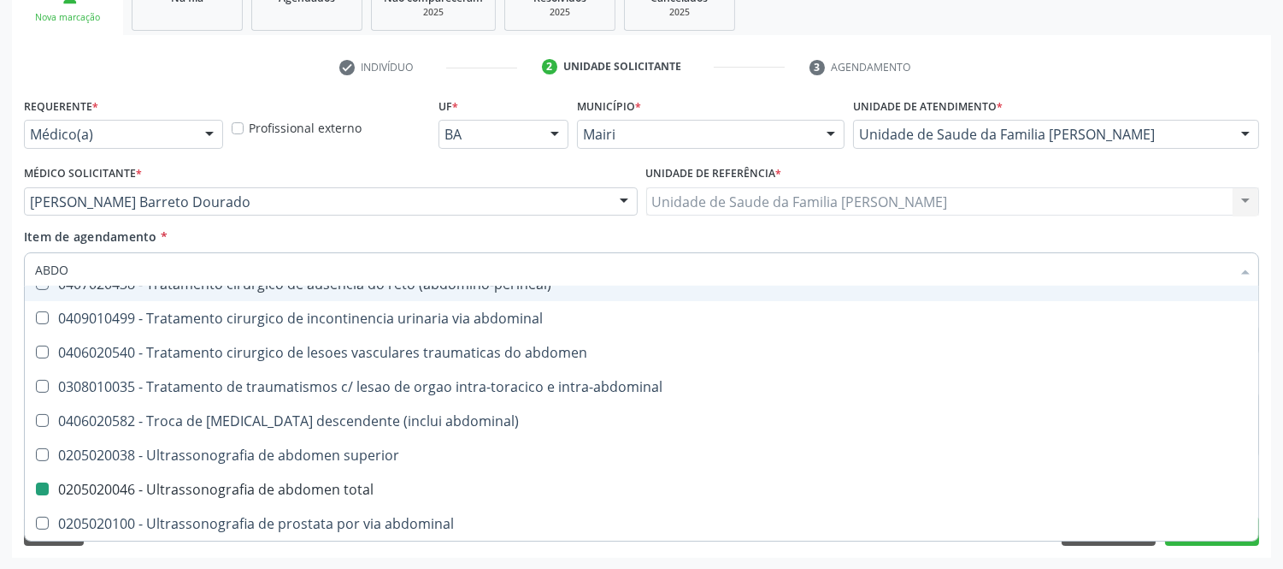
click at [1191, 163] on div "Unidade de referência * Unidade de Saude da Familia [PERSON_NAME] Unidade de Sa…" at bounding box center [953, 188] width 614 height 55
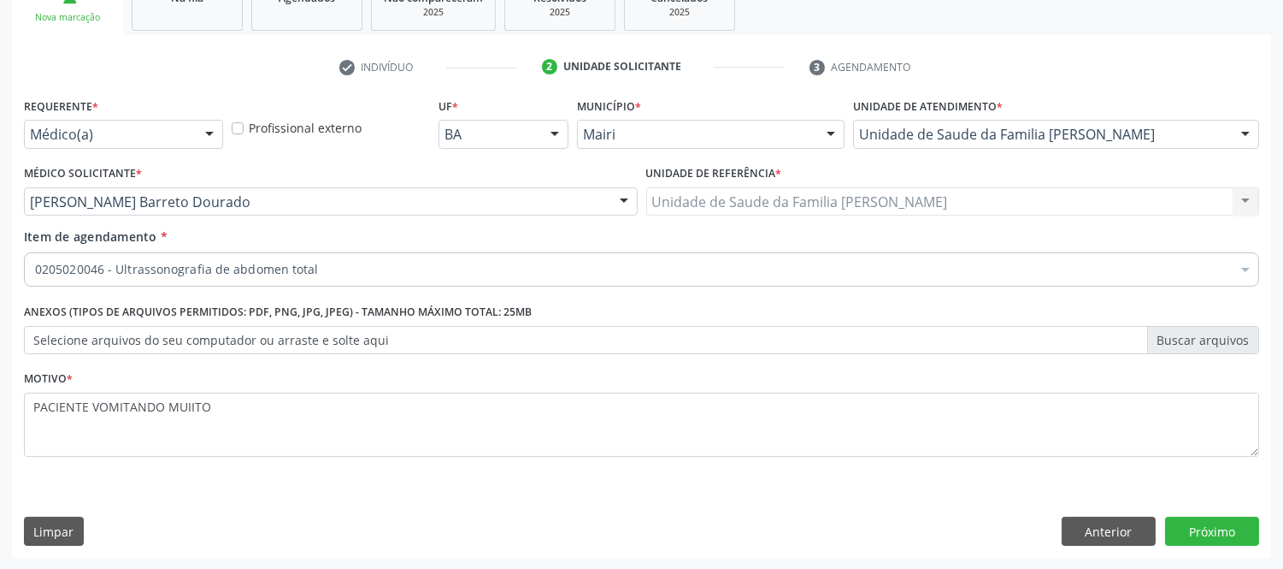
scroll to position [0, 0]
click at [1244, 525] on button "Próximo" at bounding box center [1212, 530] width 94 height 29
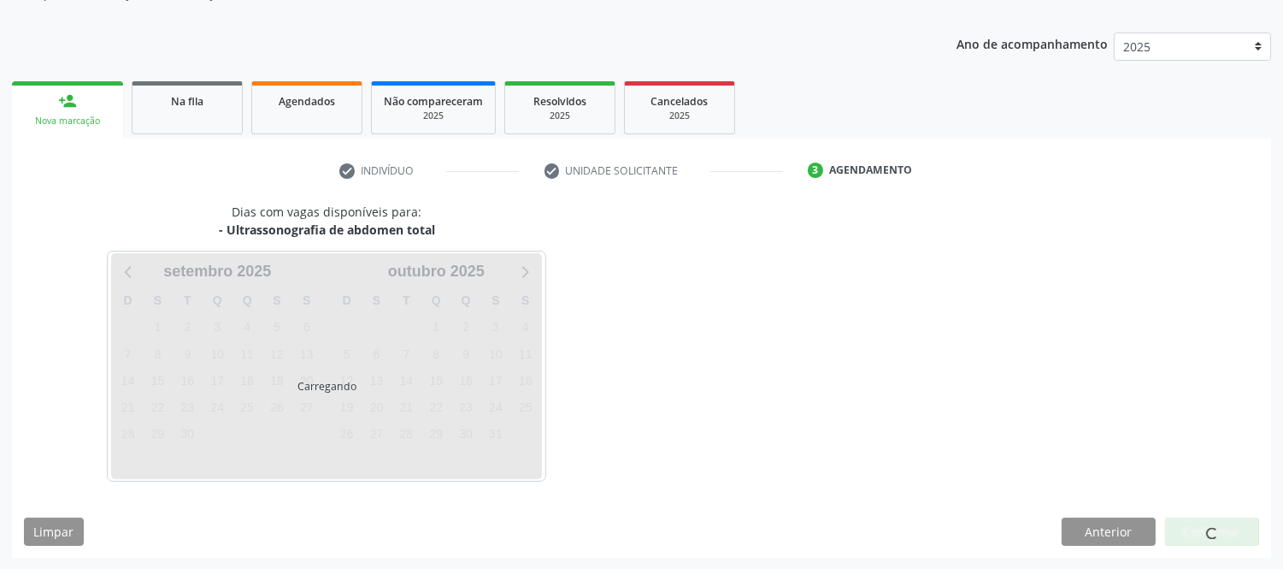
scroll to position [225, 0]
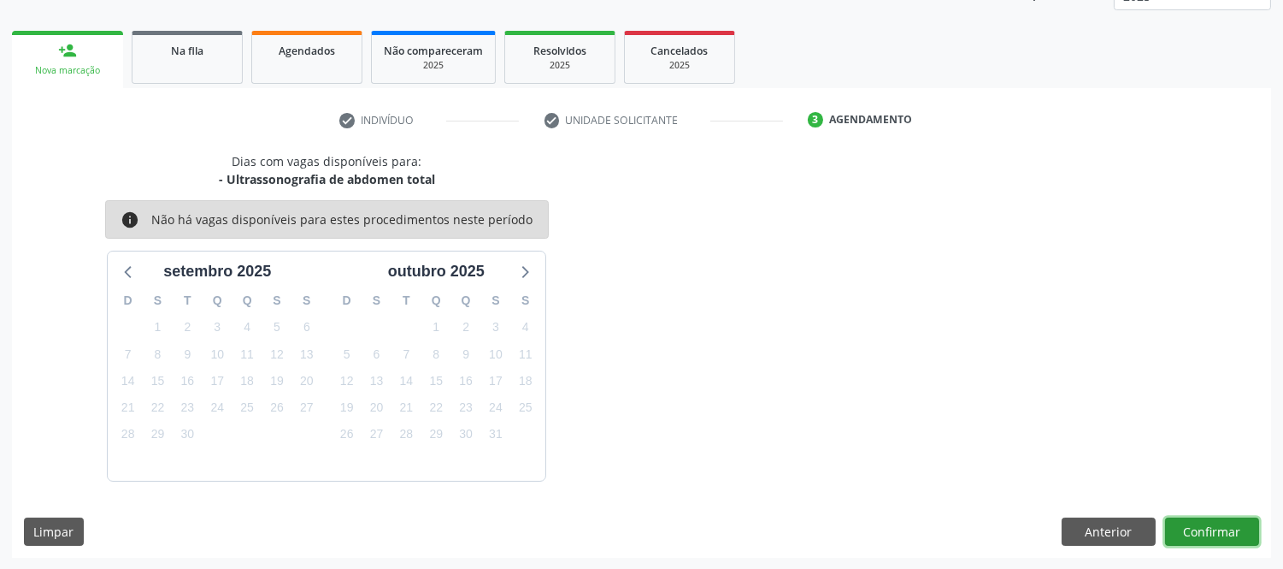
click at [1219, 528] on button "Confirmar" at bounding box center [1212, 531] width 94 height 29
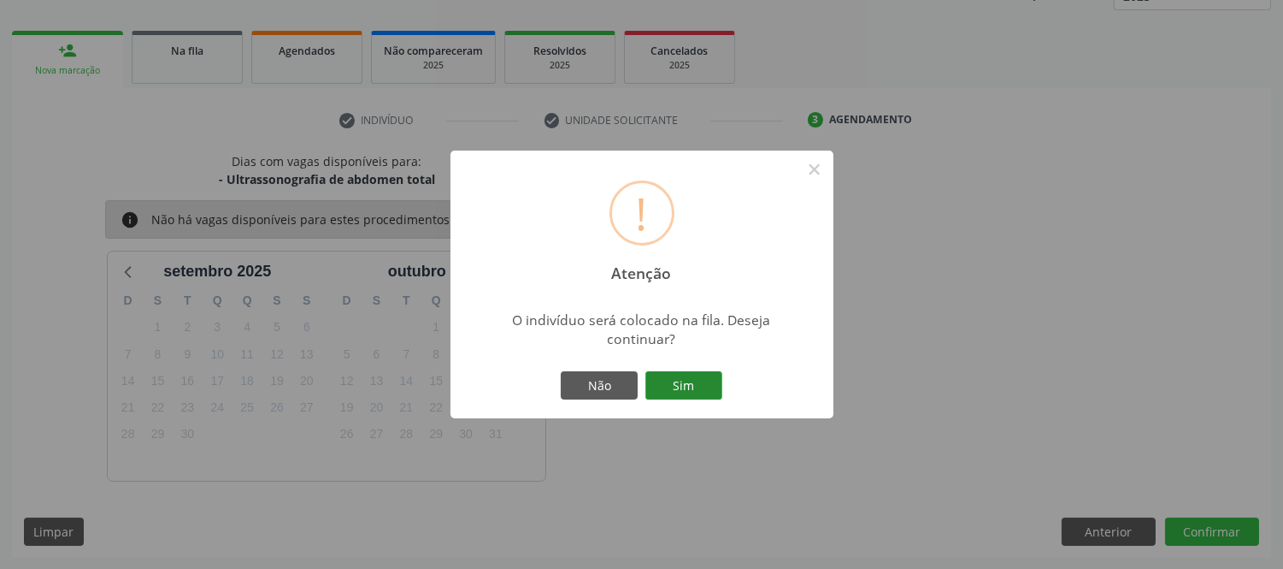
click at [698, 372] on button "Sim" at bounding box center [683, 385] width 77 height 29
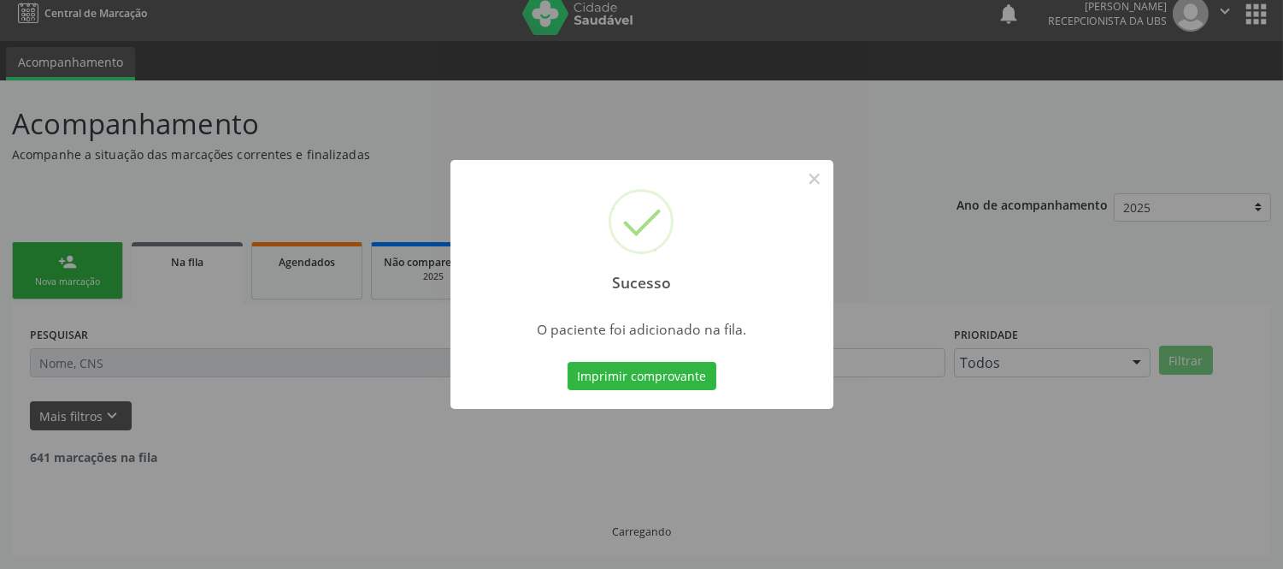
scroll to position [0, 0]
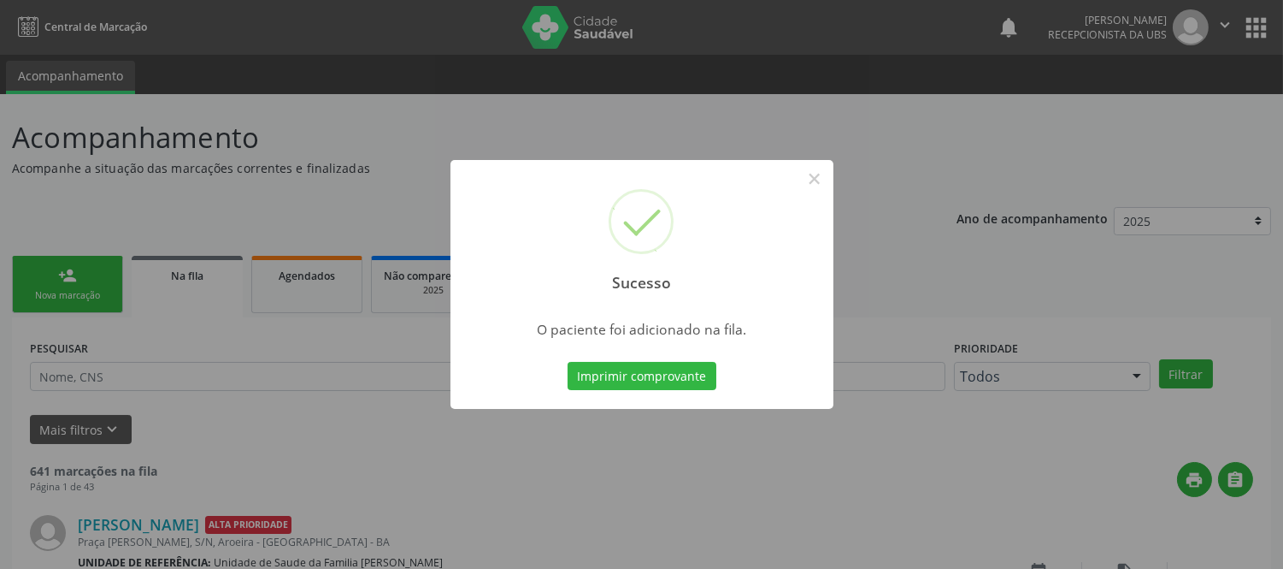
click at [78, 285] on div "Sucesso × O paciente foi adicionado na fila. Imprimir comprovante Cancel" at bounding box center [641, 284] width 1283 height 569
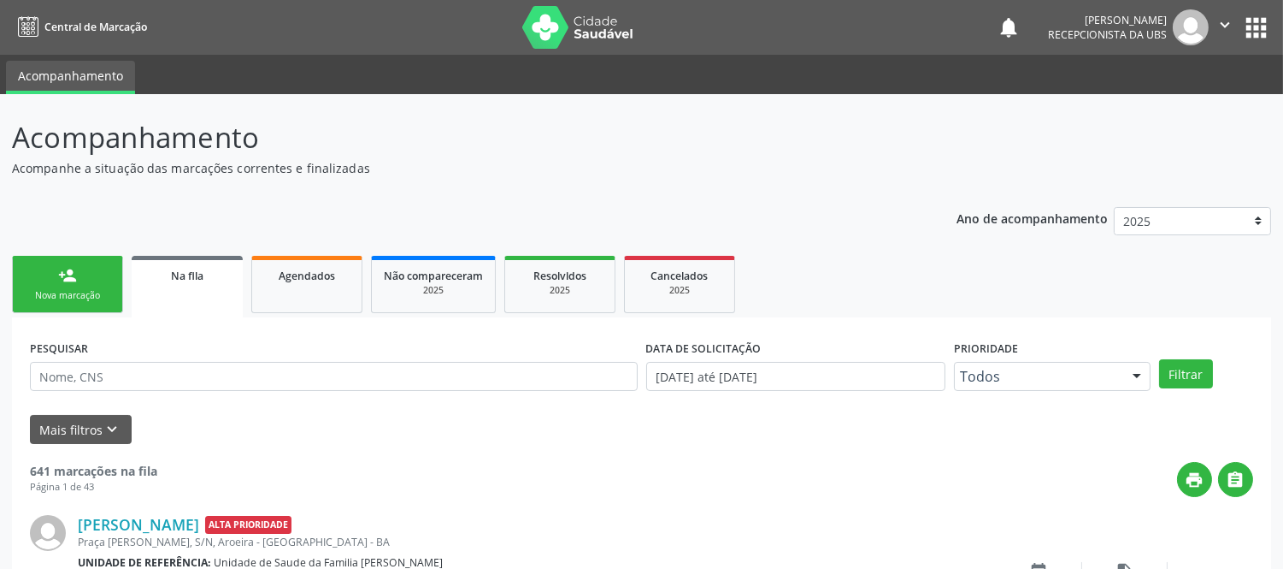
click at [89, 286] on link "person_add Nova marcação" at bounding box center [67, 284] width 111 height 57
click at [95, 280] on link "person_add Nova marcação" at bounding box center [67, 284] width 111 height 57
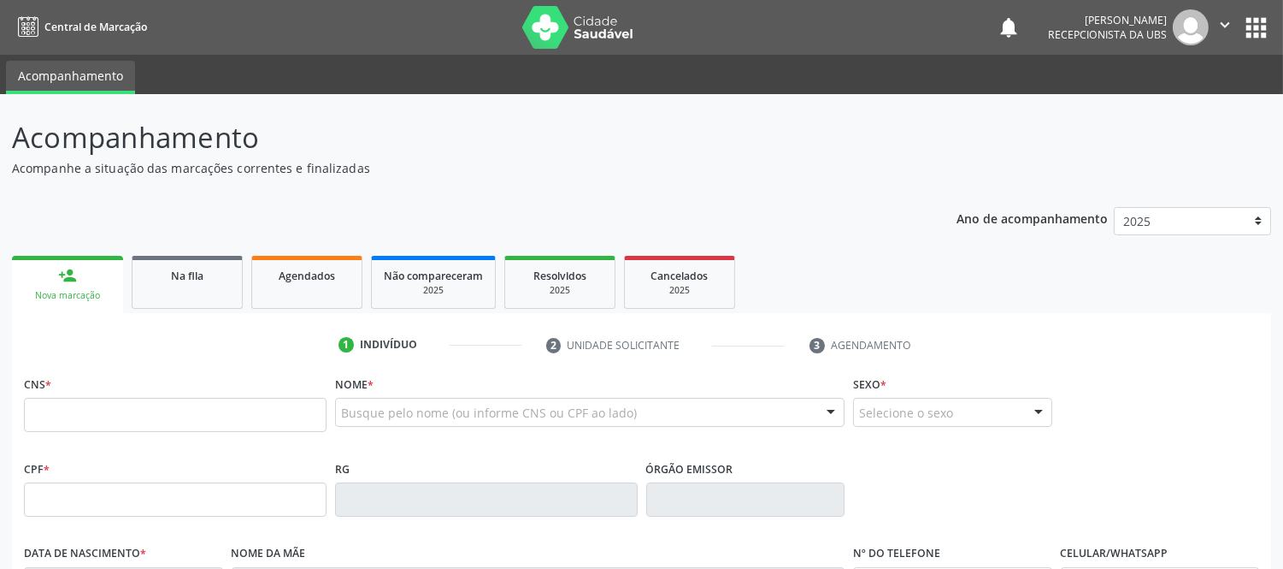
click at [98, 269] on link "person_add Nova marcação" at bounding box center [67, 284] width 111 height 57
click at [398, 398] on div "Busque pelo nome (ou informe CNS ou CPF ao lado) Nenhum resultado encontrado pa…" at bounding box center [590, 412] width 510 height 29
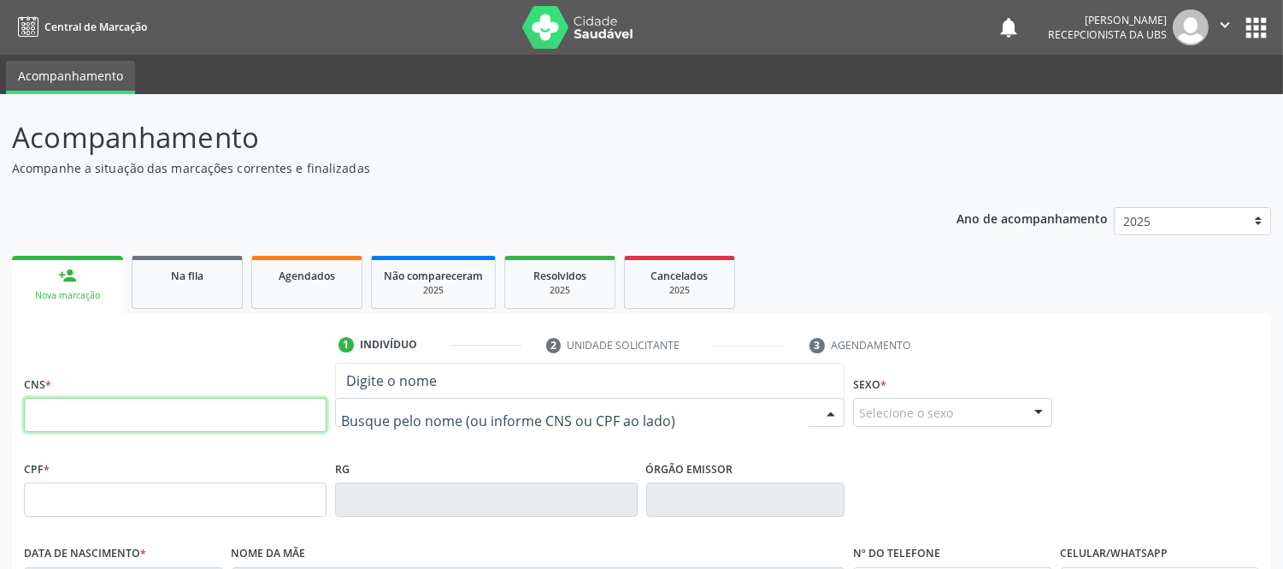
click at [268, 411] on input "text" at bounding box center [175, 415] width 303 height 34
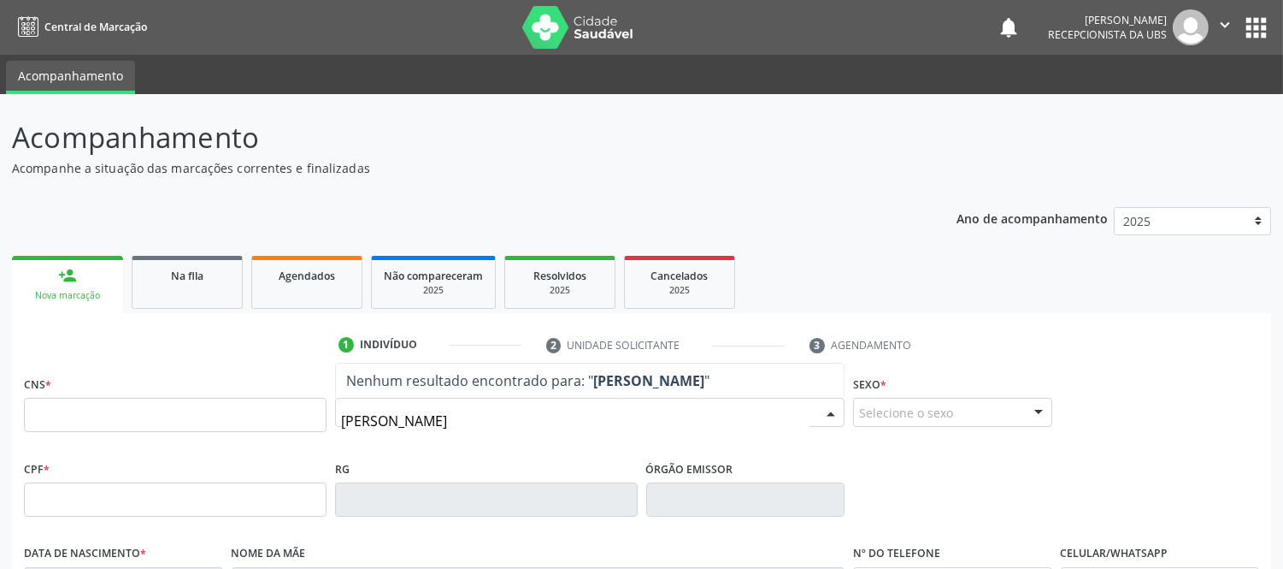
click at [563, 422] on input "[PERSON_NAME]" at bounding box center [575, 421] width 468 height 34
type input "[PERSON_NAME]"
click at [488, 421] on input "[PERSON_NAME]" at bounding box center [575, 421] width 468 height 34
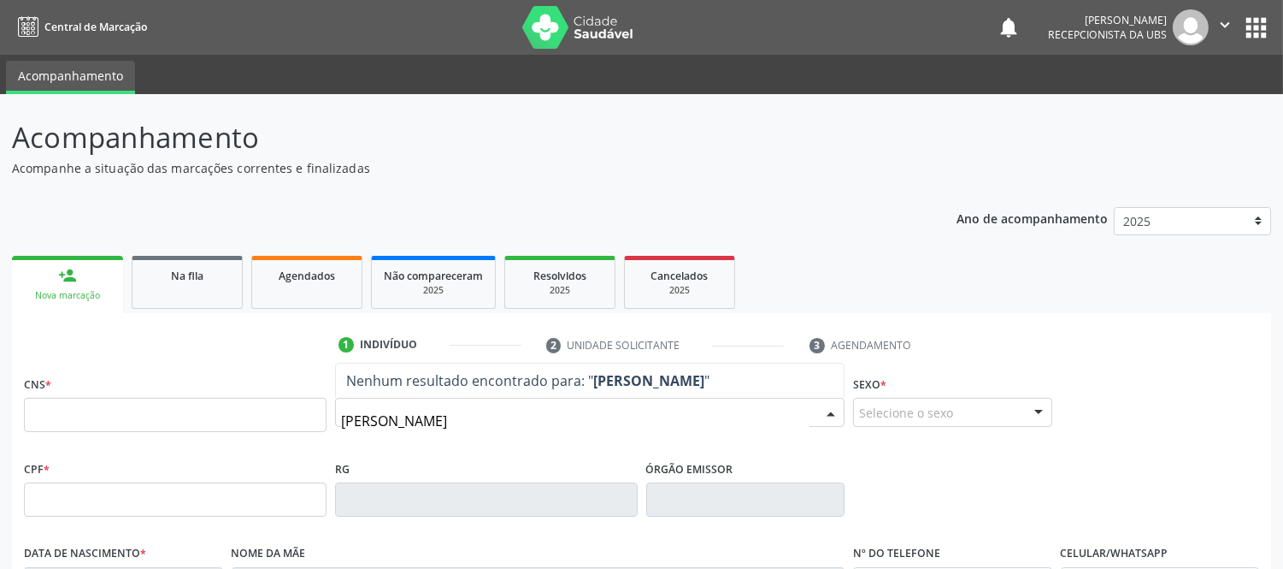
click at [488, 421] on input "[PERSON_NAME]" at bounding box center [575, 421] width 468 height 34
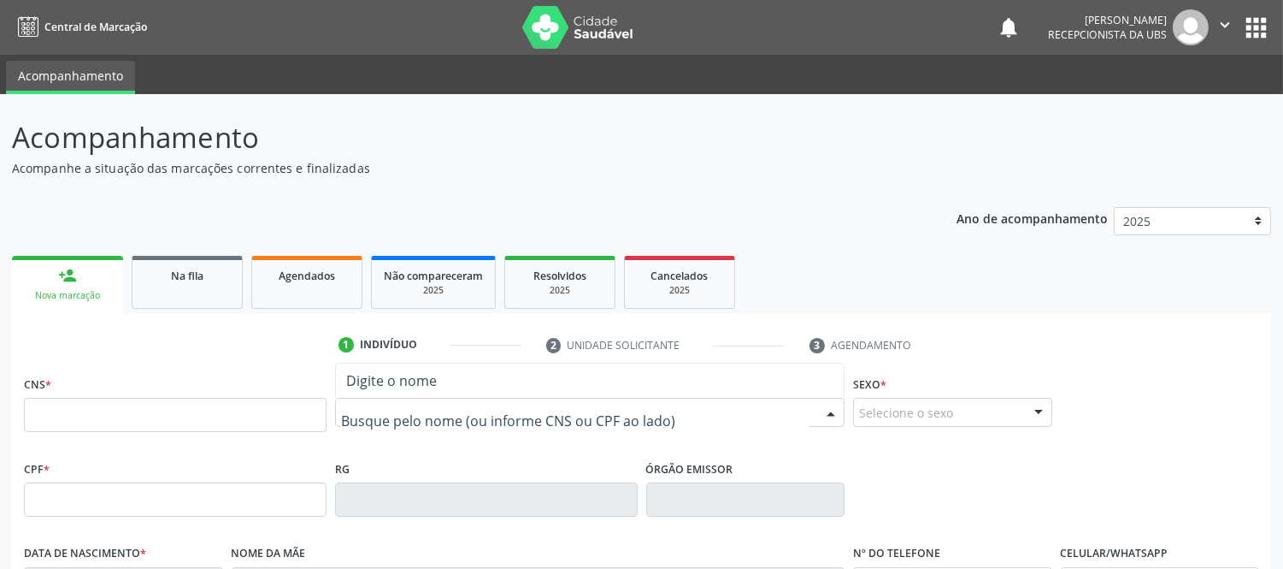
click at [643, 424] on input "text" at bounding box center [575, 421] width 468 height 34
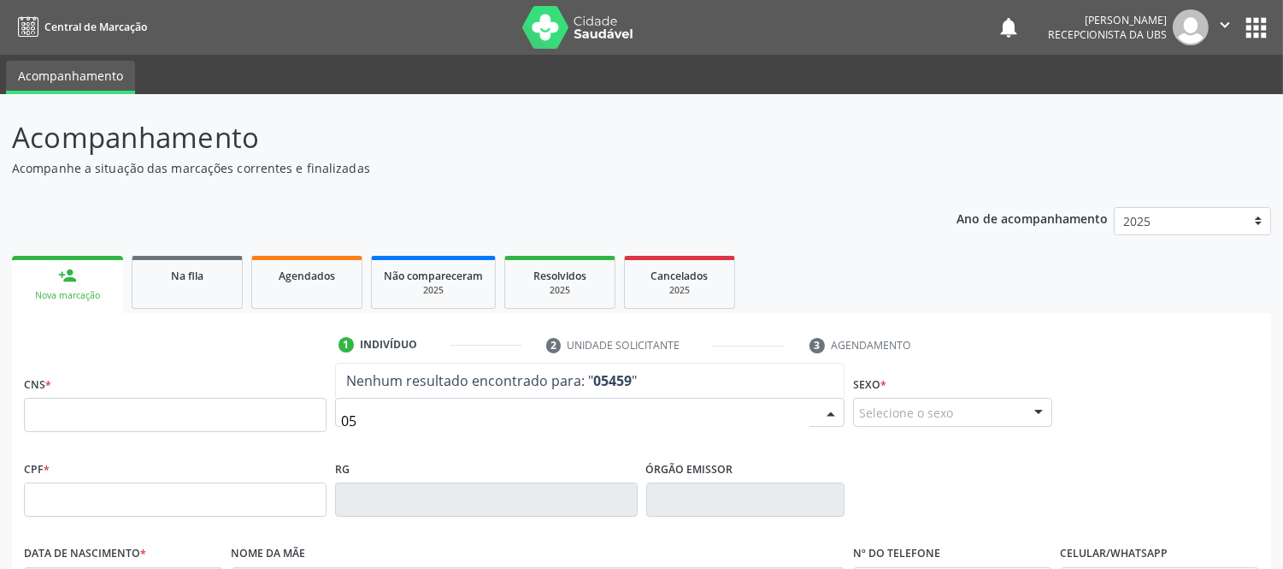
type input "0"
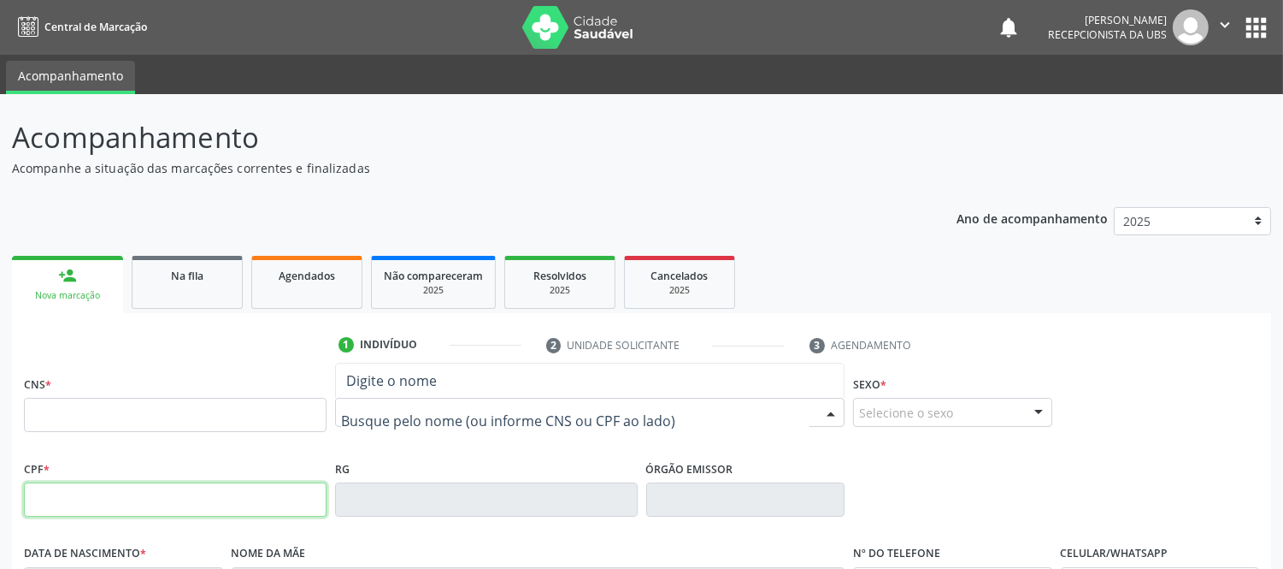
click at [243, 487] on input "text" at bounding box center [175, 499] width 303 height 34
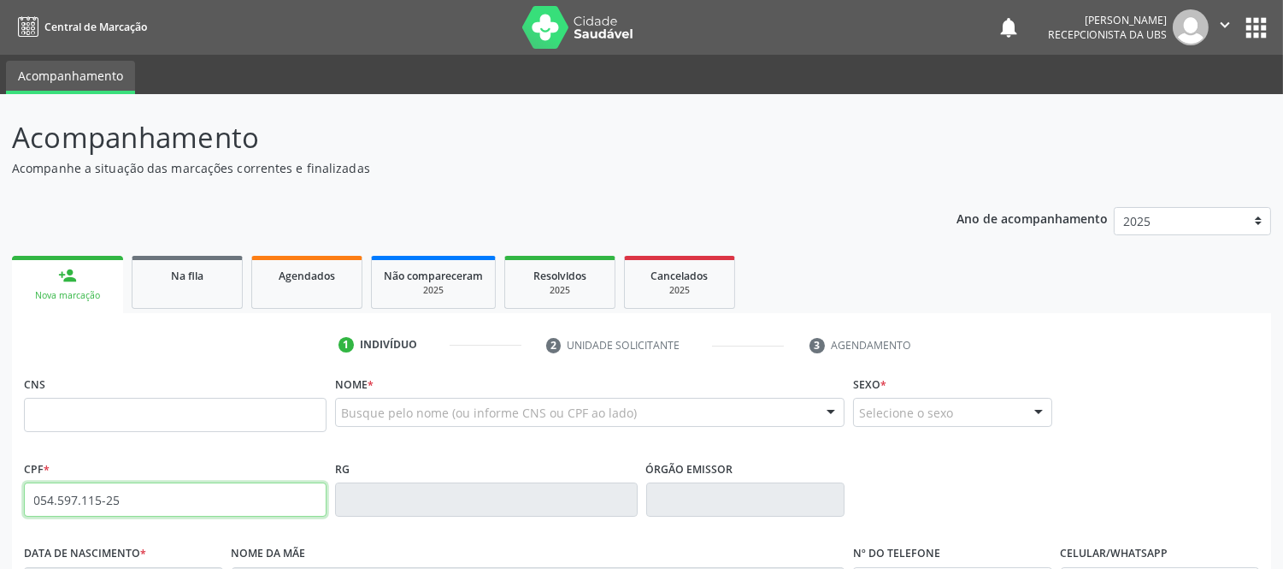
type input "054.597.115-25"
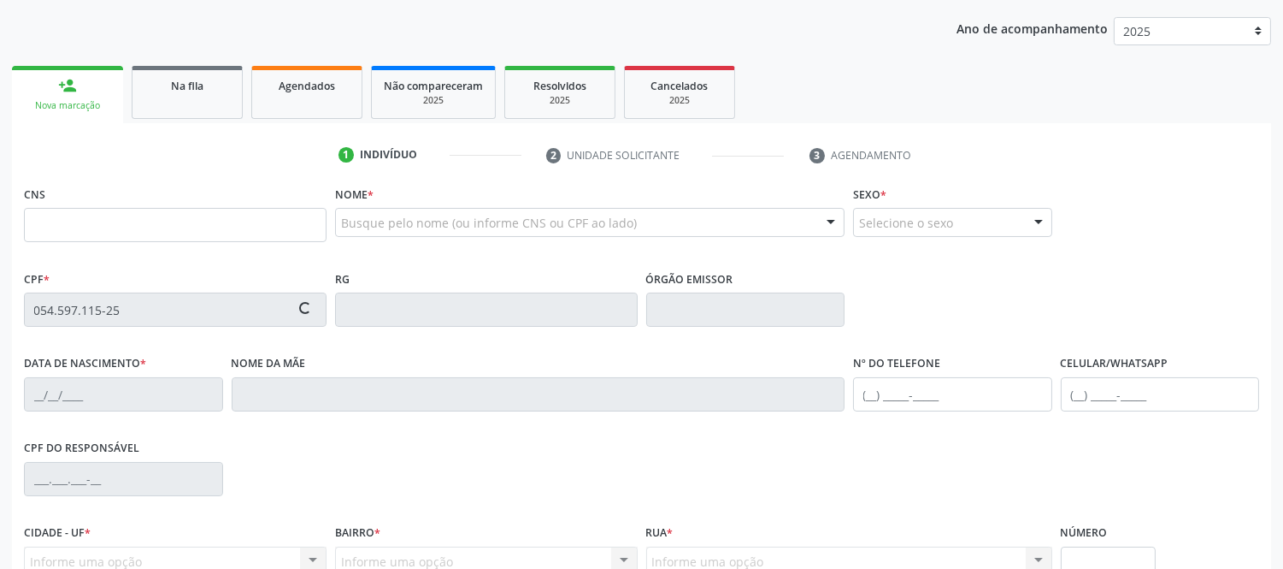
type input "706 4086 4464 5080"
type input "[DATE]"
type input "[PERSON_NAME]"
type input "[PHONE_NUMBER]"
type input "S/N"
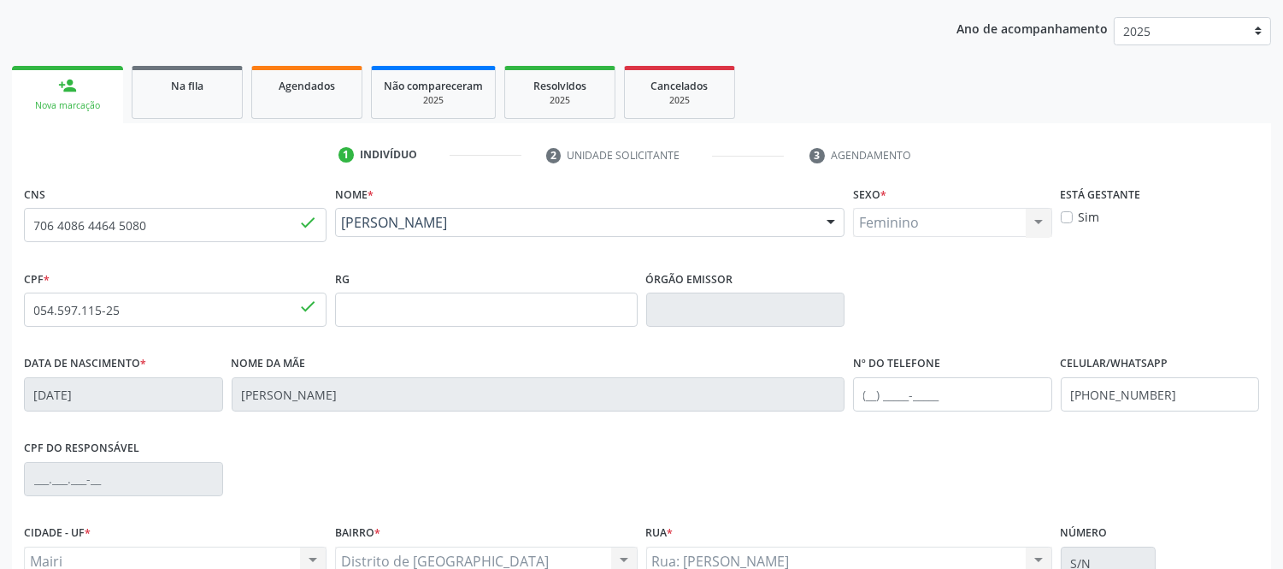
scroll to position [356, 0]
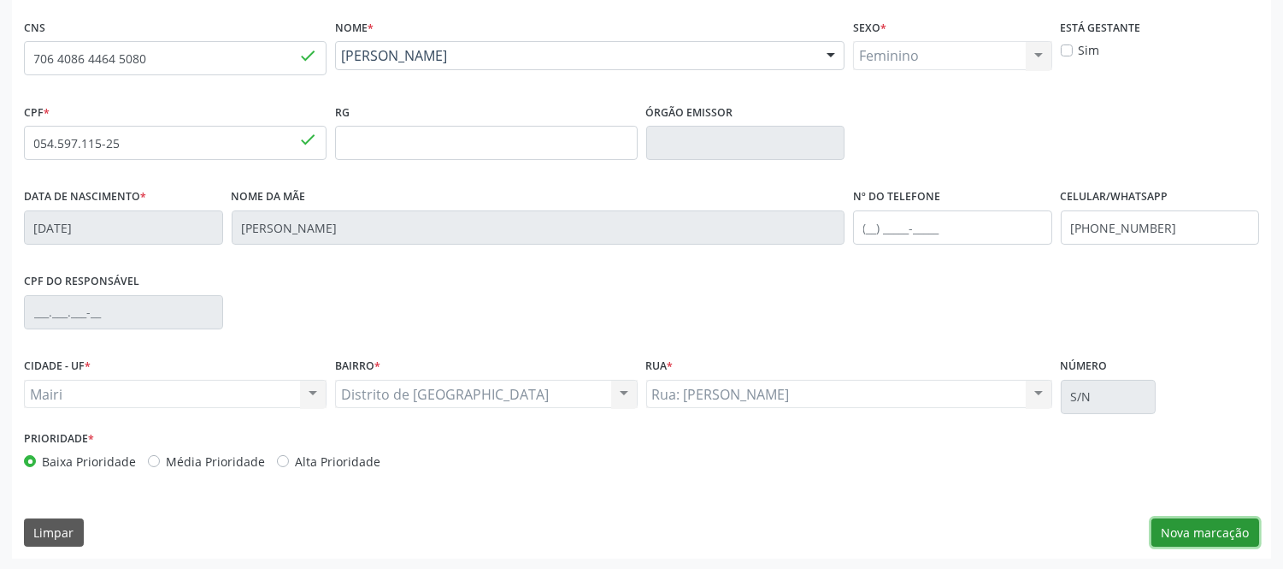
click at [1229, 523] on button "Nova marcação" at bounding box center [1206, 532] width 108 height 29
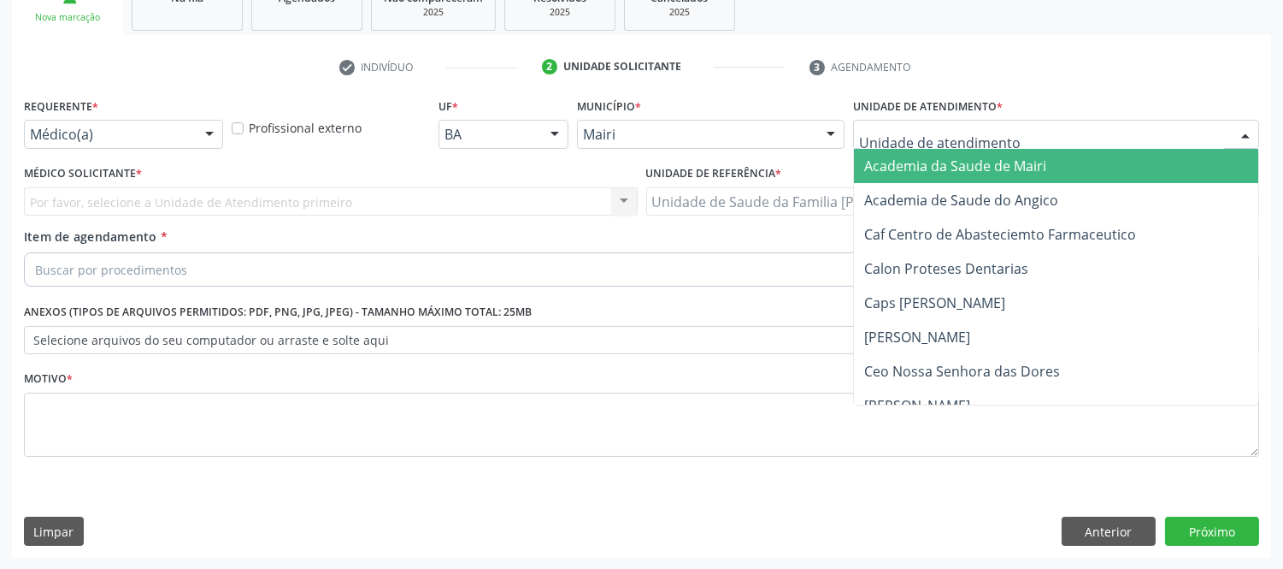
click at [1243, 132] on div at bounding box center [1246, 135] width 26 height 29
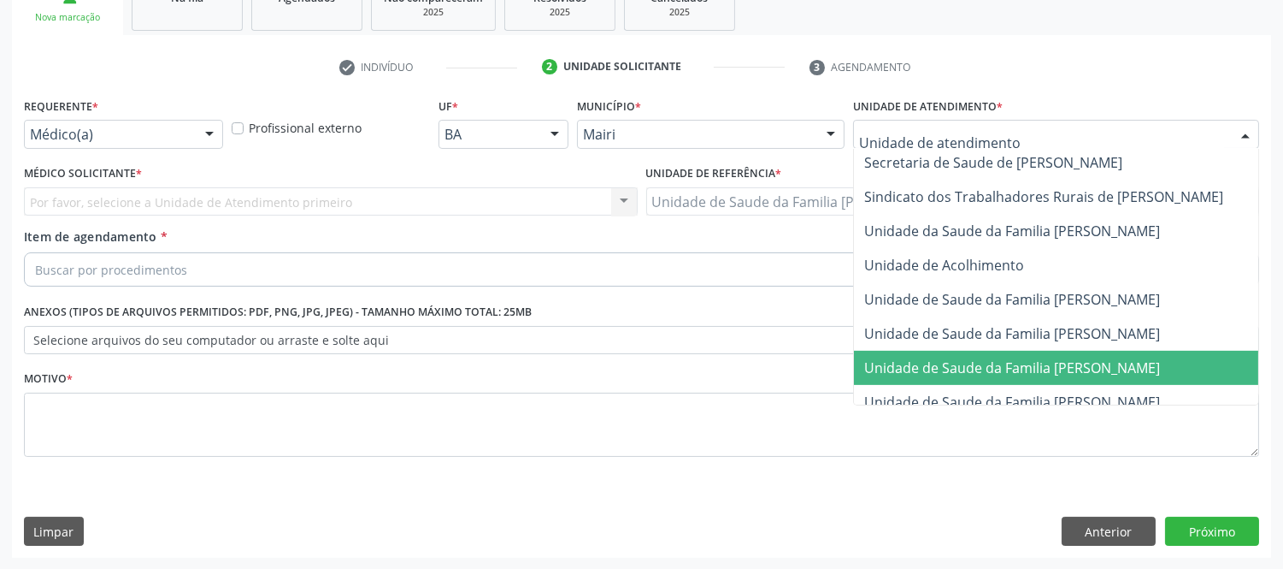
scroll to position [1297, 0]
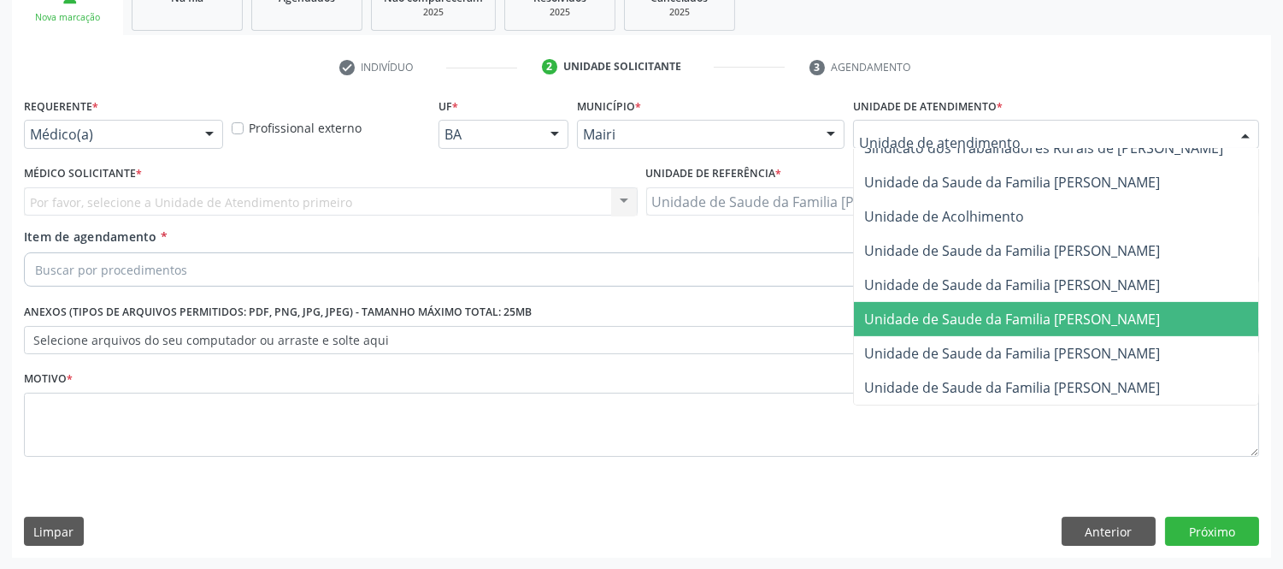
click at [1138, 309] on span "Unidade de Saude da Familia [PERSON_NAME]" at bounding box center [1012, 318] width 296 height 19
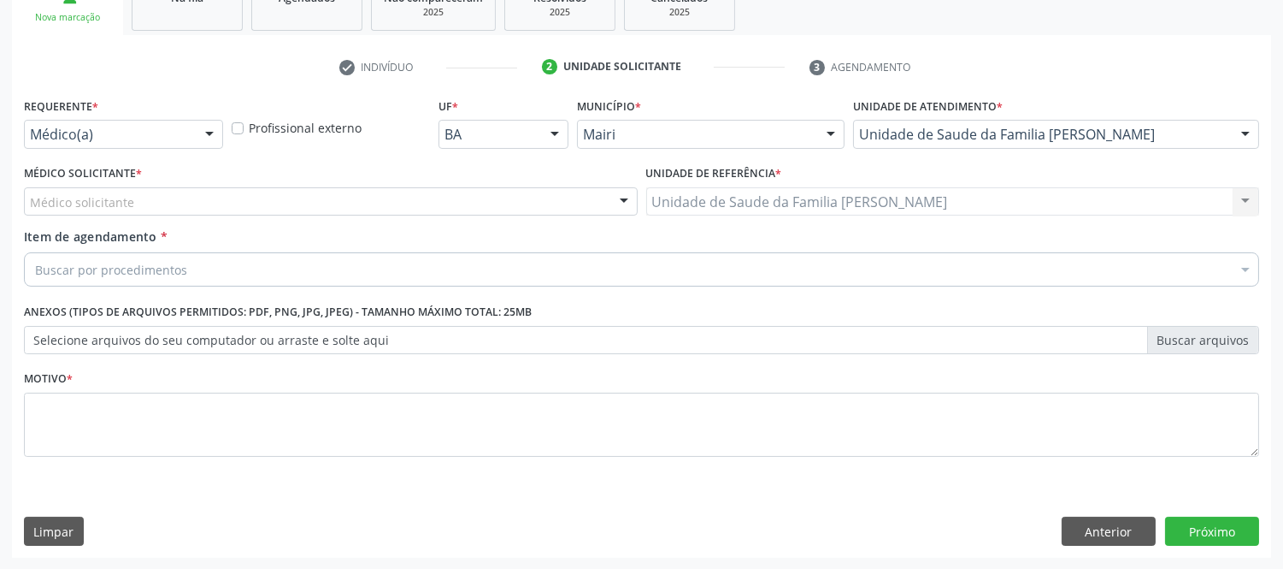
click at [188, 200] on div "Médico solicitante" at bounding box center [331, 201] width 614 height 29
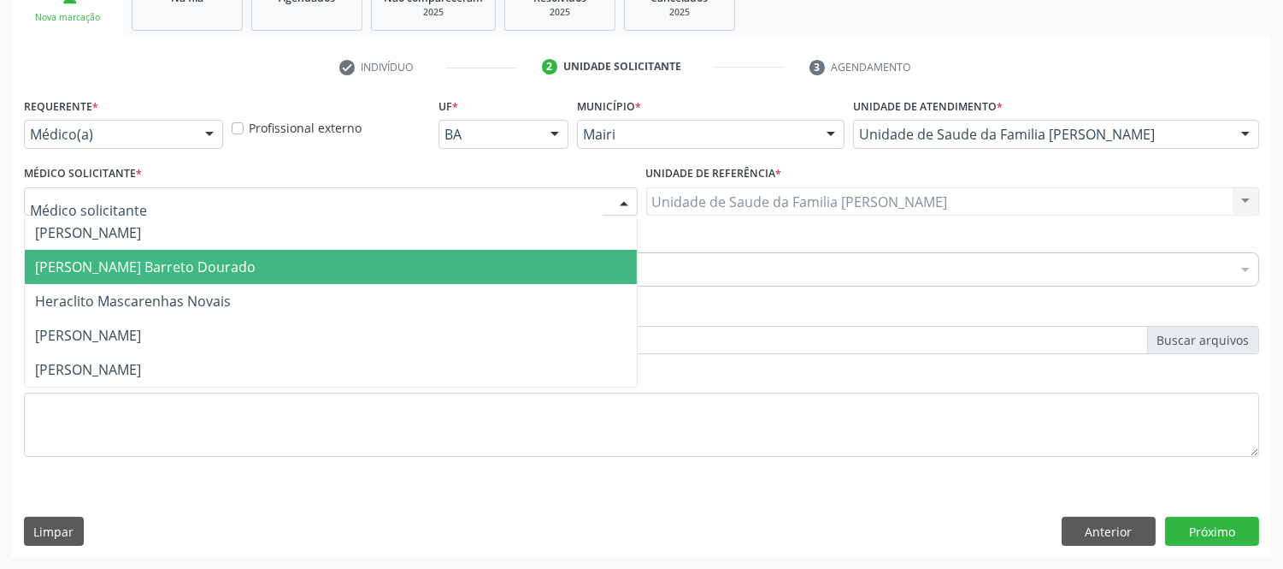
click at [198, 251] on span "[PERSON_NAME] Barreto Dourado" at bounding box center [331, 267] width 612 height 34
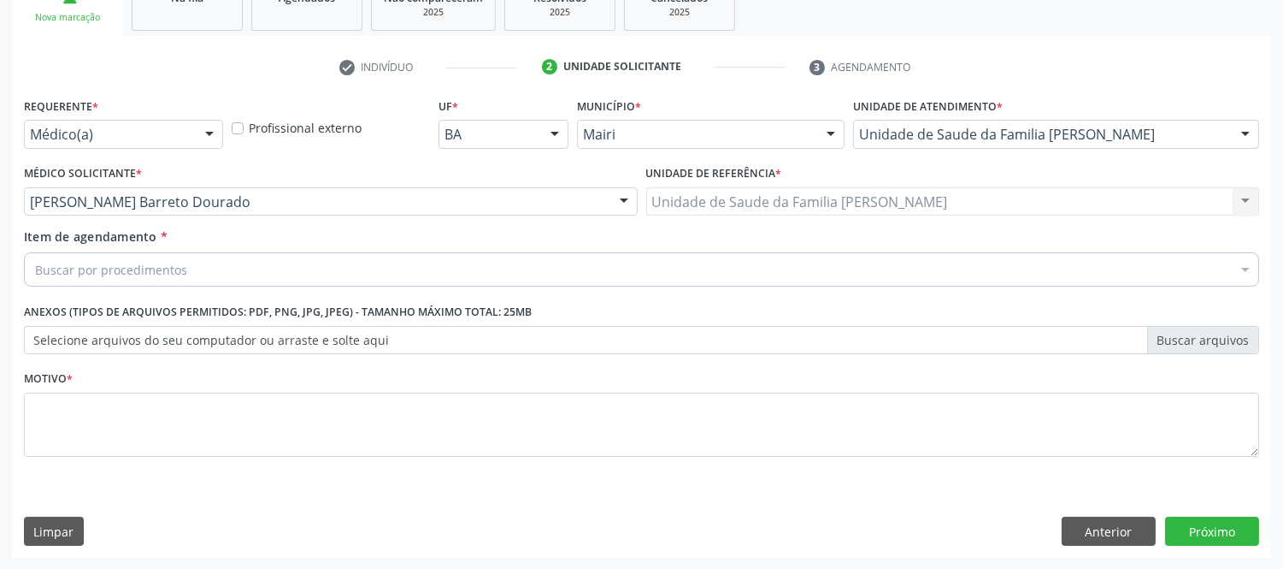
click at [200, 263] on div "Buscar por procedimentos" at bounding box center [641, 269] width 1235 height 34
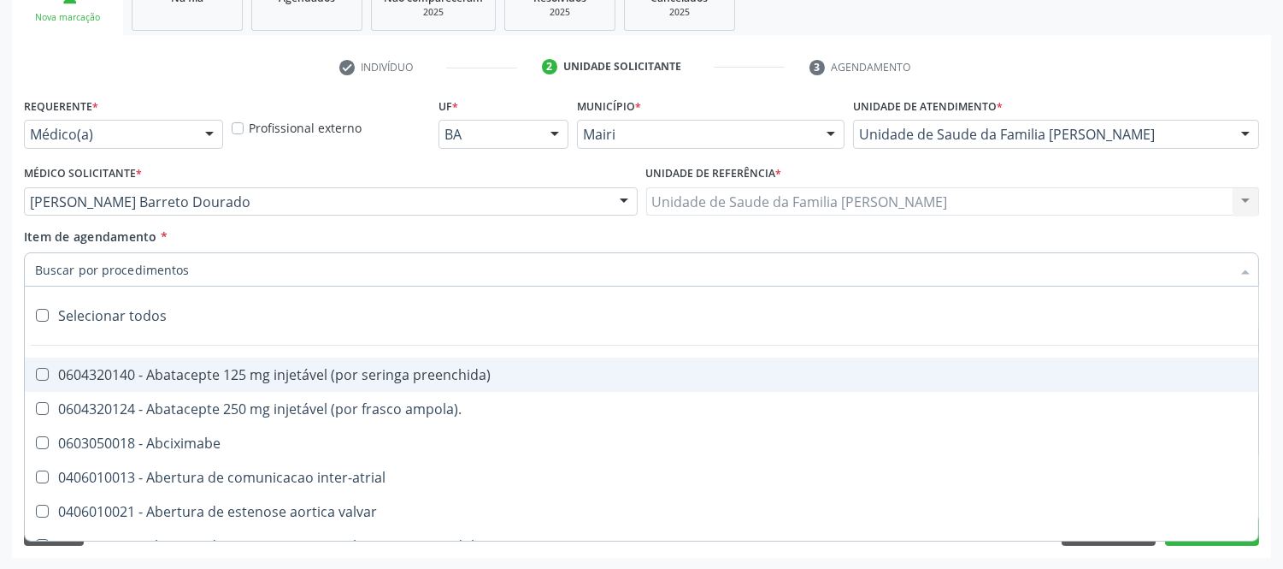
type input "#"
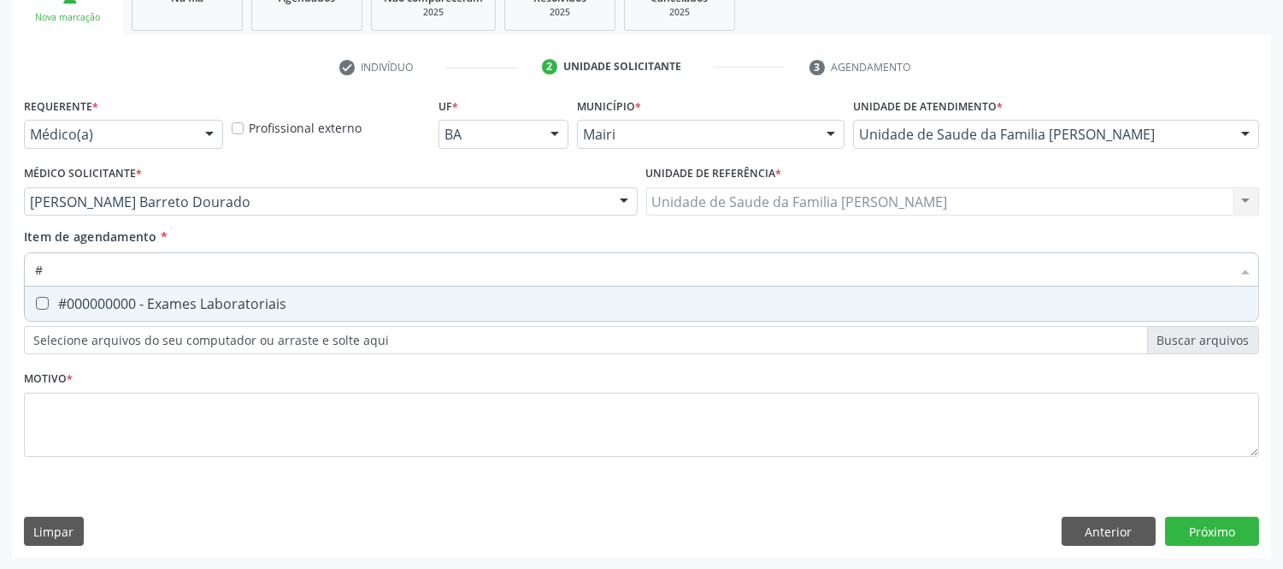
click at [214, 303] on div "#000000000 - Exames Laboratoriais" at bounding box center [641, 304] width 1213 height 14
checkbox Laboratoriais "true"
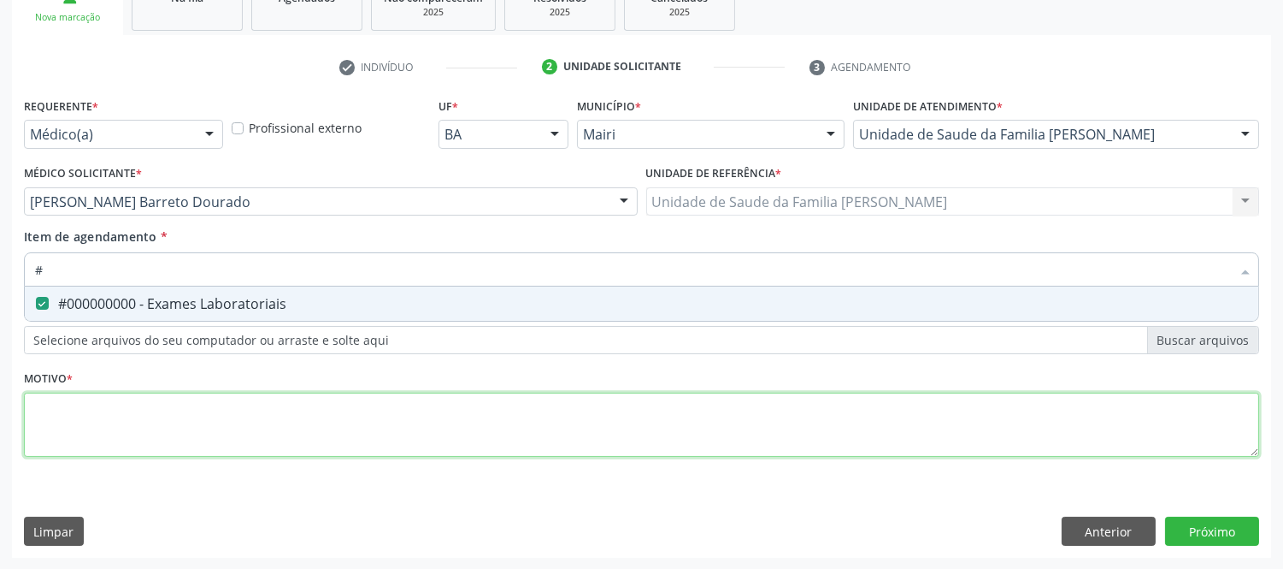
click at [269, 413] on div "Requerente * Médico(a) Médico(a) Enfermeiro(a) Paciente Nenhum resultado encont…" at bounding box center [641, 286] width 1235 height 387
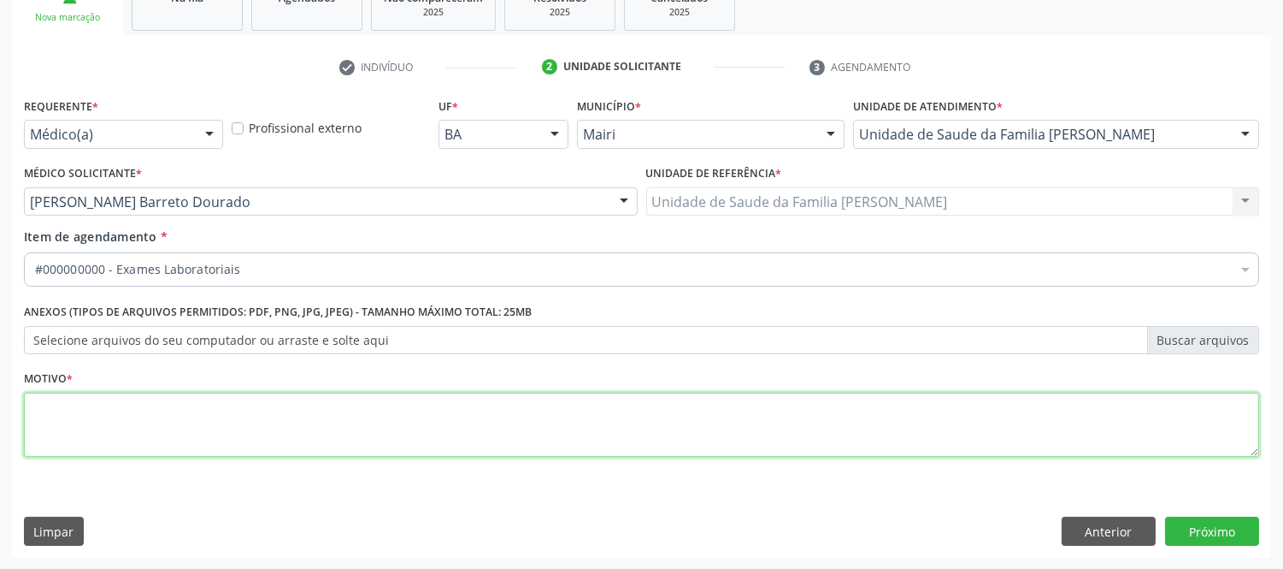
click at [269, 413] on textarea at bounding box center [641, 424] width 1235 height 65
type textarea "AVALIAÇAO,,"
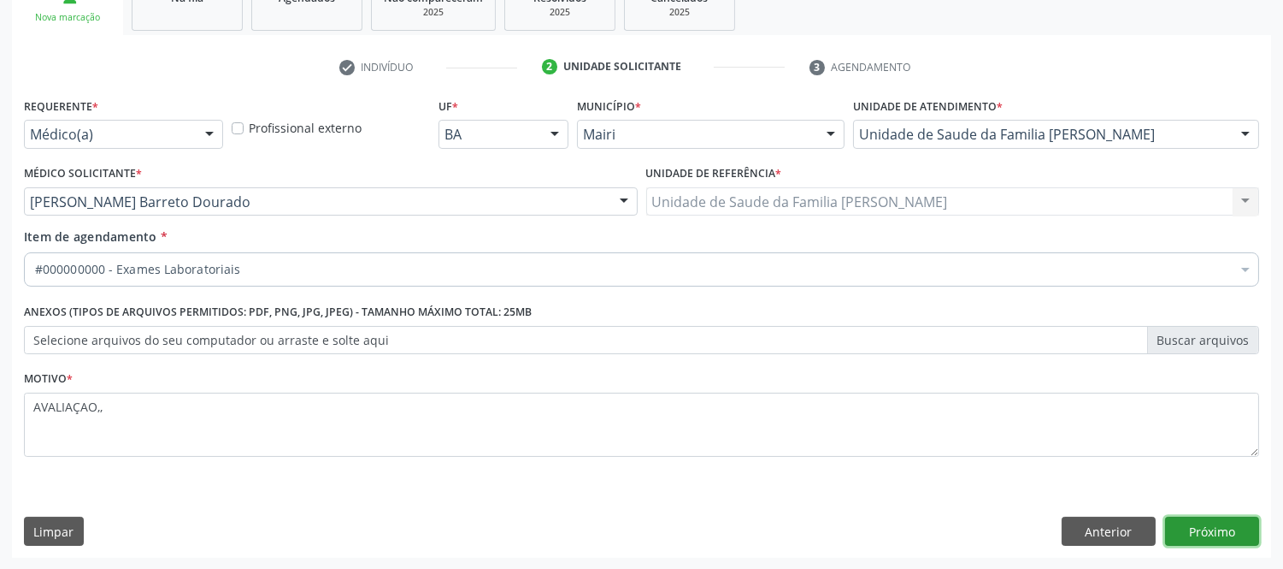
click at [1252, 527] on button "Próximo" at bounding box center [1212, 530] width 94 height 29
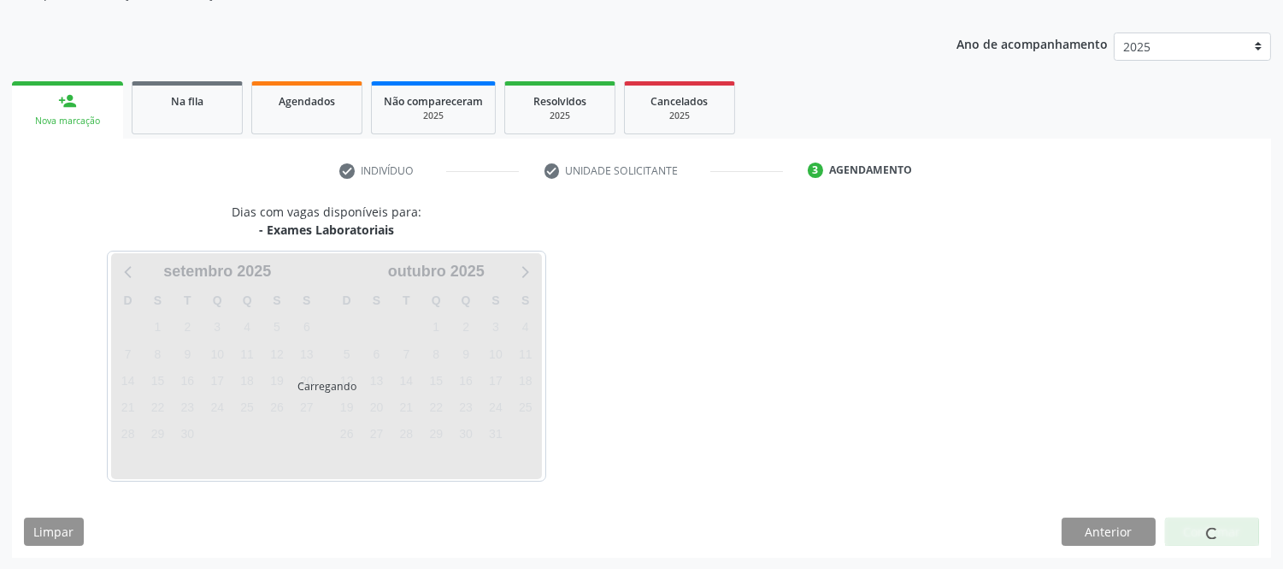
scroll to position [225, 0]
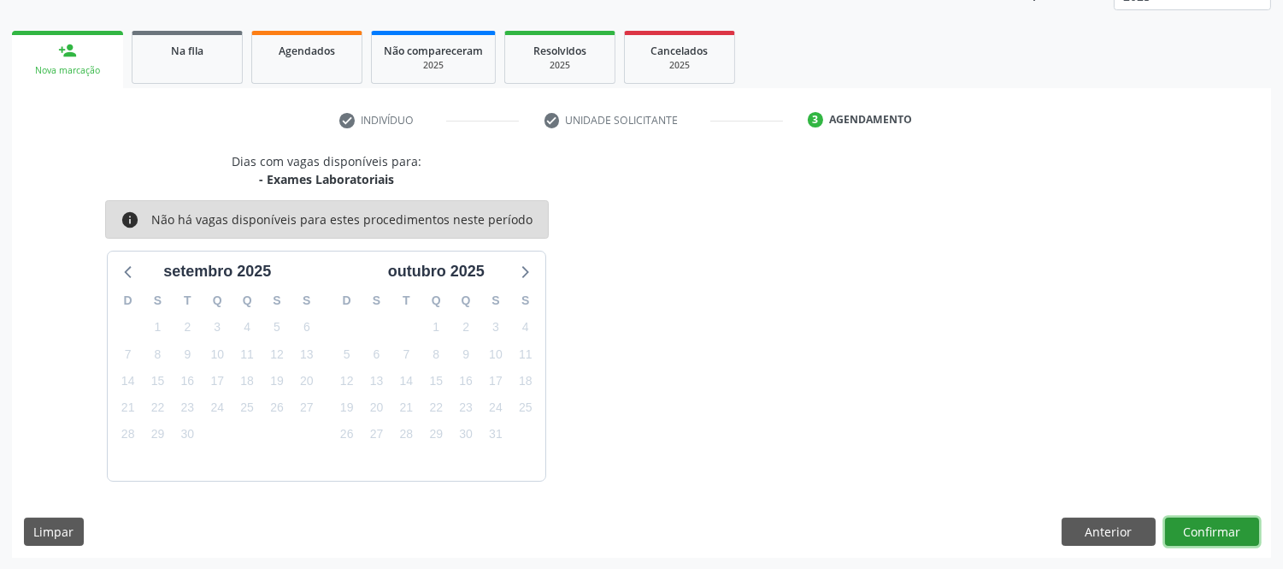
click at [1252, 527] on button "Confirmar" at bounding box center [1212, 531] width 94 height 29
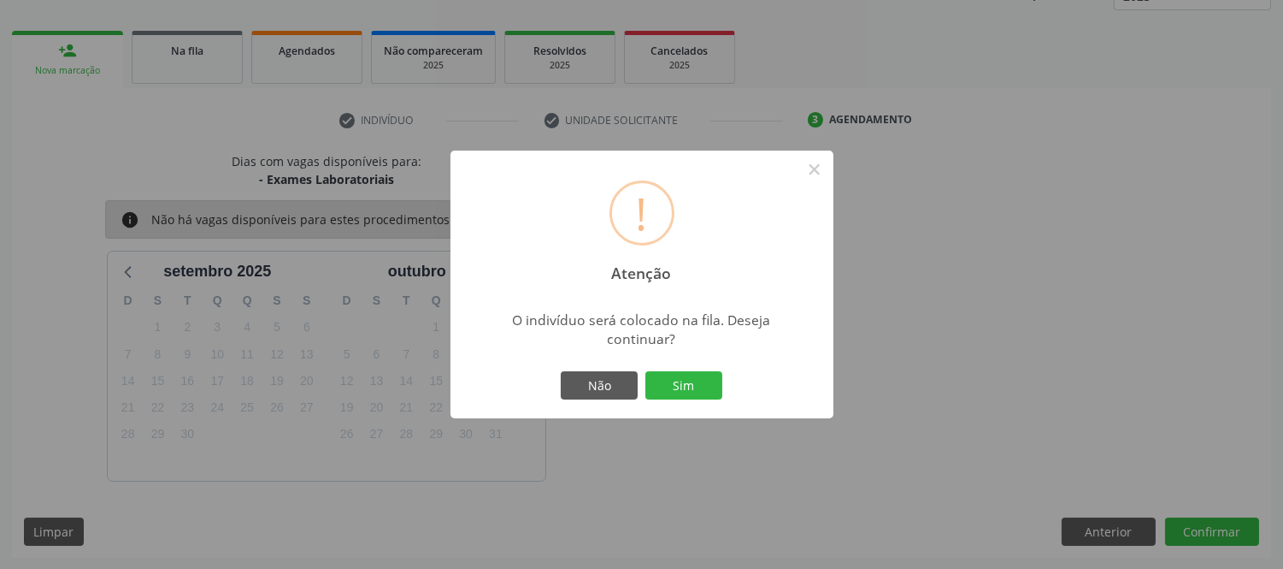
click at [687, 368] on div "Não Sim" at bounding box center [641, 386] width 169 height 36
click at [686, 386] on button "Sim" at bounding box center [683, 385] width 77 height 29
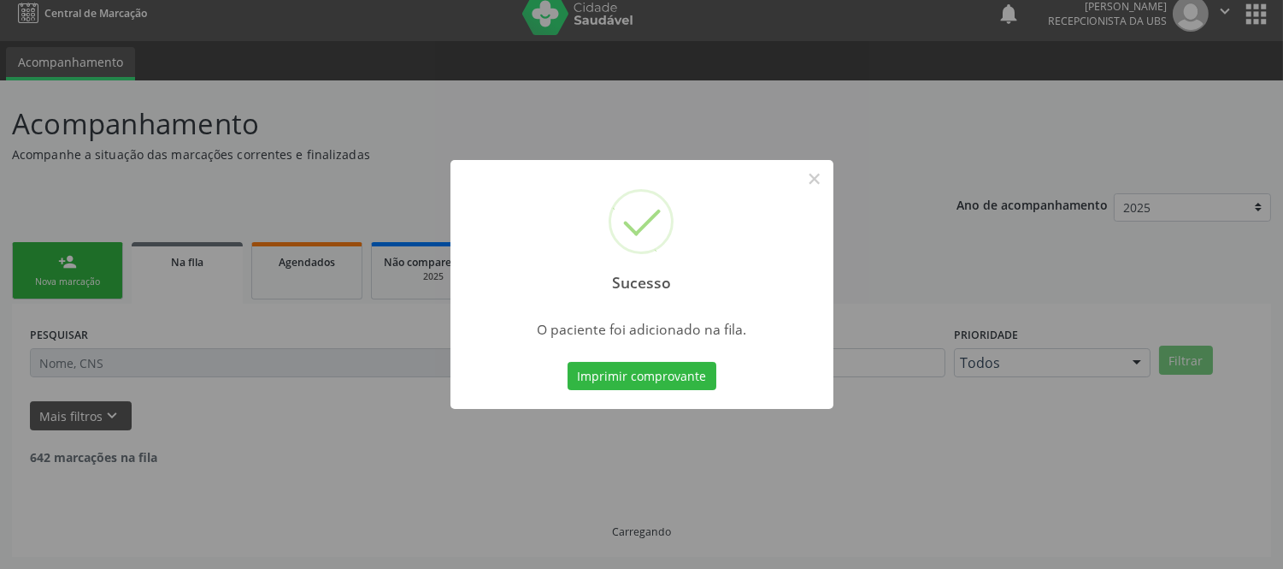
scroll to position [0, 0]
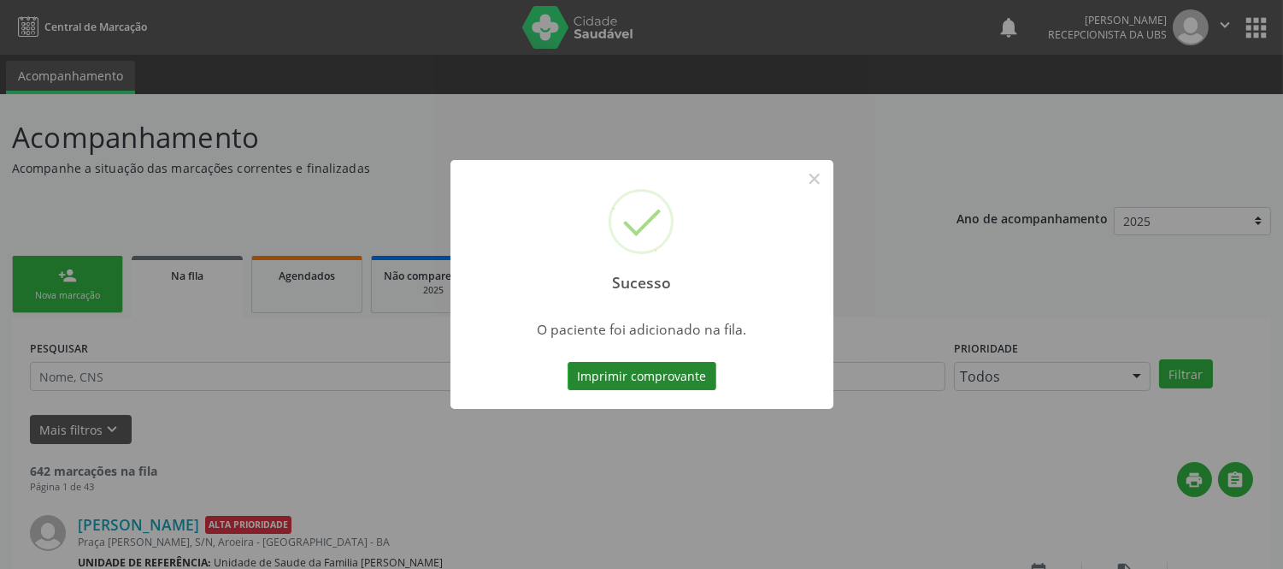
click at [568, 362] on button "Imprimir comprovante" at bounding box center [642, 376] width 149 height 29
